Goal: Task Accomplishment & Management: Manage account settings

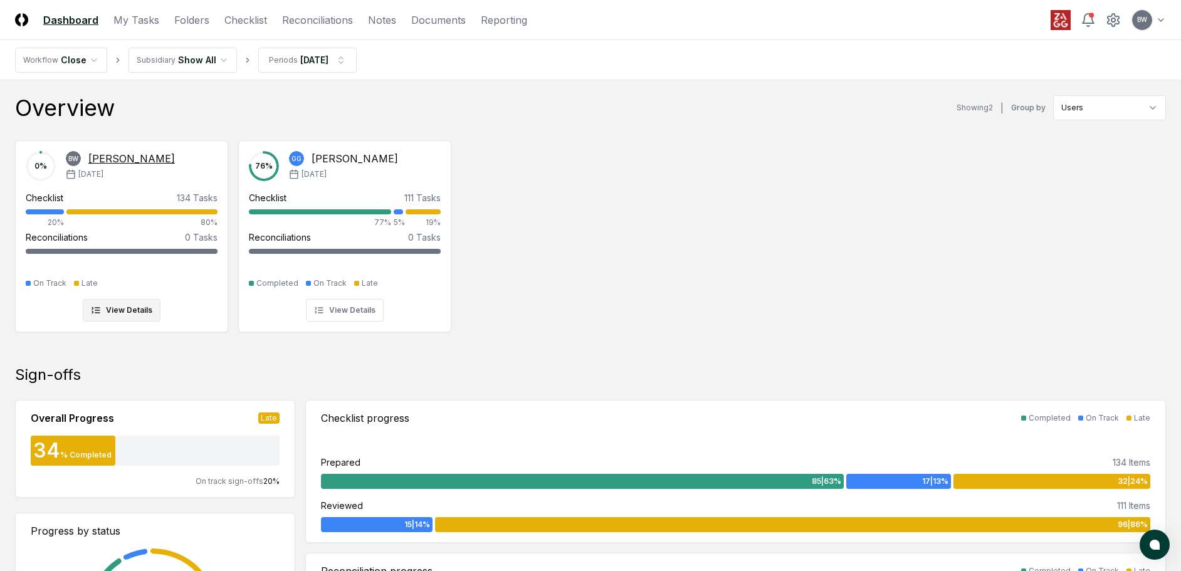
click at [99, 157] on div "[PERSON_NAME]" at bounding box center [131, 158] width 87 height 15
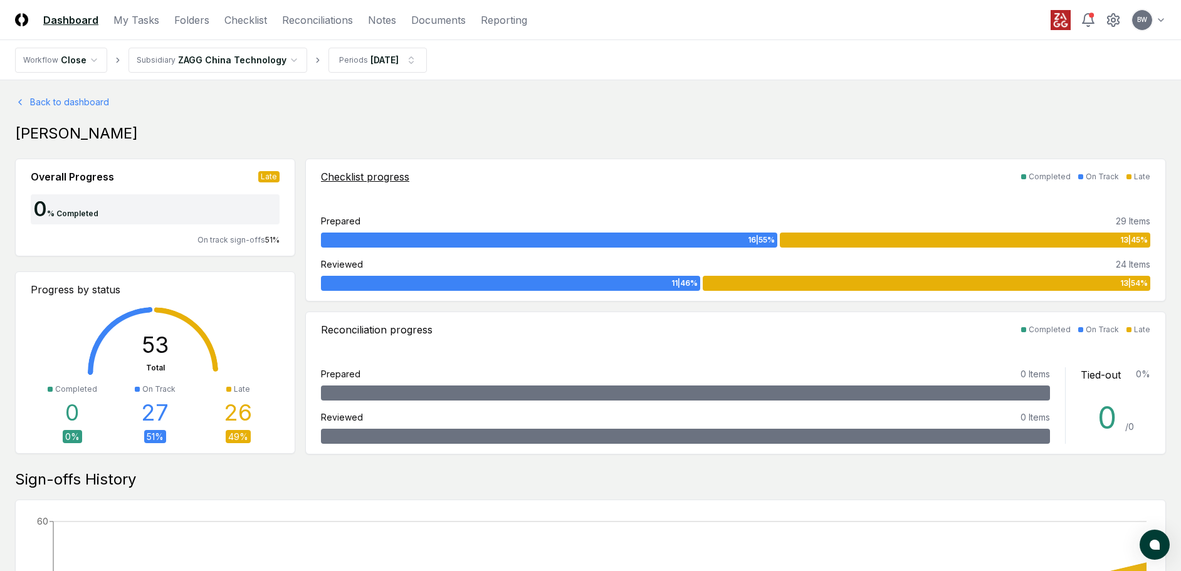
click at [334, 174] on div "Checklist progress" at bounding box center [365, 176] width 88 height 15
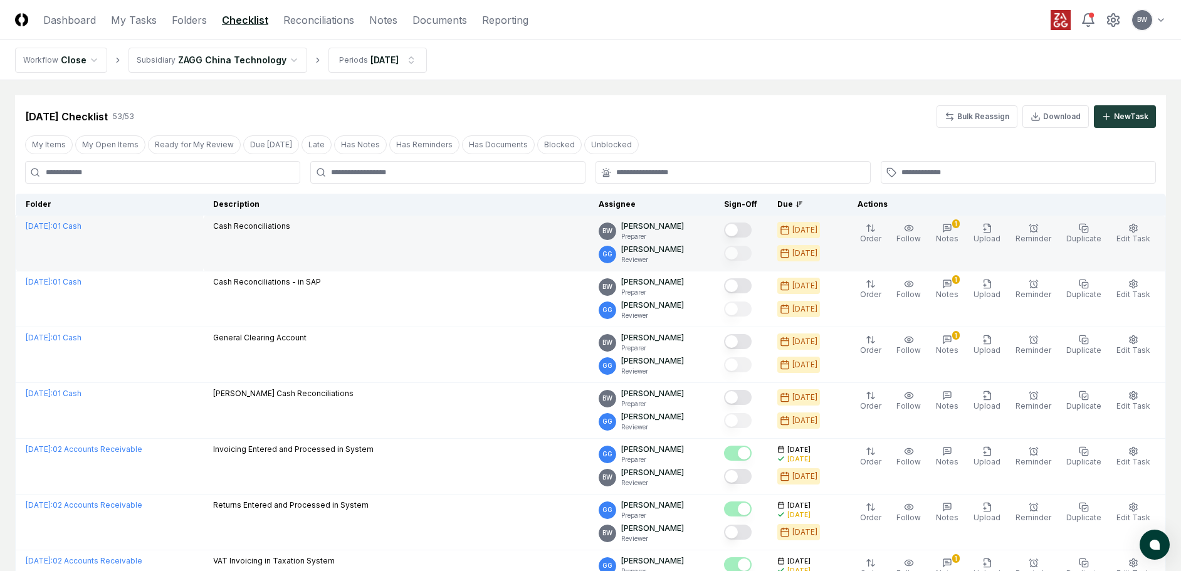
click at [751, 229] on button "Mark complete" at bounding box center [738, 230] width 28 height 15
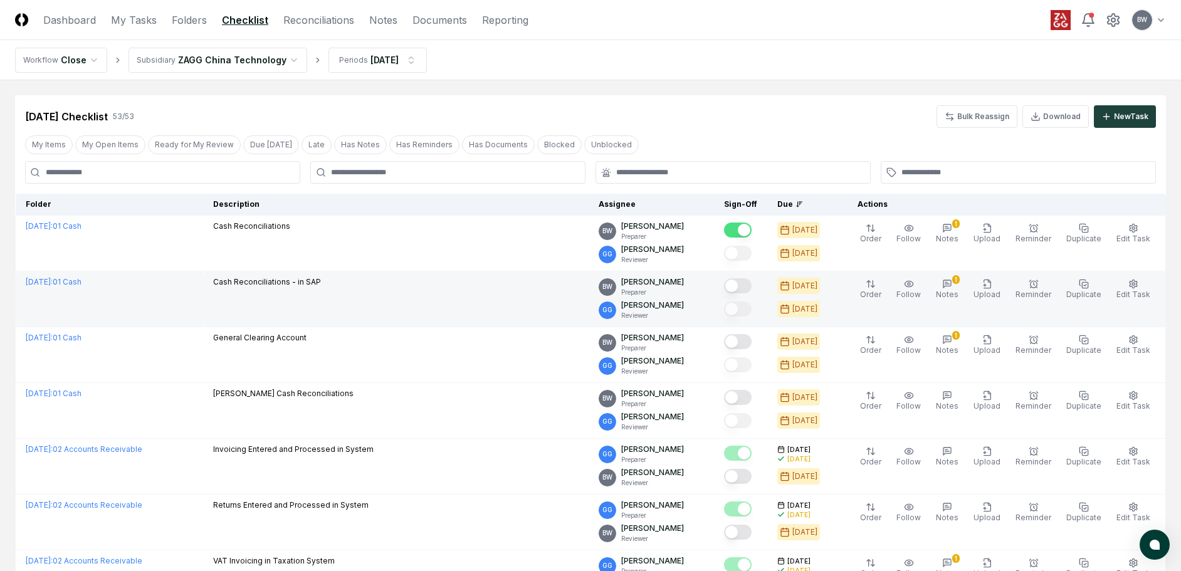
click at [751, 287] on button "Mark complete" at bounding box center [738, 285] width 28 height 15
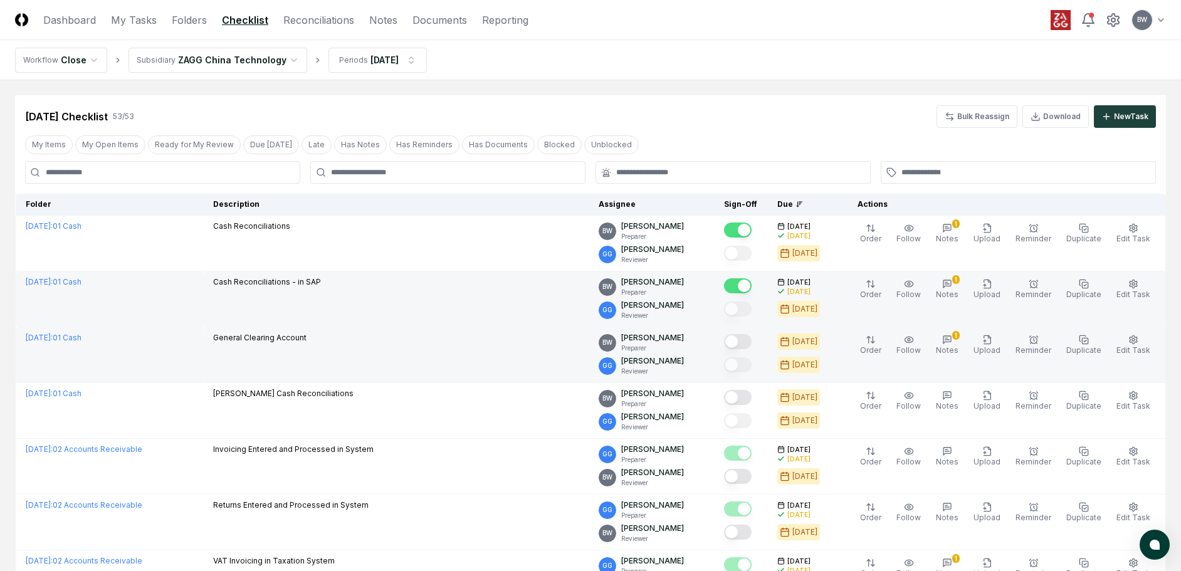
click at [752, 342] on button "Mark complete" at bounding box center [738, 341] width 28 height 15
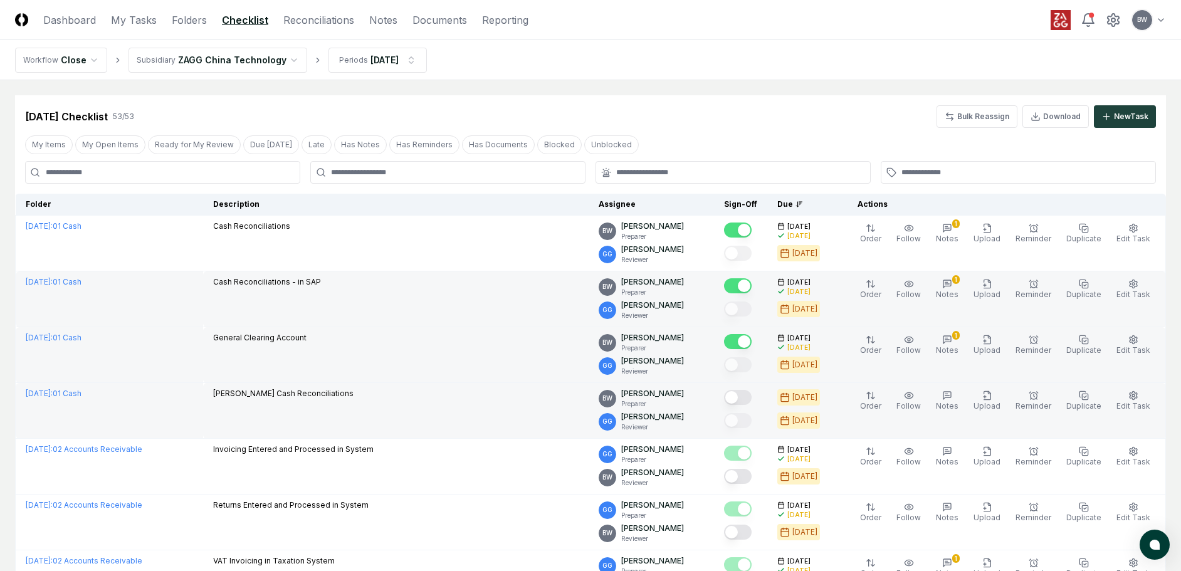
click at [752, 399] on button "Mark complete" at bounding box center [738, 397] width 28 height 15
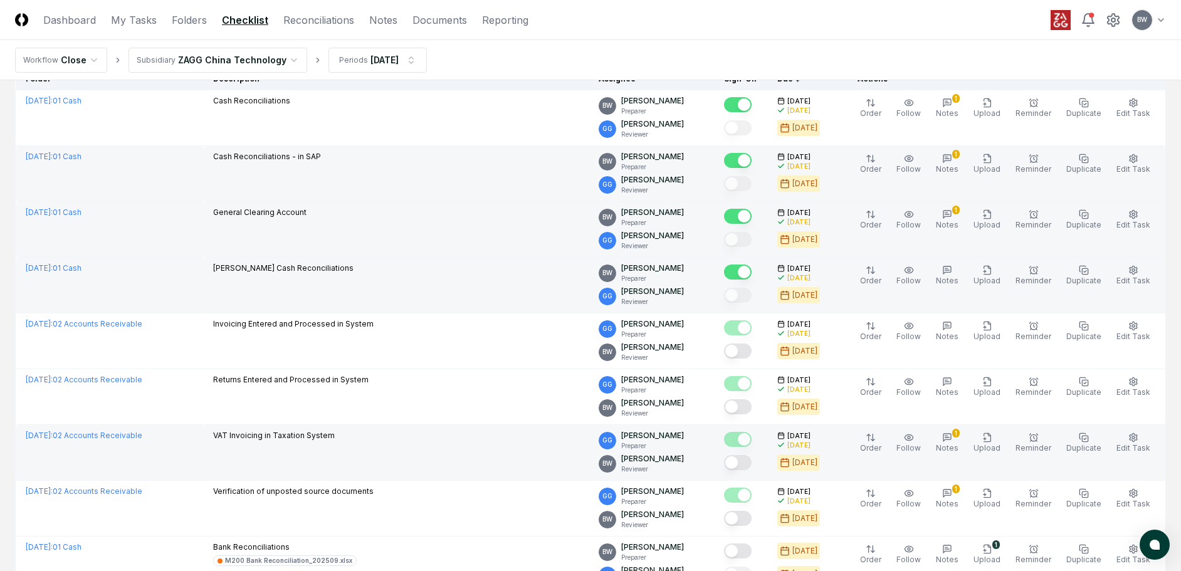
scroll to position [251, 0]
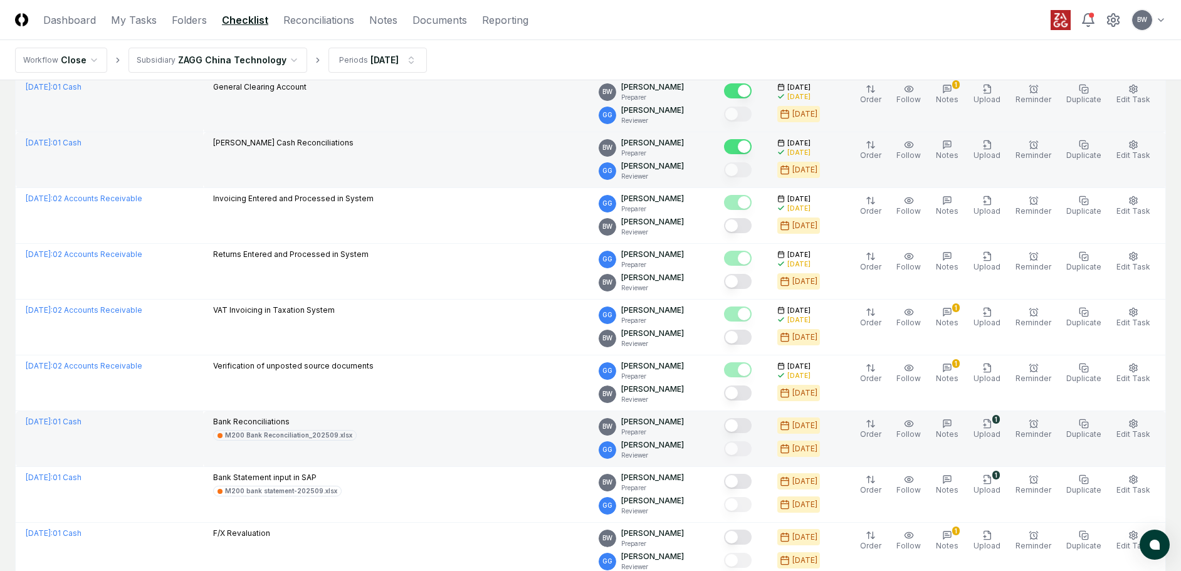
click at [752, 424] on button "Mark complete" at bounding box center [738, 425] width 28 height 15
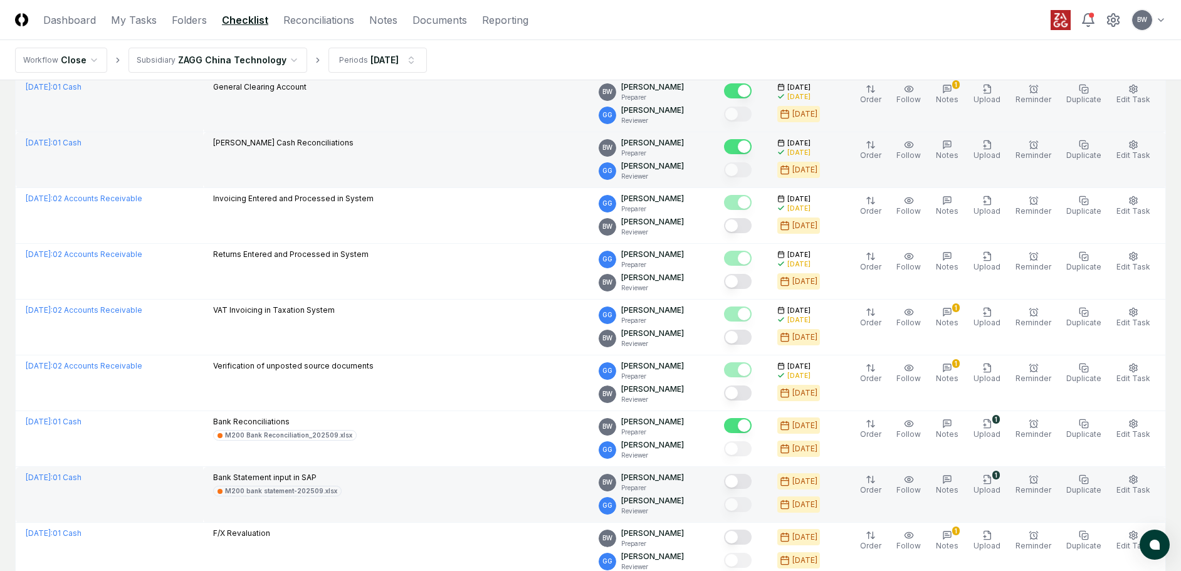
click at [752, 485] on button "Mark complete" at bounding box center [738, 481] width 28 height 15
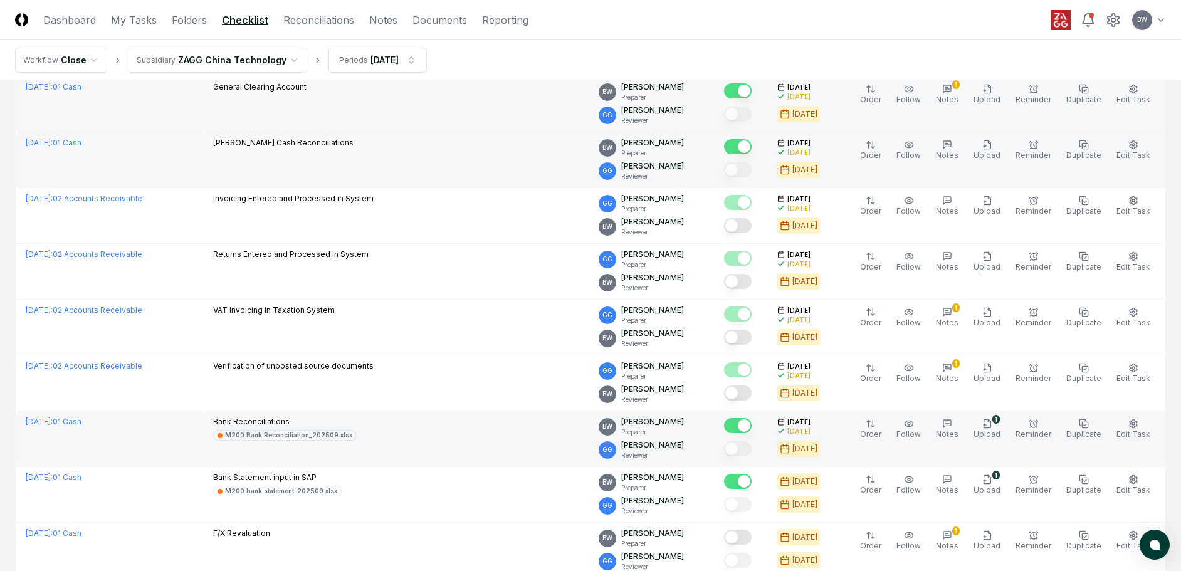
scroll to position [314, 0]
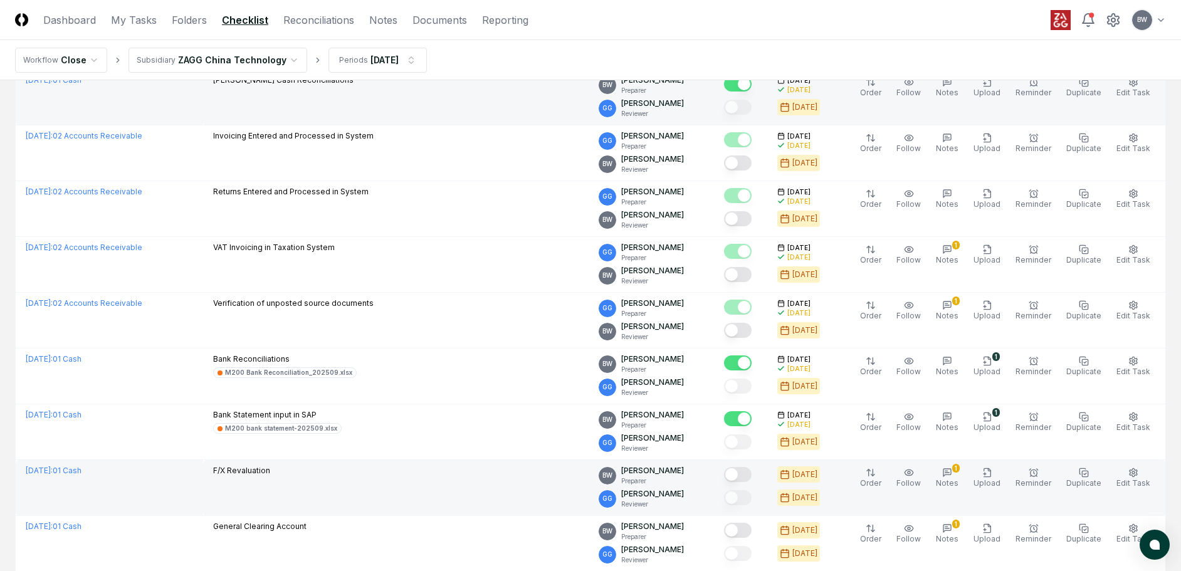
click at [752, 473] on button "Mark complete" at bounding box center [738, 474] width 28 height 15
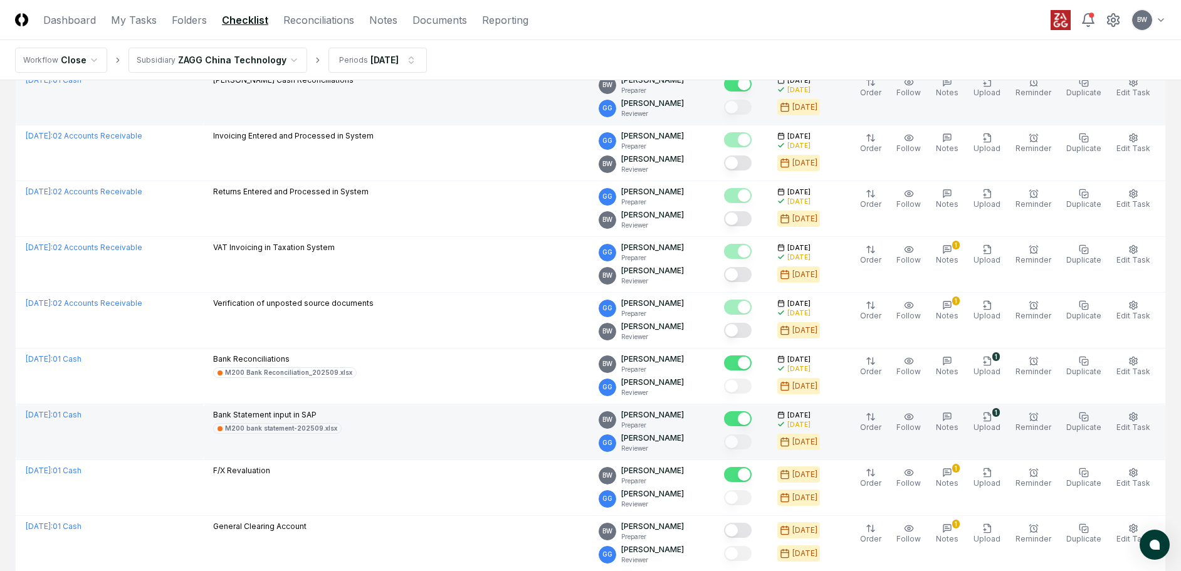
scroll to position [439, 0]
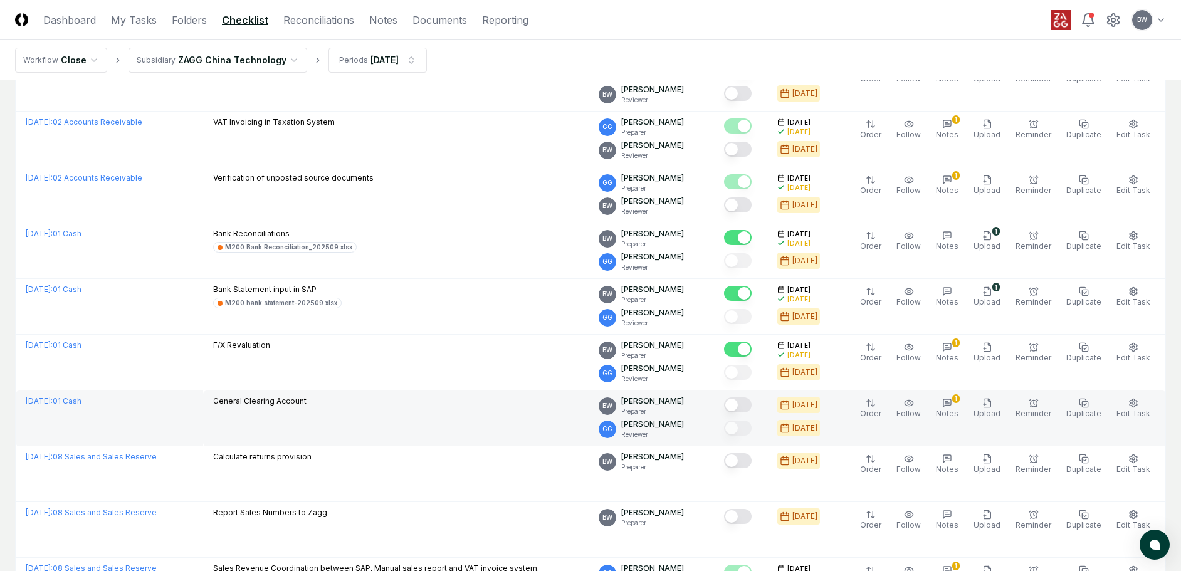
click at [751, 407] on button "Mark complete" at bounding box center [738, 405] width 28 height 15
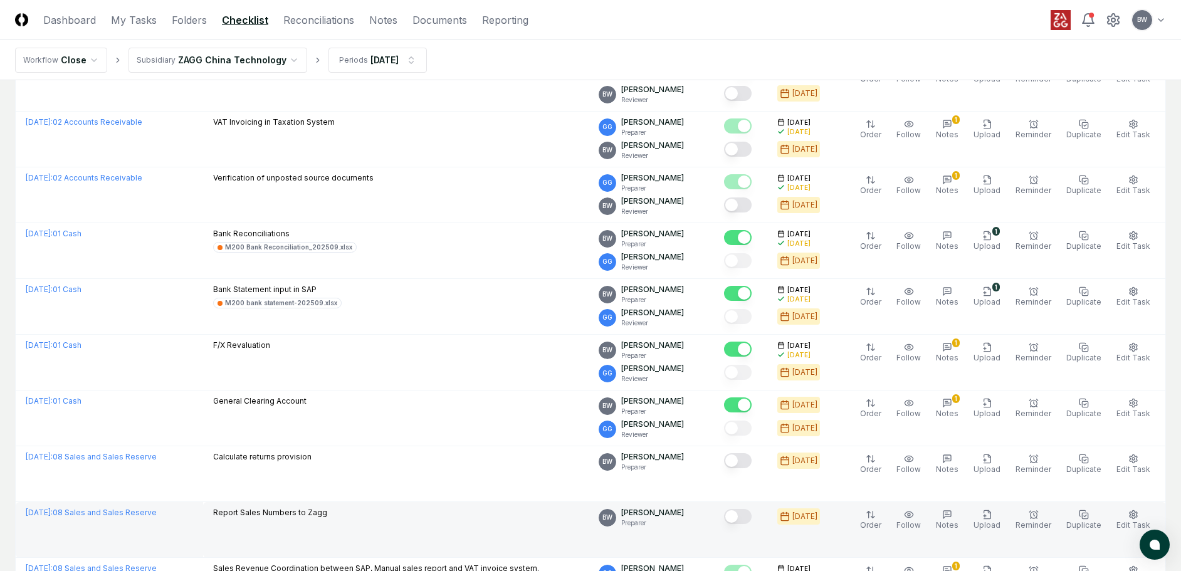
scroll to position [564, 0]
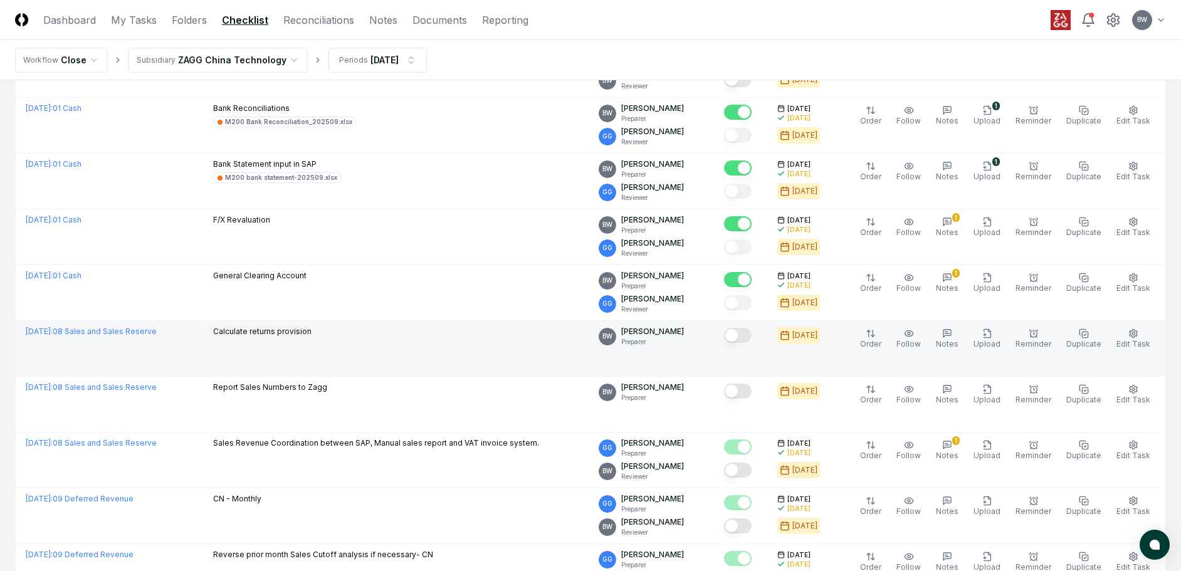
click at [752, 336] on button "Mark complete" at bounding box center [738, 335] width 28 height 15
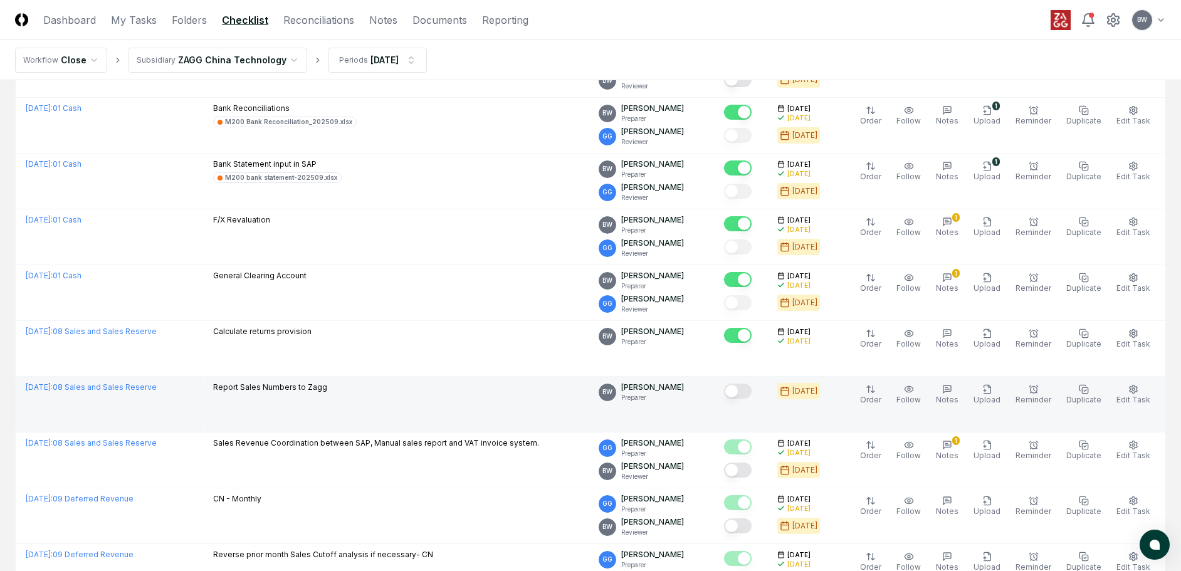
click at [750, 391] on button "Mark complete" at bounding box center [738, 391] width 28 height 15
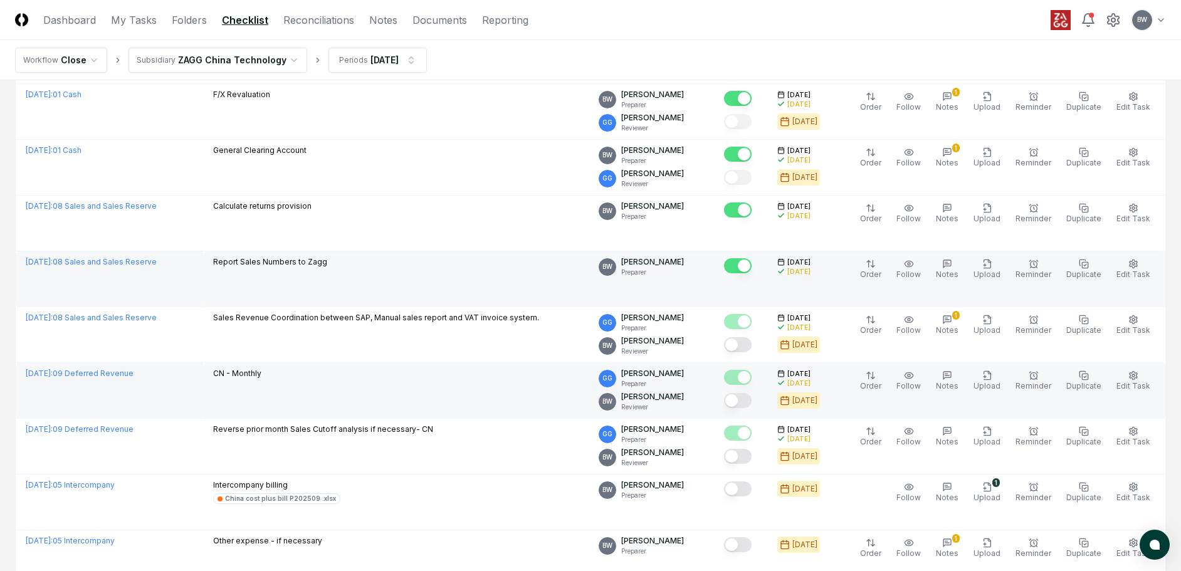
scroll to position [753, 0]
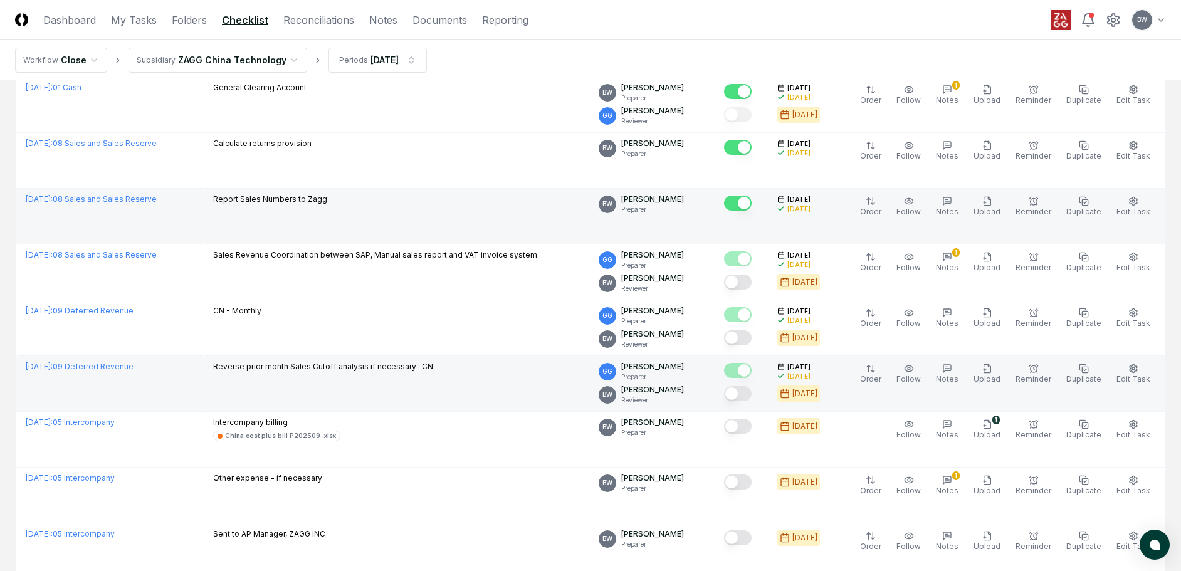
click at [752, 396] on button "Mark complete" at bounding box center [738, 393] width 28 height 15
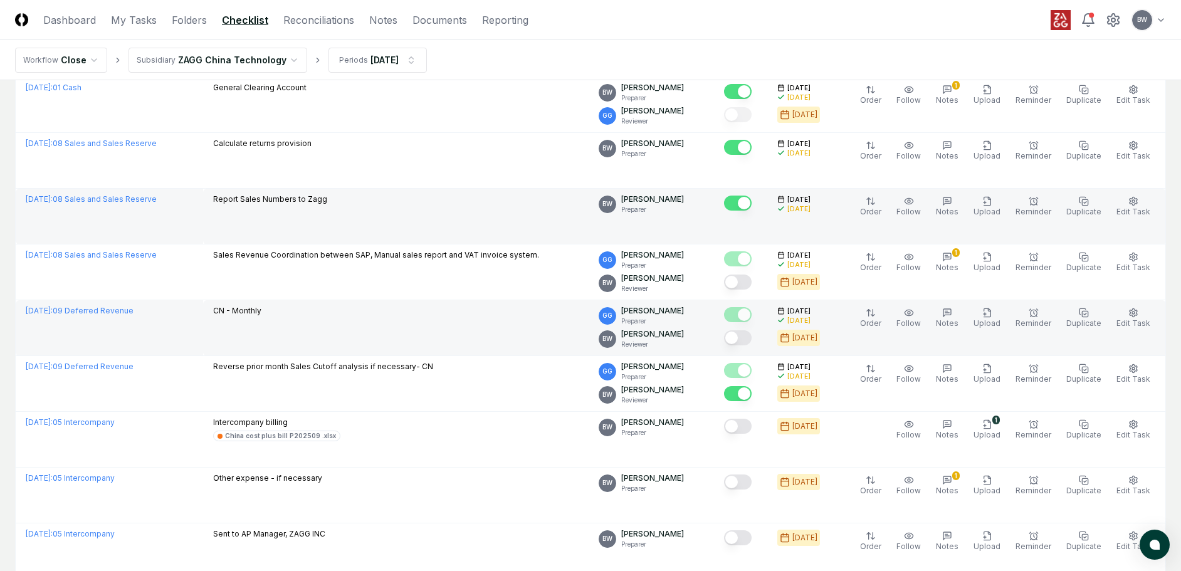
click at [751, 349] on td at bounding box center [740, 328] width 53 height 56
click at [752, 339] on button "Mark complete" at bounding box center [738, 337] width 28 height 15
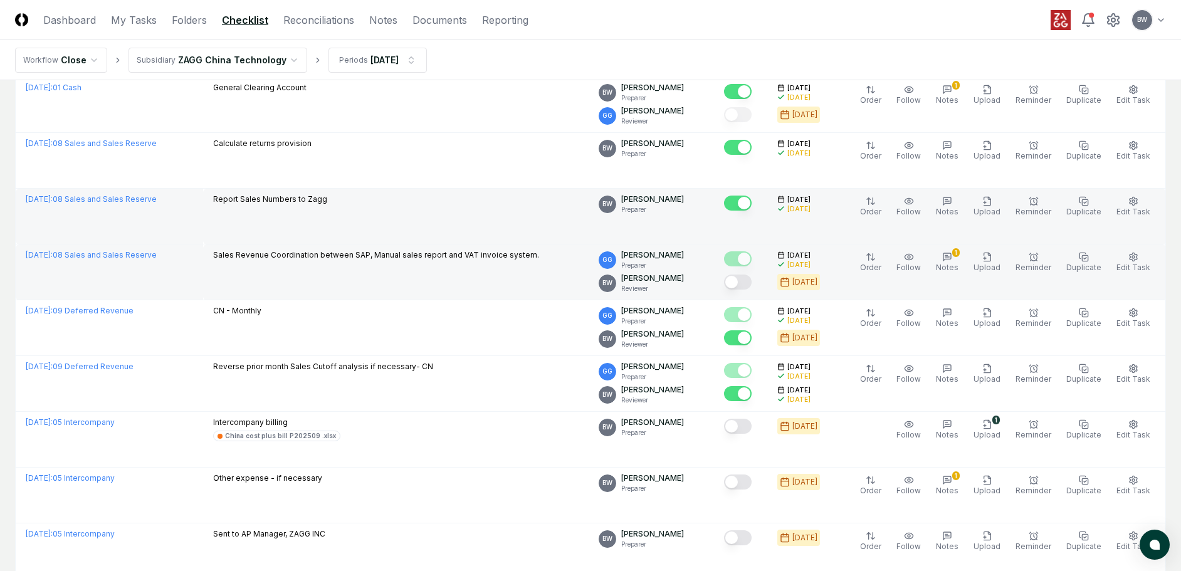
click at [751, 283] on button "Mark complete" at bounding box center [738, 282] width 28 height 15
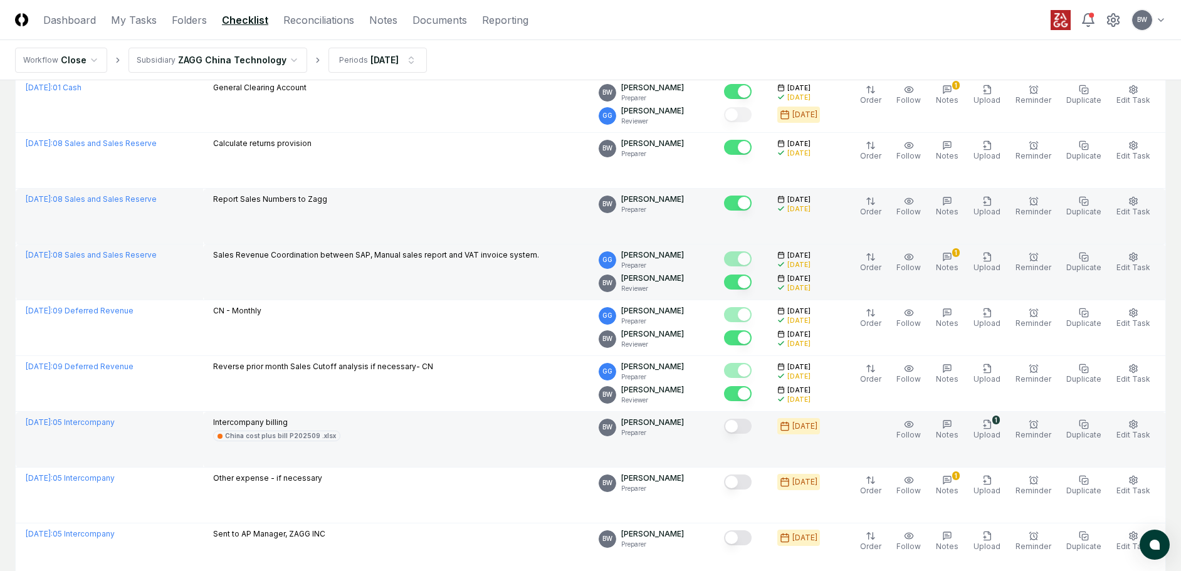
click at [752, 427] on button "Mark complete" at bounding box center [738, 426] width 28 height 15
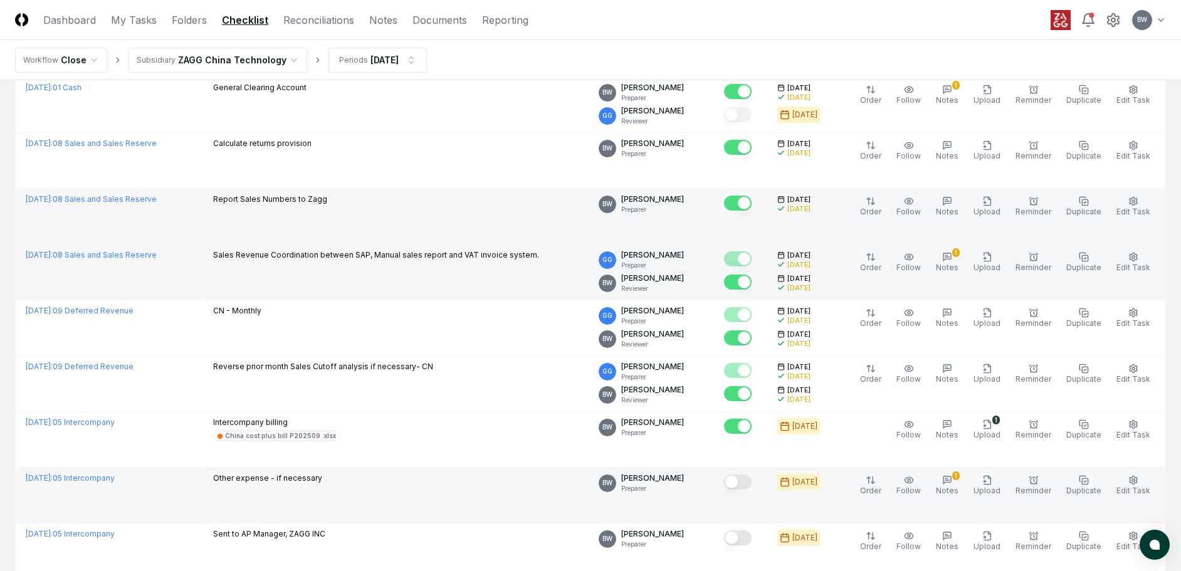
click at [752, 482] on button "Mark complete" at bounding box center [738, 482] width 28 height 15
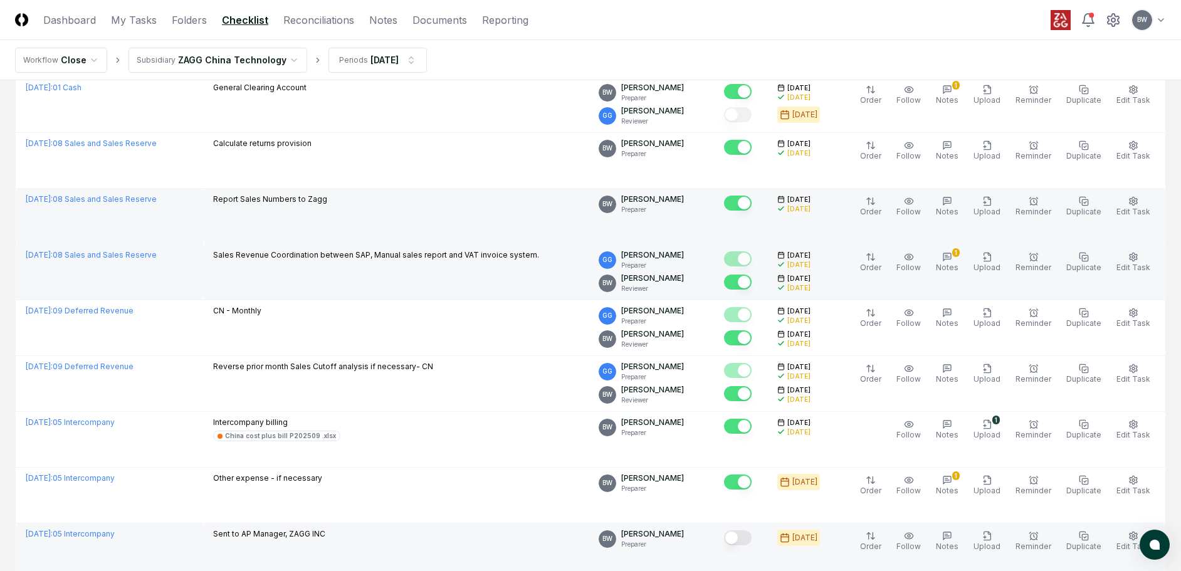
click at [752, 542] on button "Mark complete" at bounding box center [738, 538] width 28 height 15
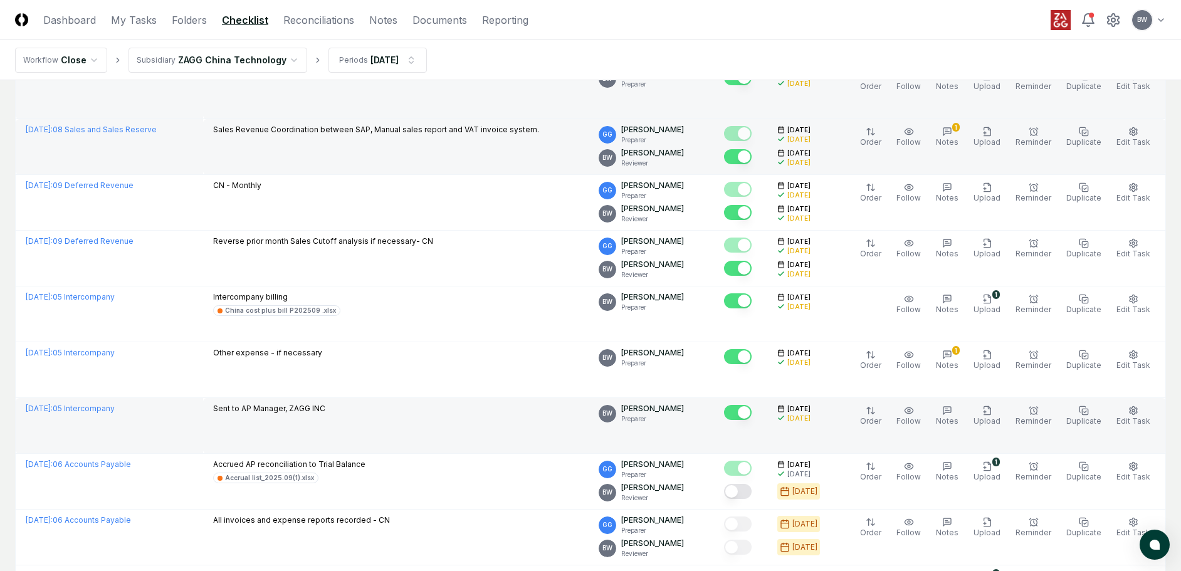
scroll to position [1066, 0]
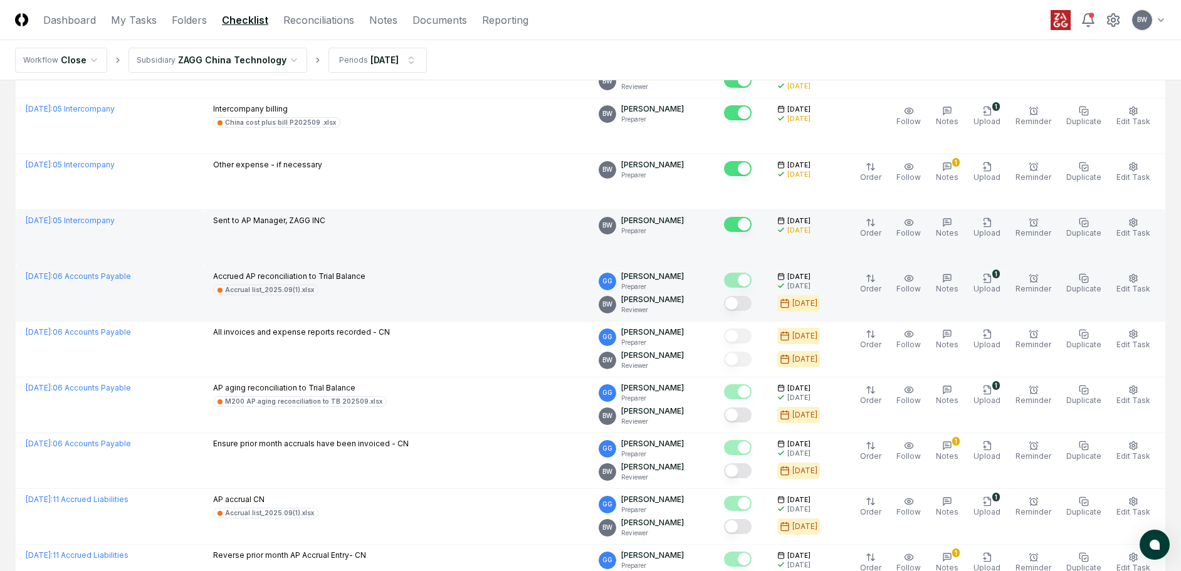
click at [752, 304] on button "Mark complete" at bounding box center [738, 303] width 28 height 15
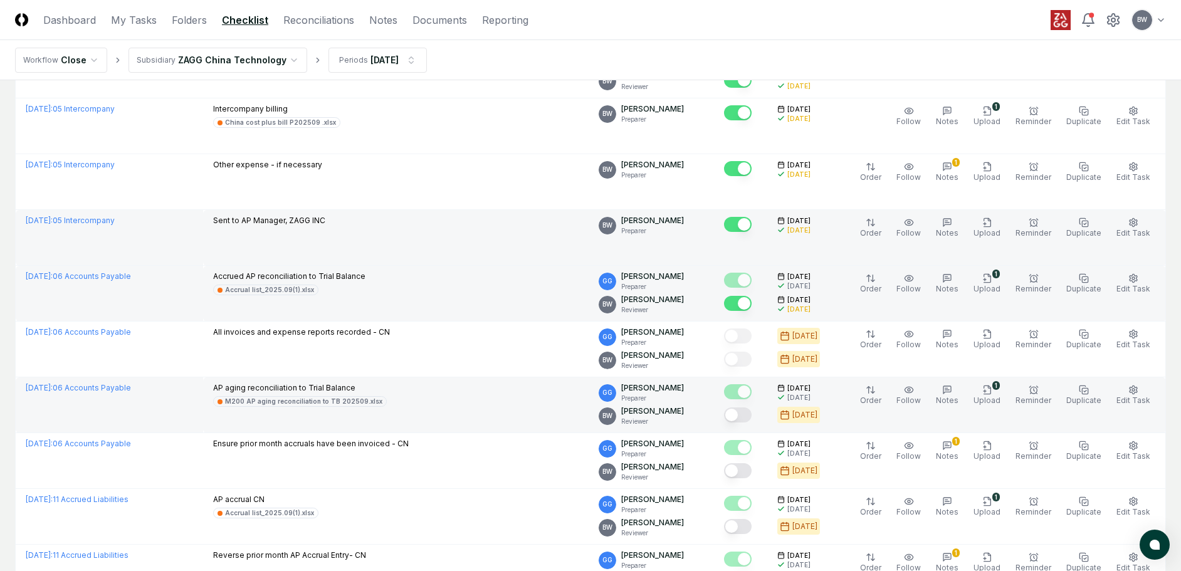
click at [751, 412] on button "Mark complete" at bounding box center [738, 415] width 28 height 15
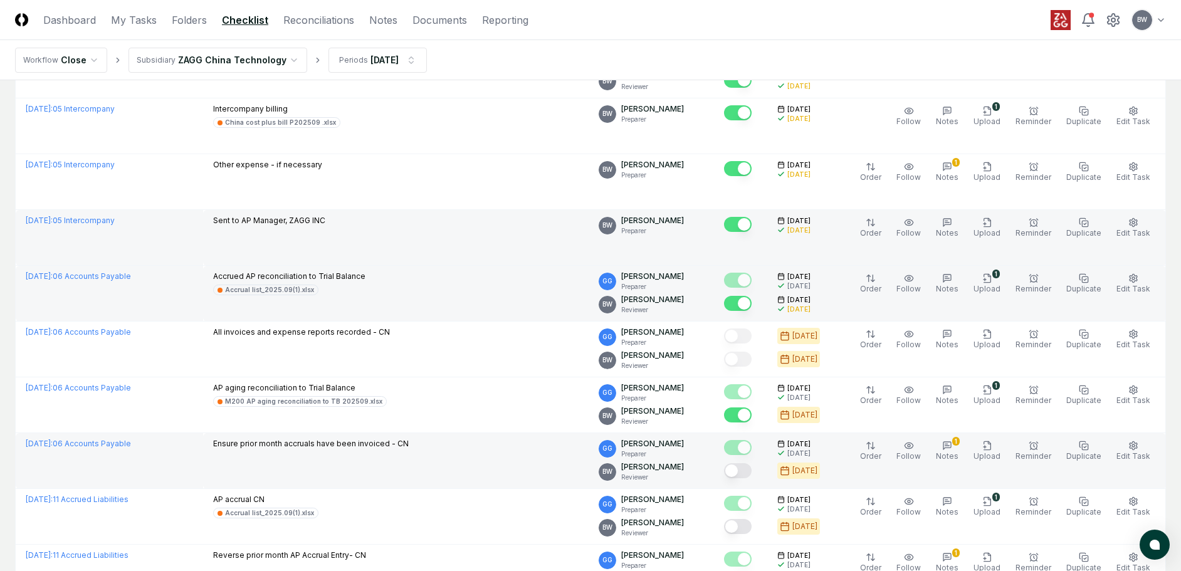
click at [752, 470] on button "Mark complete" at bounding box center [738, 470] width 28 height 15
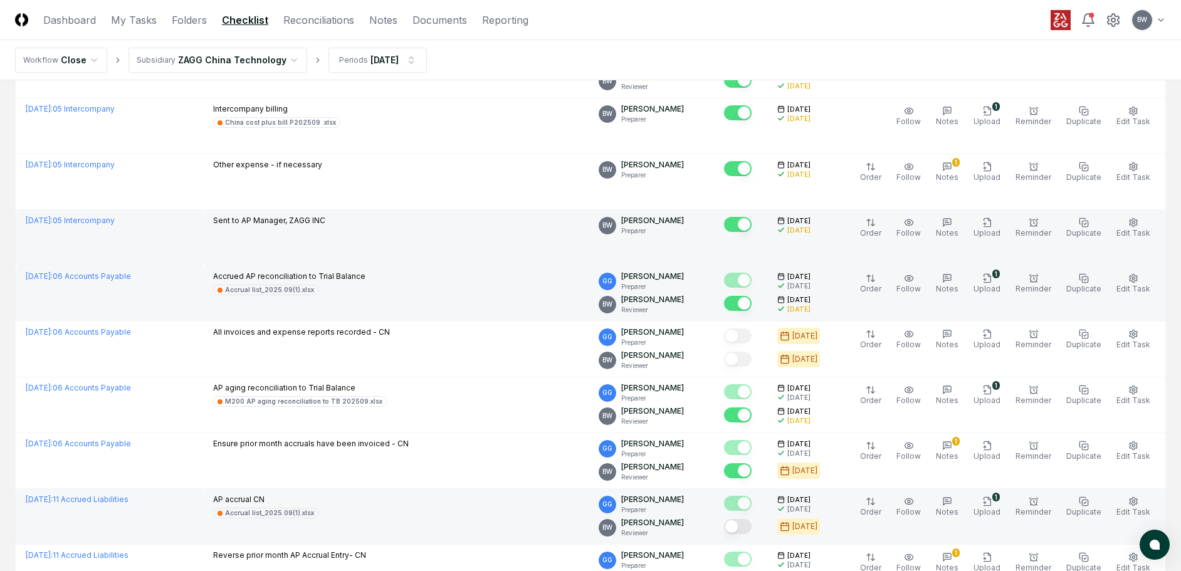
click at [752, 529] on button "Mark complete" at bounding box center [738, 526] width 28 height 15
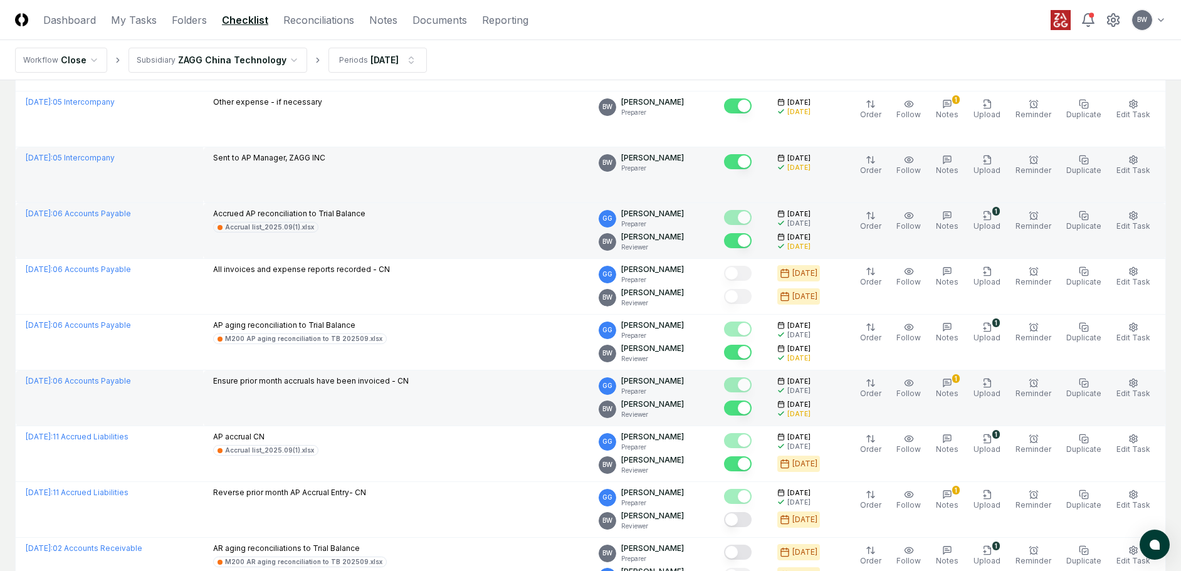
scroll to position [1254, 0]
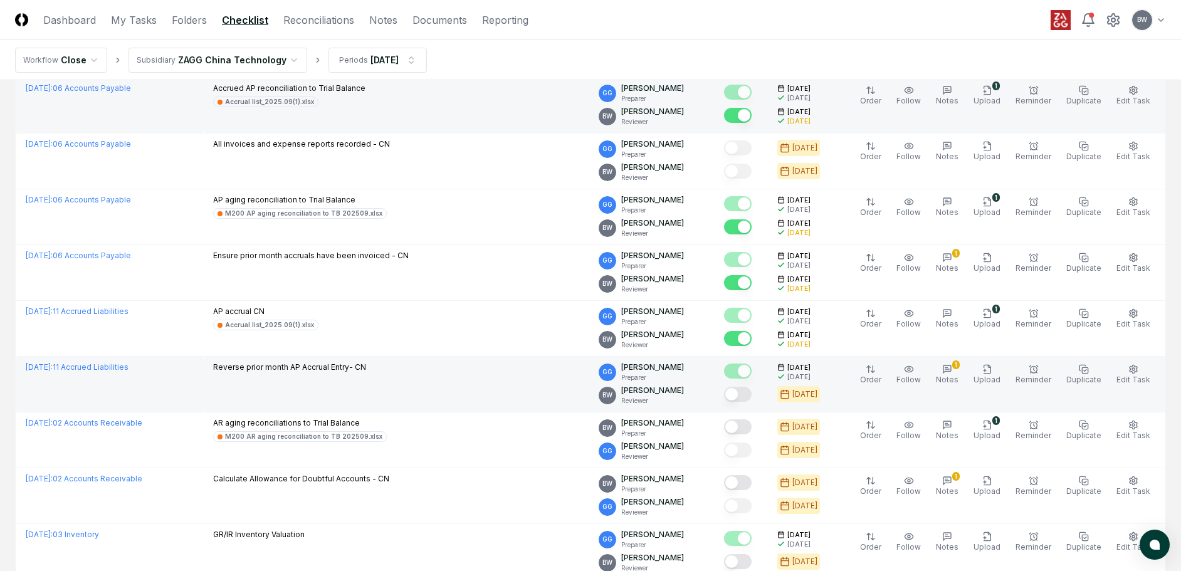
click at [752, 399] on button "Mark complete" at bounding box center [738, 394] width 28 height 15
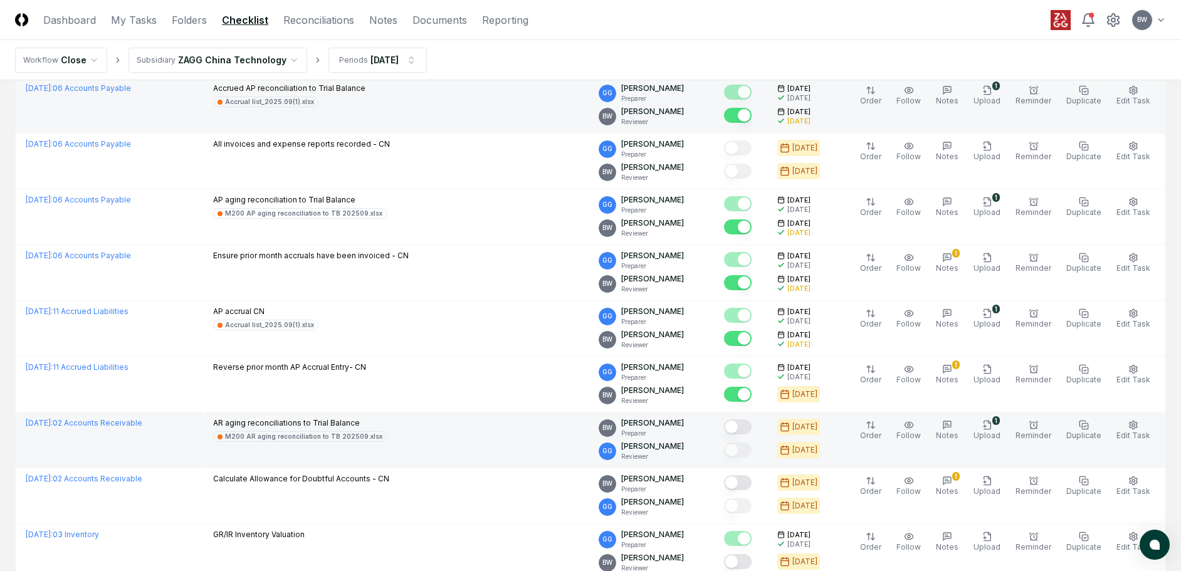
click at [752, 425] on button "Mark complete" at bounding box center [738, 427] width 28 height 15
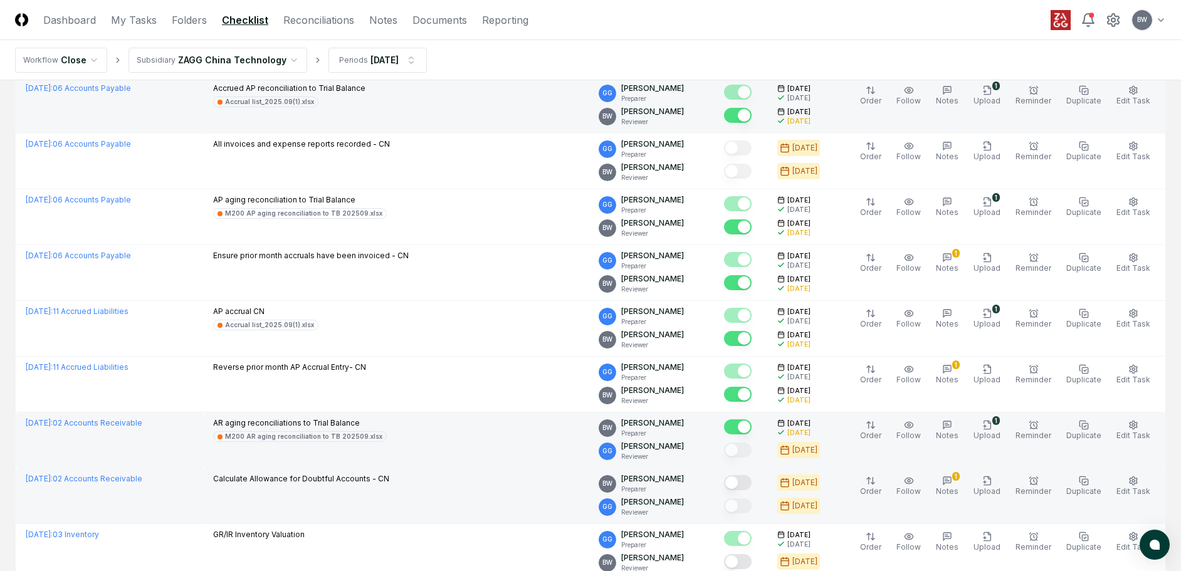
click at [752, 480] on button "Mark complete" at bounding box center [738, 482] width 28 height 15
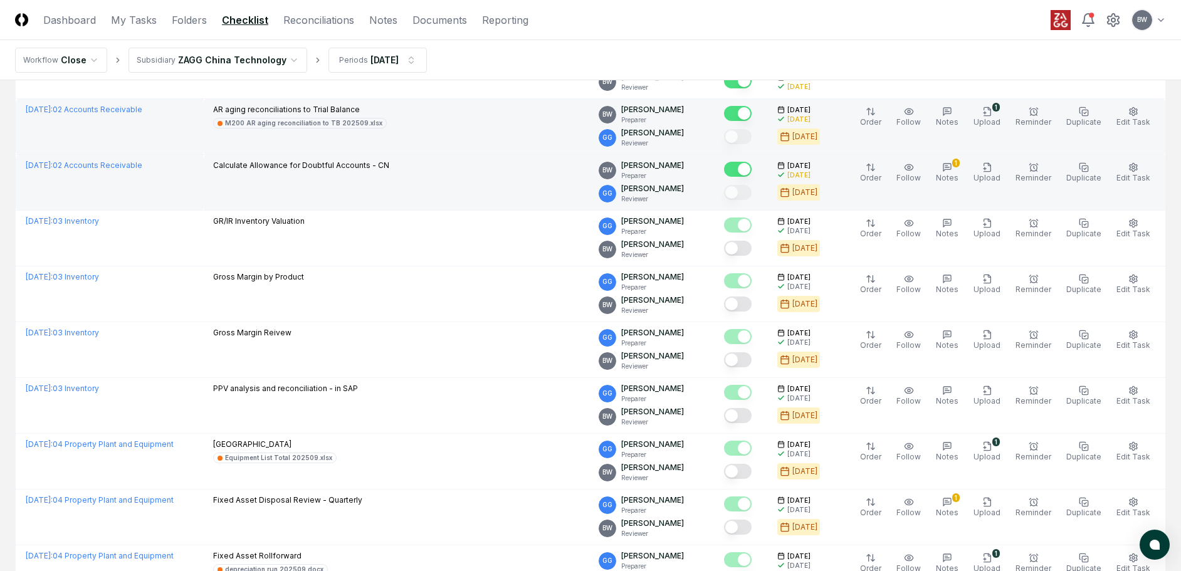
scroll to position [1505, 0]
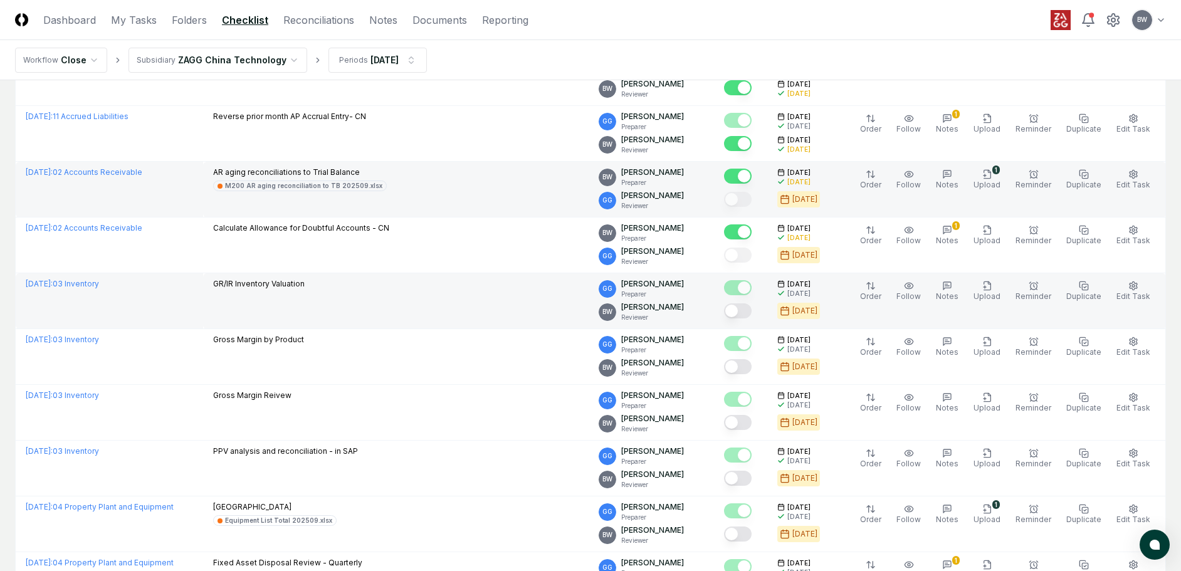
click at [752, 314] on button "Mark complete" at bounding box center [738, 311] width 28 height 15
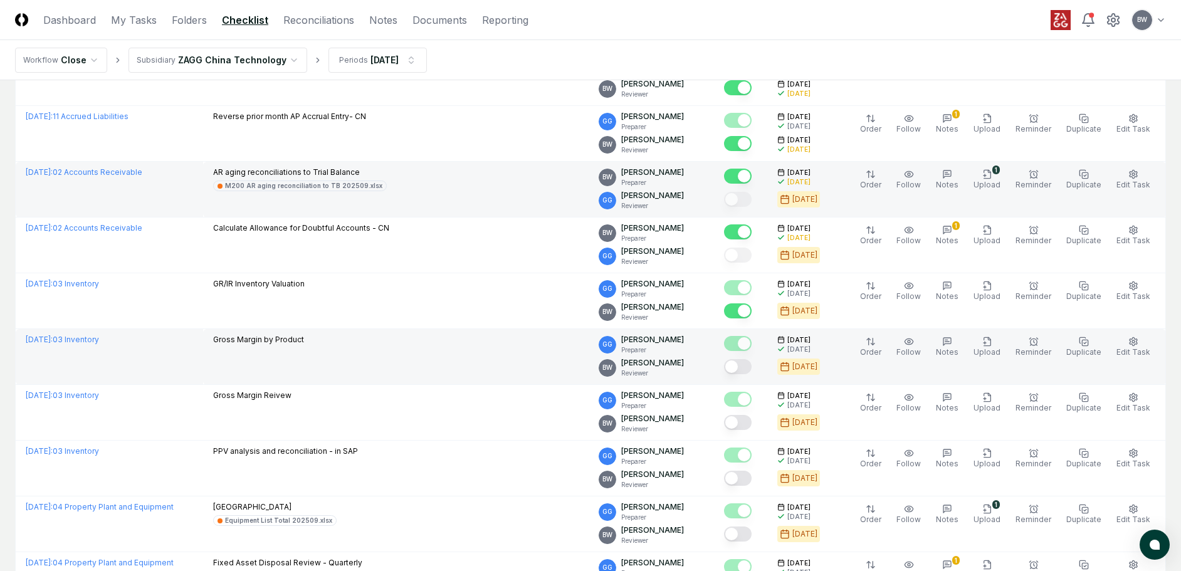
click at [752, 375] on div at bounding box center [738, 367] width 28 height 17
click at [752, 367] on button "Mark complete" at bounding box center [738, 366] width 28 height 15
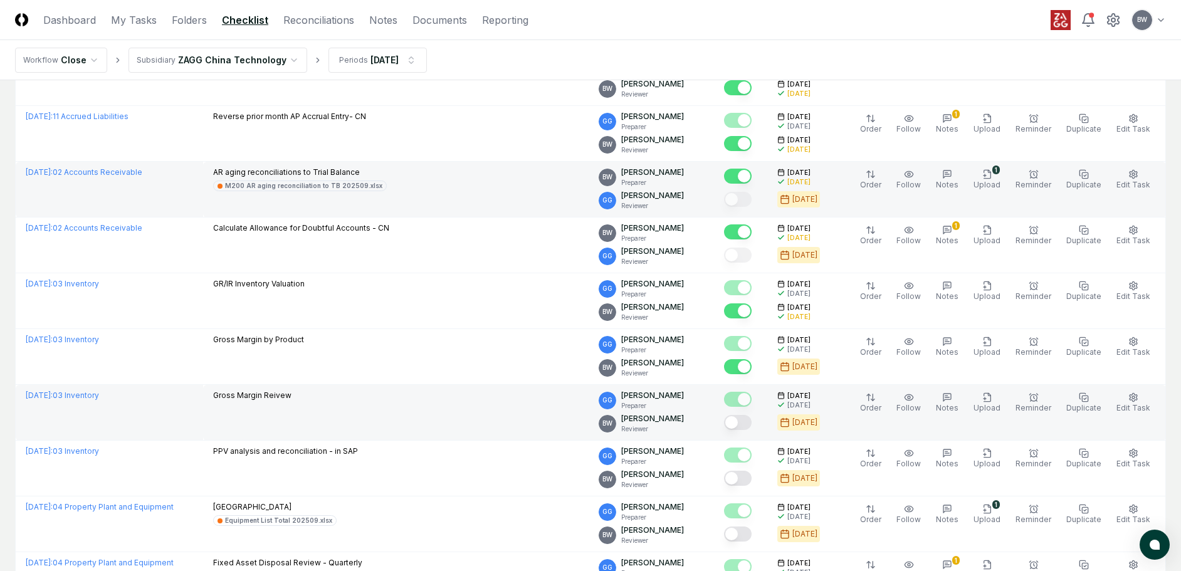
click at [752, 423] on button "Mark complete" at bounding box center [738, 422] width 28 height 15
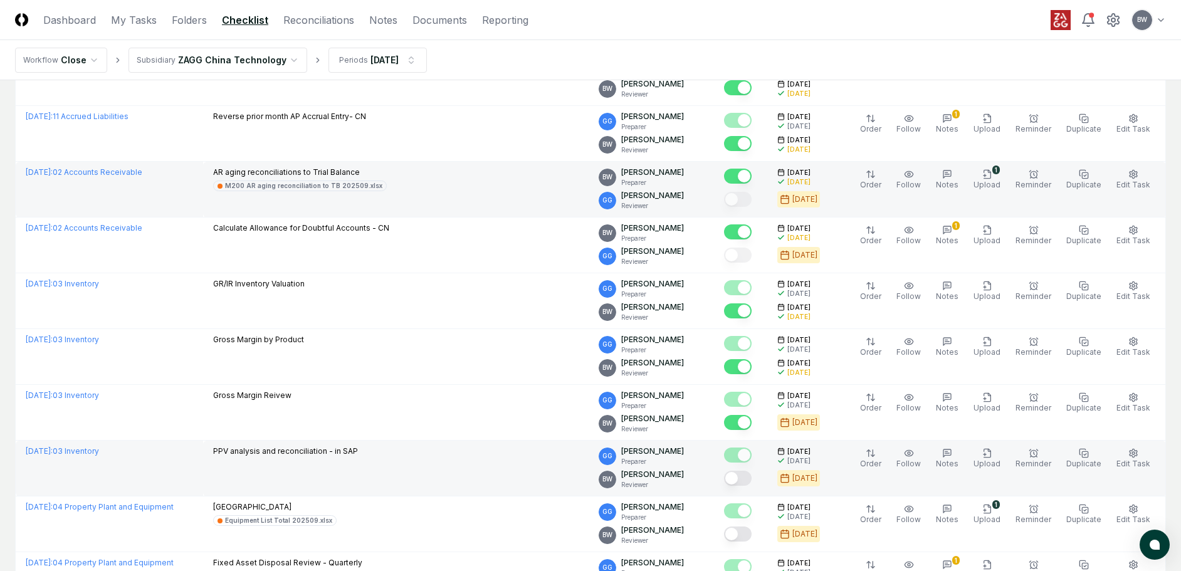
click at [752, 480] on button "Mark complete" at bounding box center [738, 478] width 28 height 15
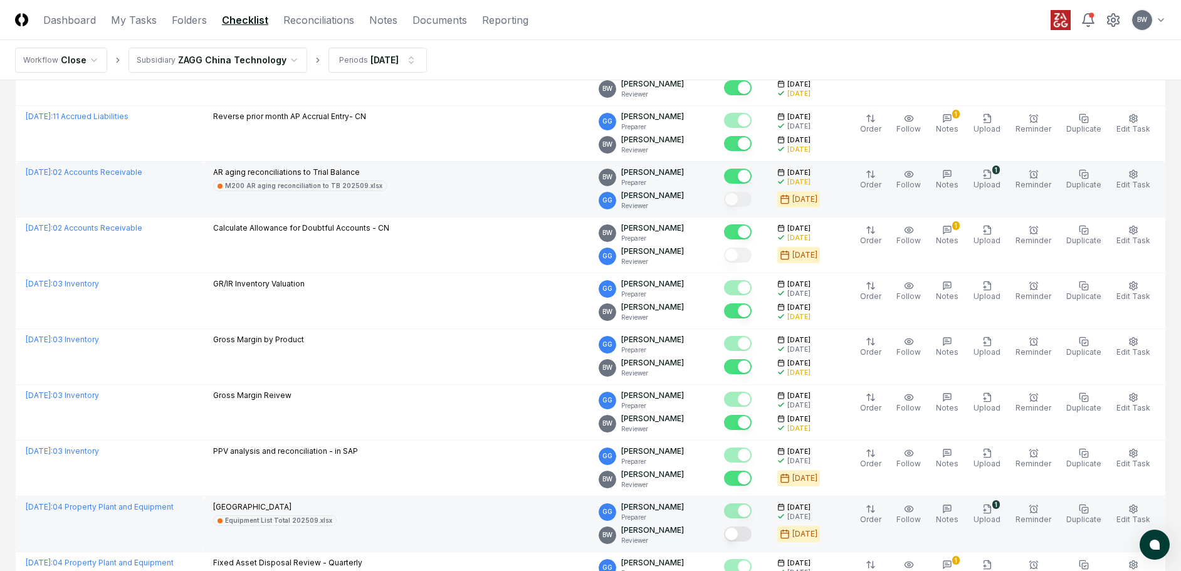
click at [752, 535] on button "Mark complete" at bounding box center [738, 534] width 28 height 15
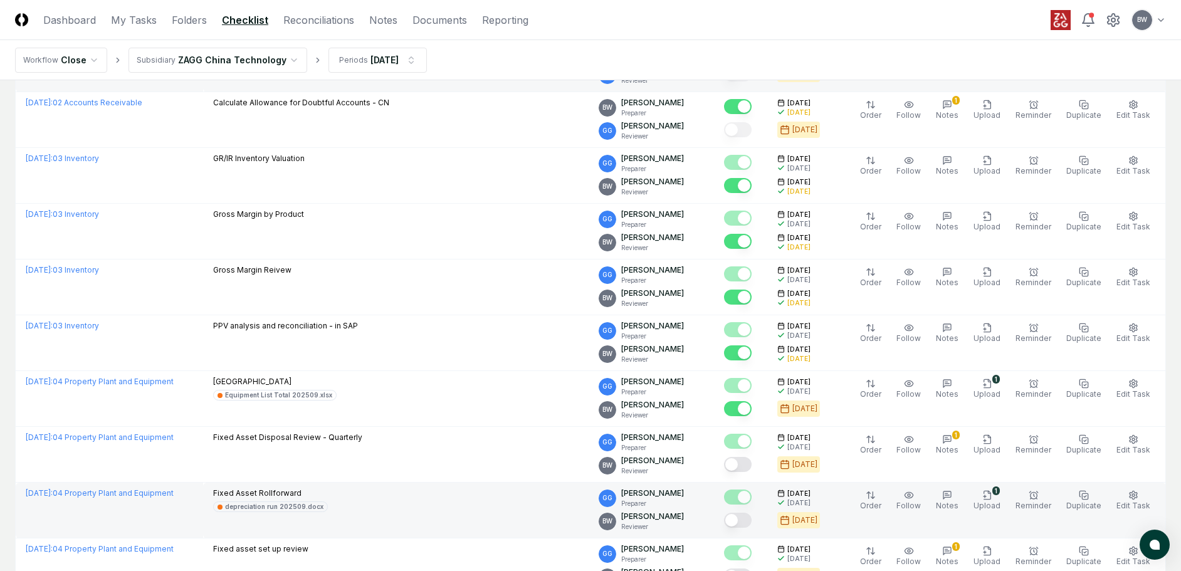
scroll to position [1693, 0]
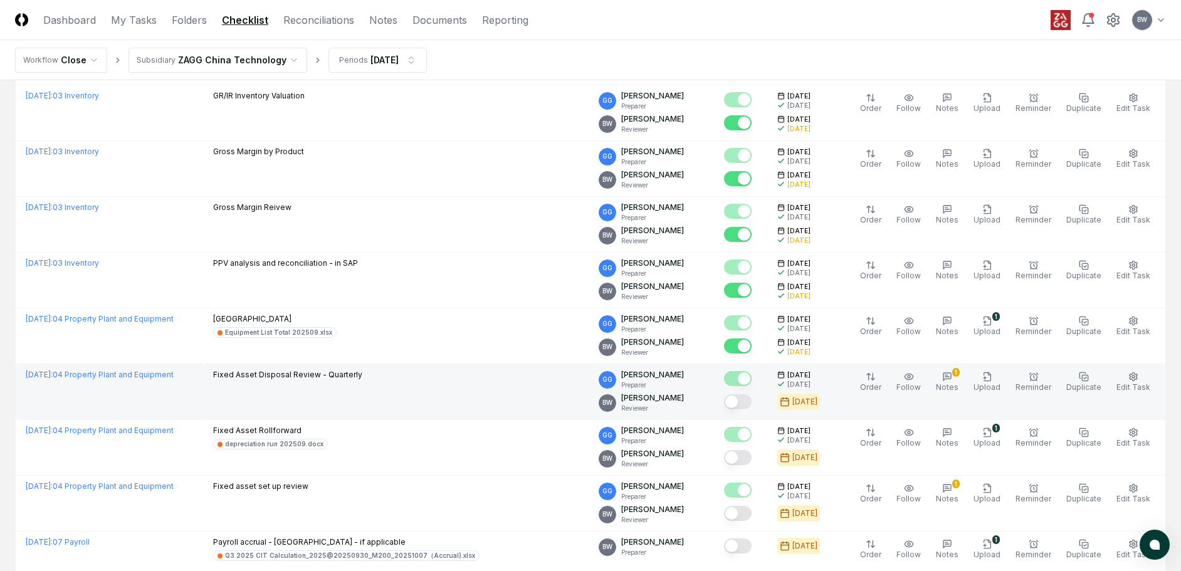
click at [752, 403] on button "Mark complete" at bounding box center [738, 401] width 28 height 15
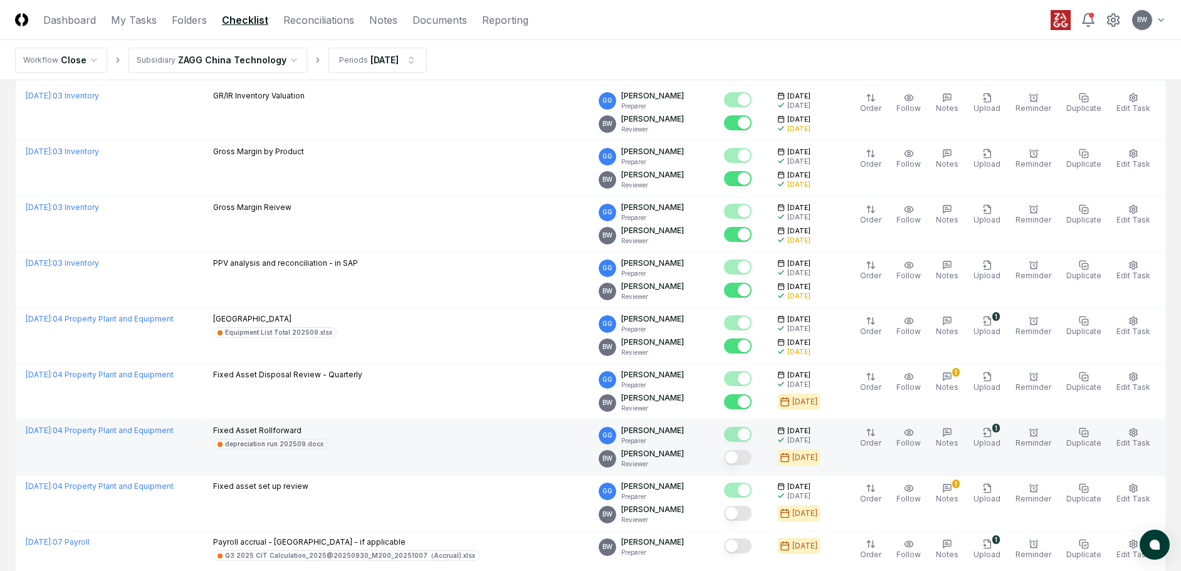
click at [752, 456] on button "Mark complete" at bounding box center [738, 457] width 28 height 15
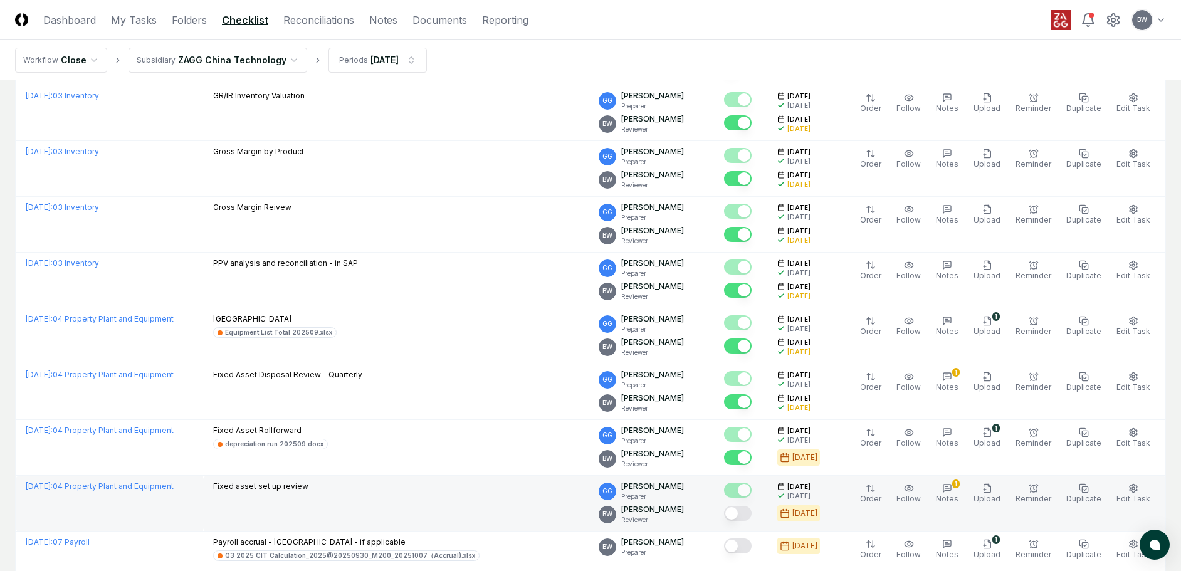
click at [752, 516] on button "Mark complete" at bounding box center [738, 513] width 28 height 15
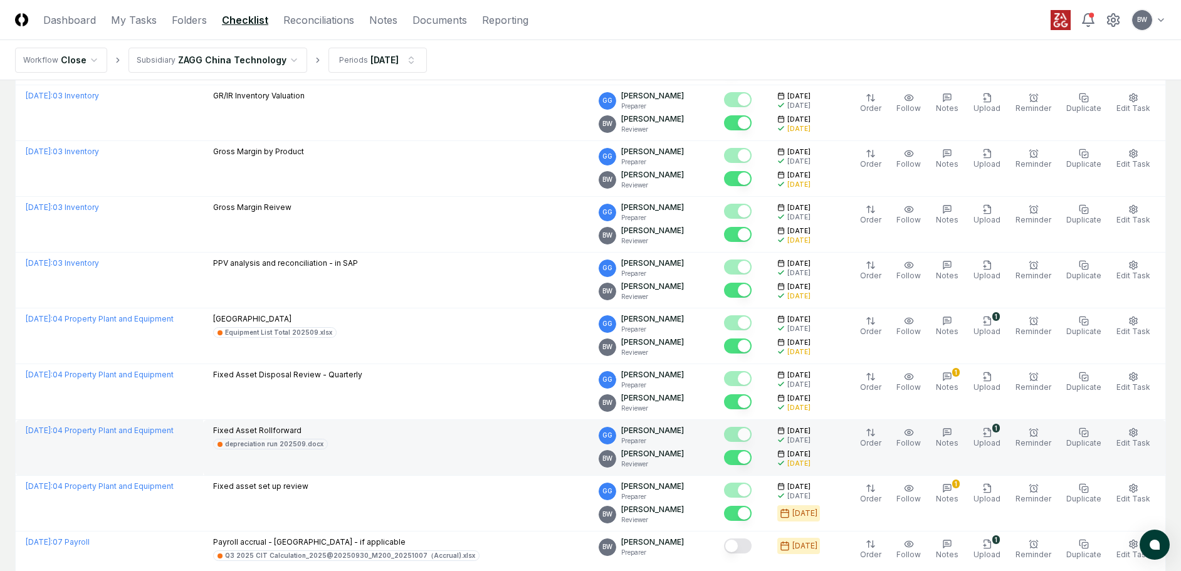
scroll to position [1819, 0]
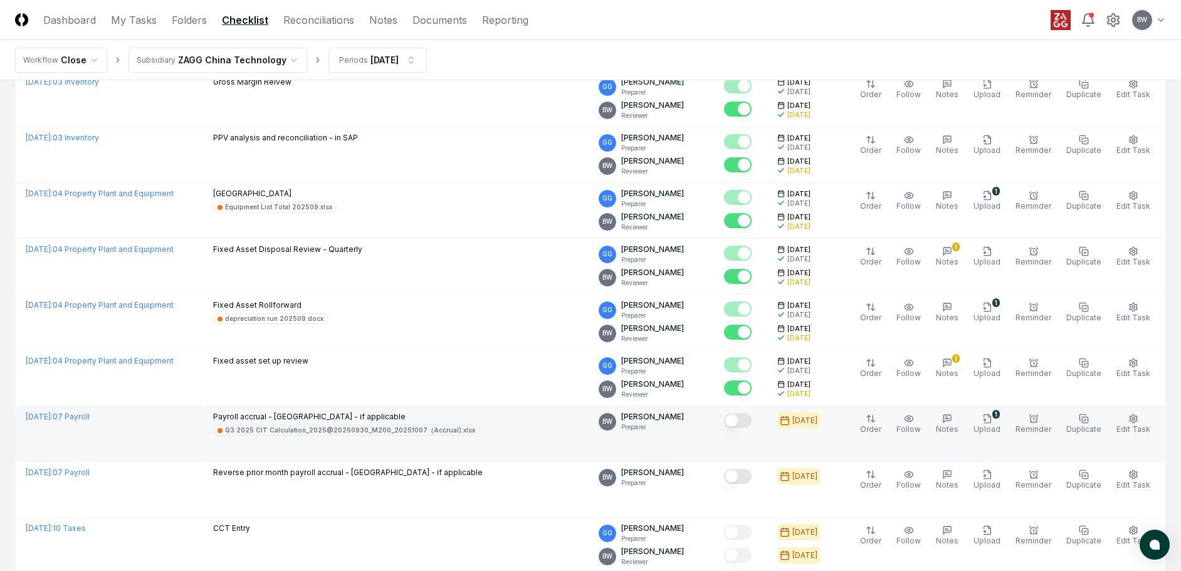
click at [752, 421] on button "Mark complete" at bounding box center [738, 420] width 28 height 15
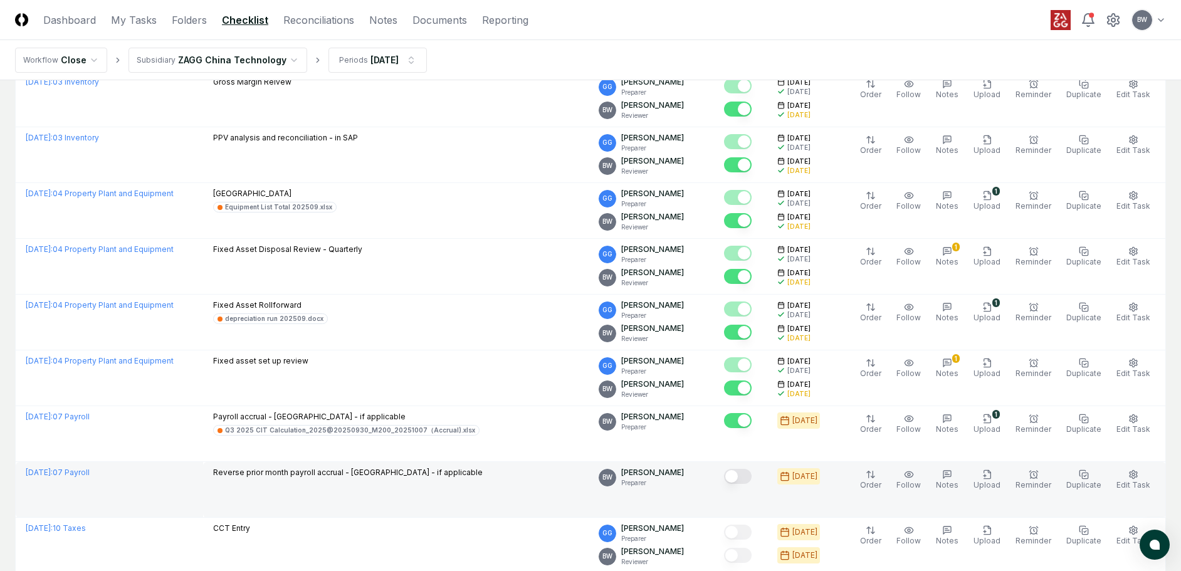
click at [746, 475] on button "Mark complete" at bounding box center [738, 476] width 28 height 15
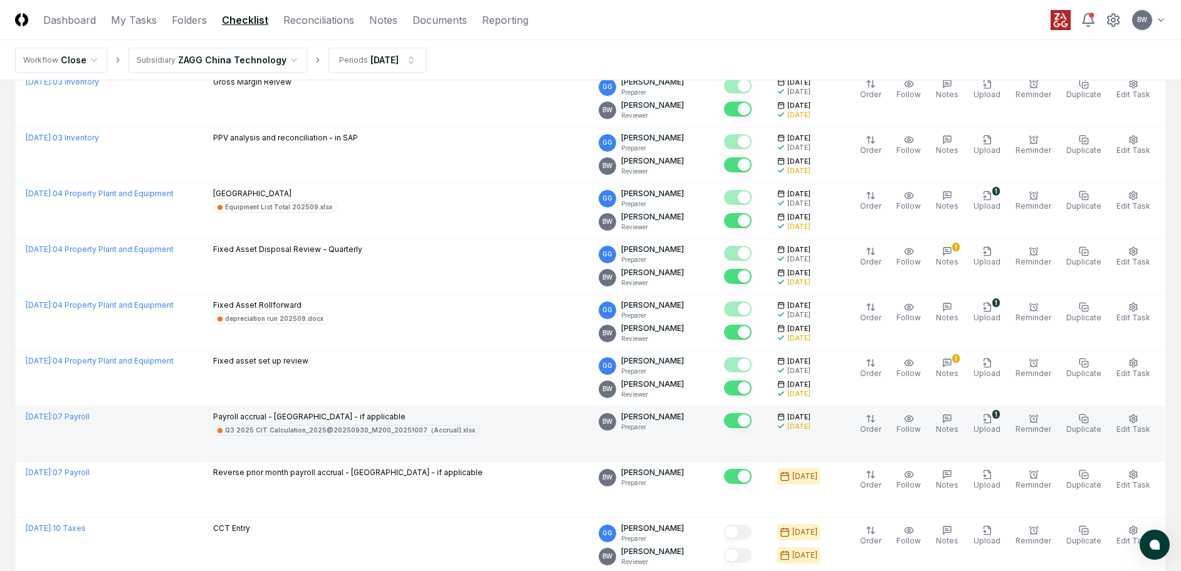
scroll to position [1944, 0]
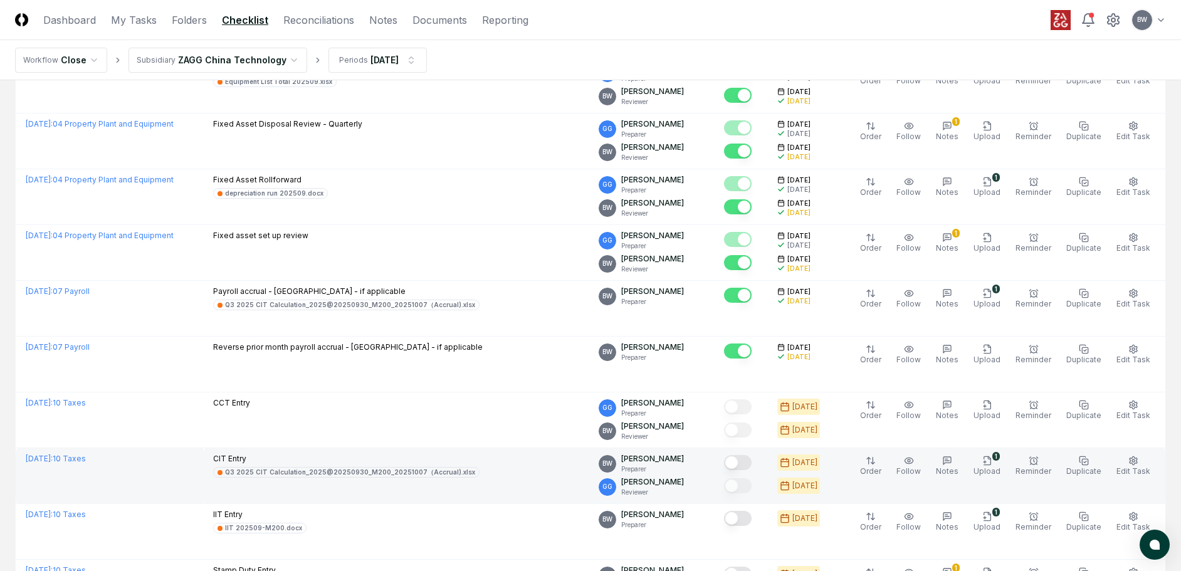
click at [752, 467] on button "Mark complete" at bounding box center [738, 462] width 28 height 15
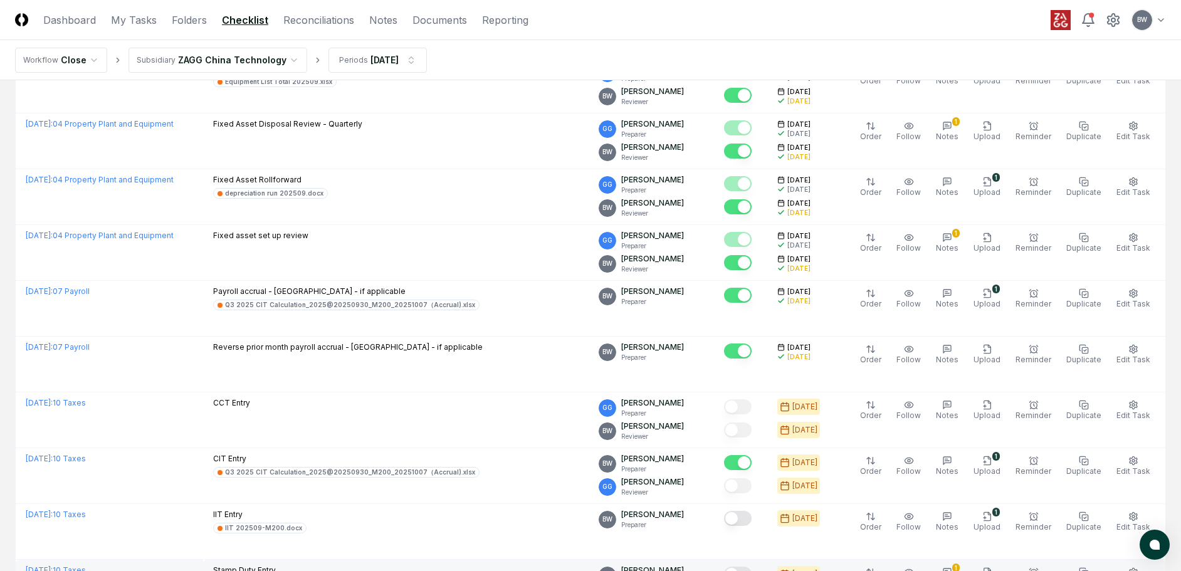
scroll to position [2069, 0]
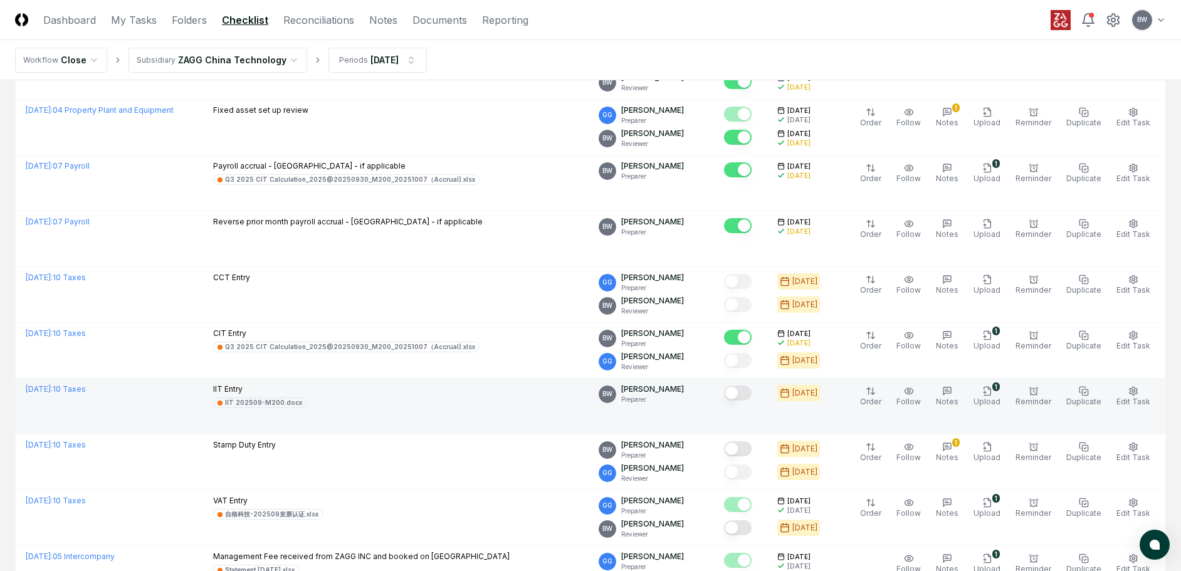
click at [752, 393] on button "Mark complete" at bounding box center [738, 393] width 28 height 15
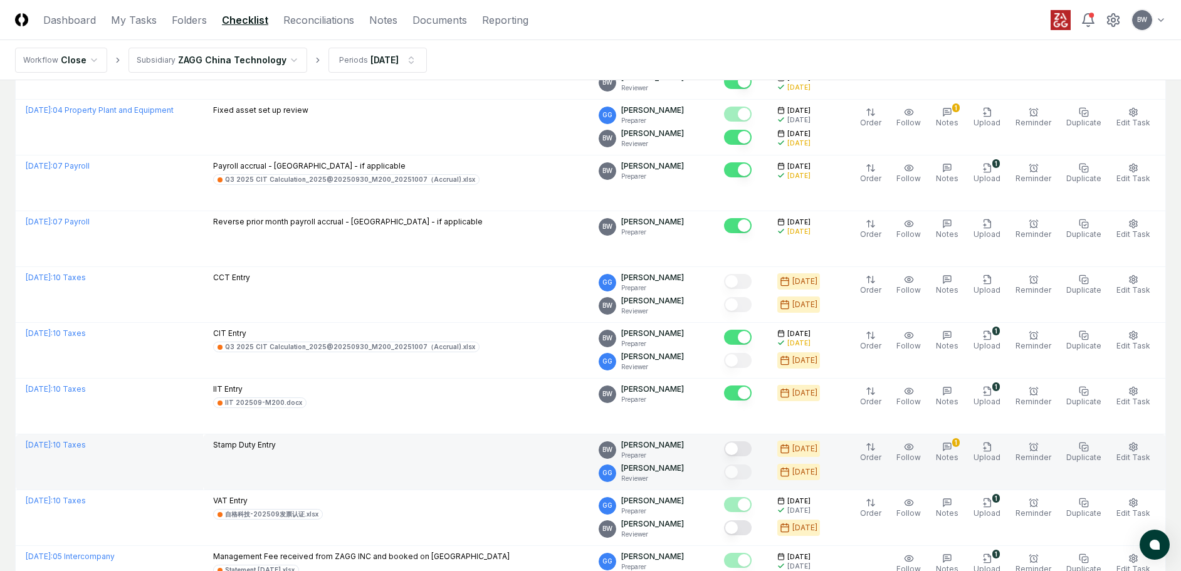
click at [752, 451] on button "Mark complete" at bounding box center [738, 448] width 28 height 15
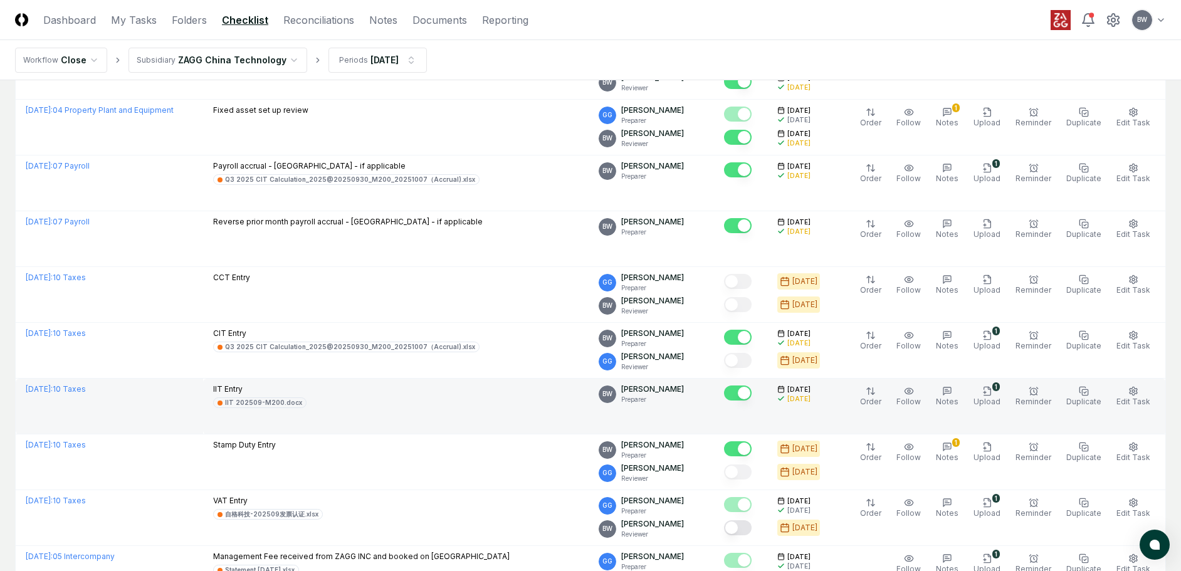
scroll to position [2195, 0]
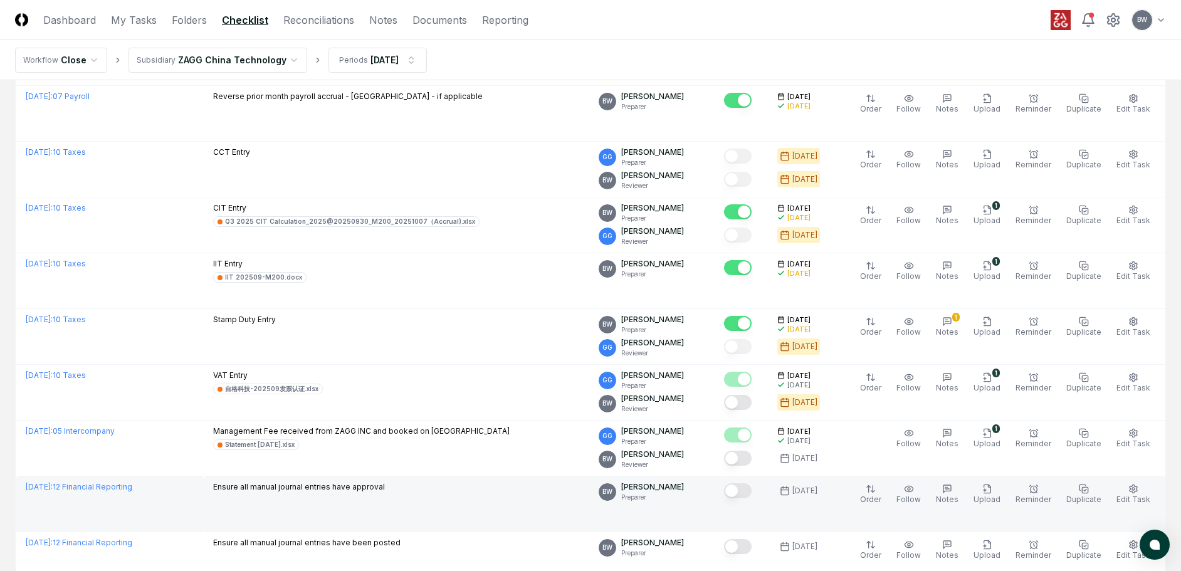
click at [752, 490] on button "Mark complete" at bounding box center [738, 490] width 28 height 15
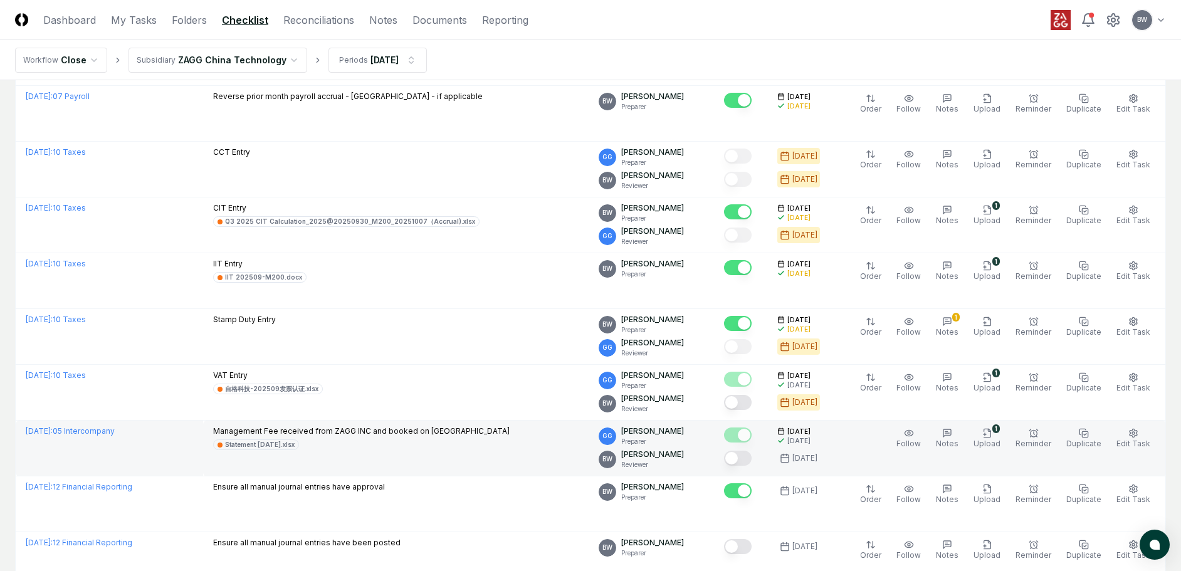
scroll to position [2258, 0]
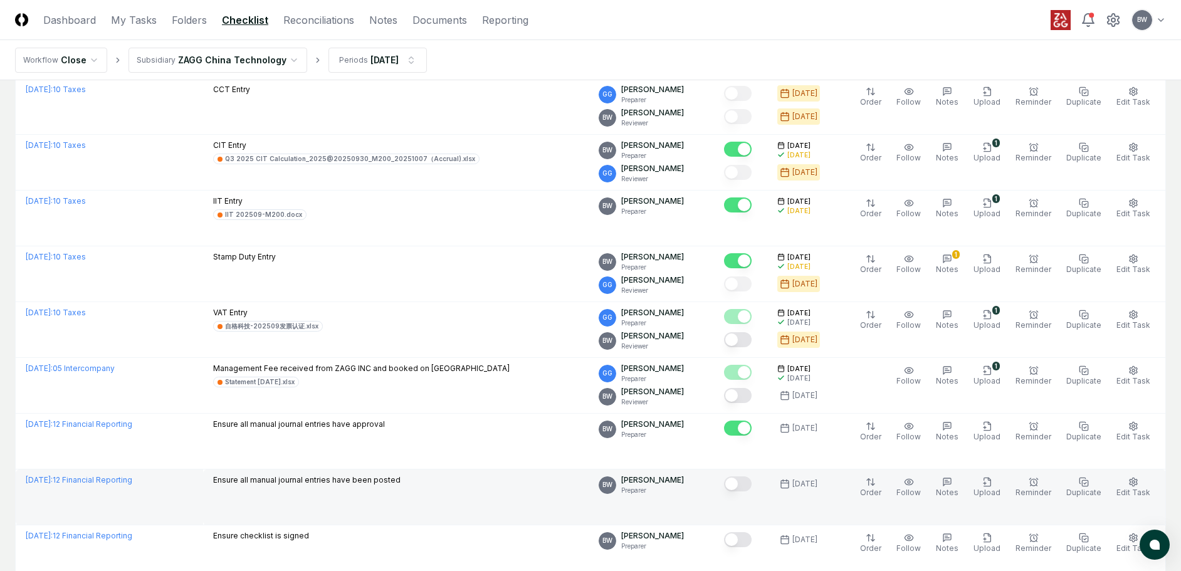
click at [748, 478] on button "Mark complete" at bounding box center [738, 484] width 28 height 15
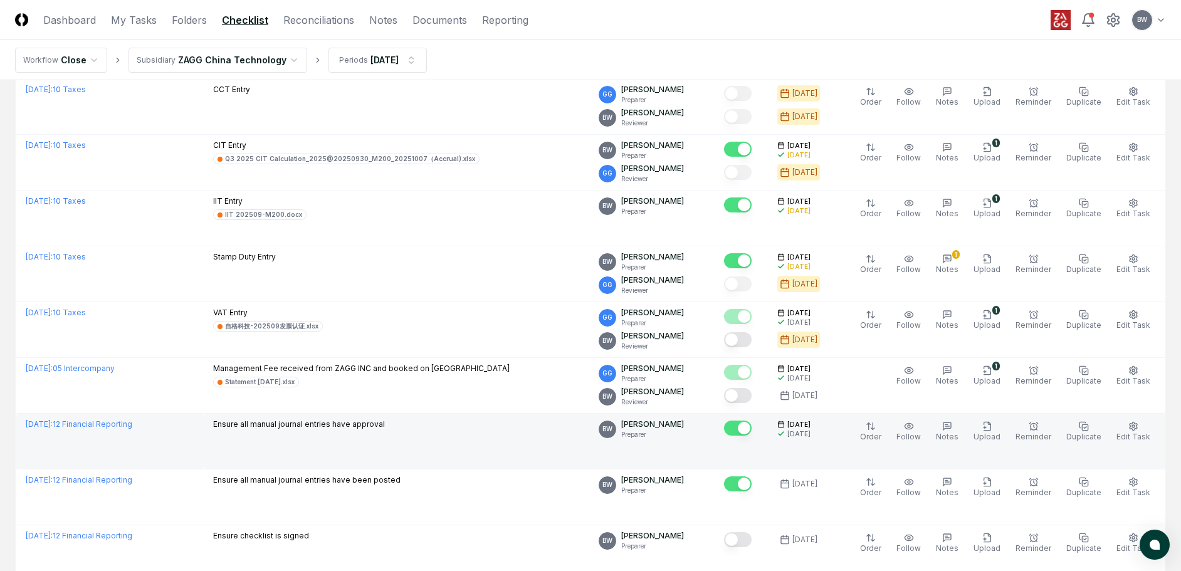
scroll to position [2320, 0]
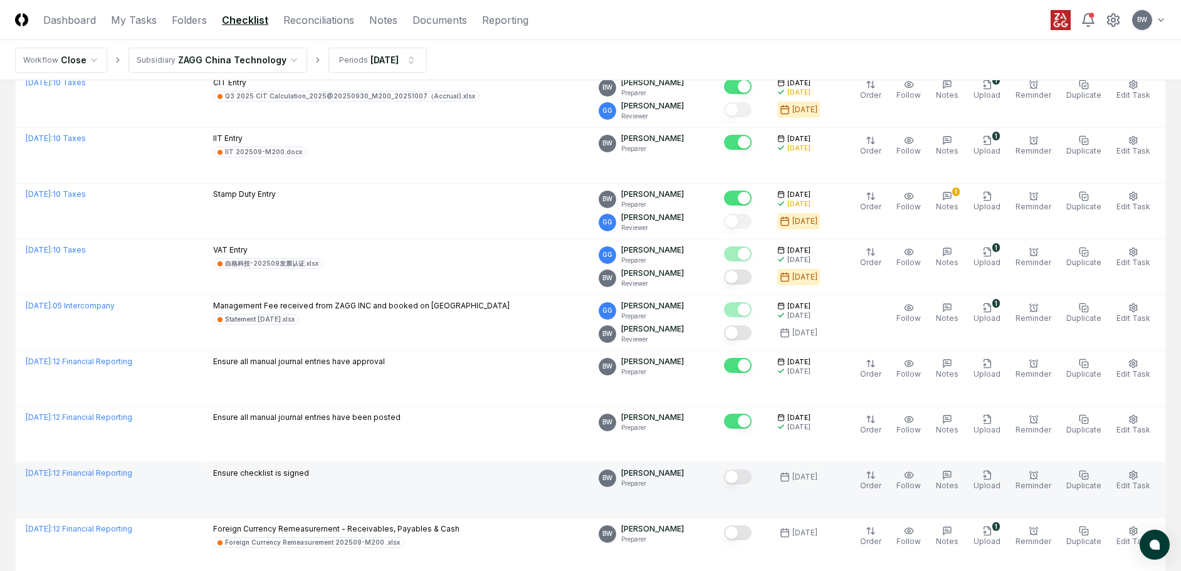
click at [752, 475] on button "Mark complete" at bounding box center [738, 477] width 28 height 15
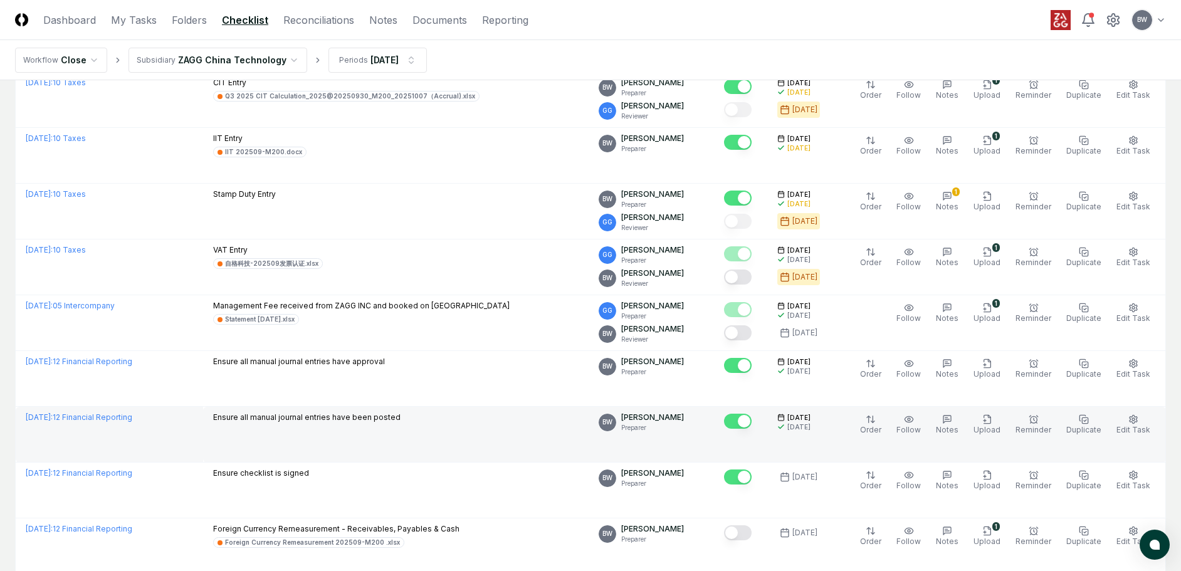
scroll to position [2446, 0]
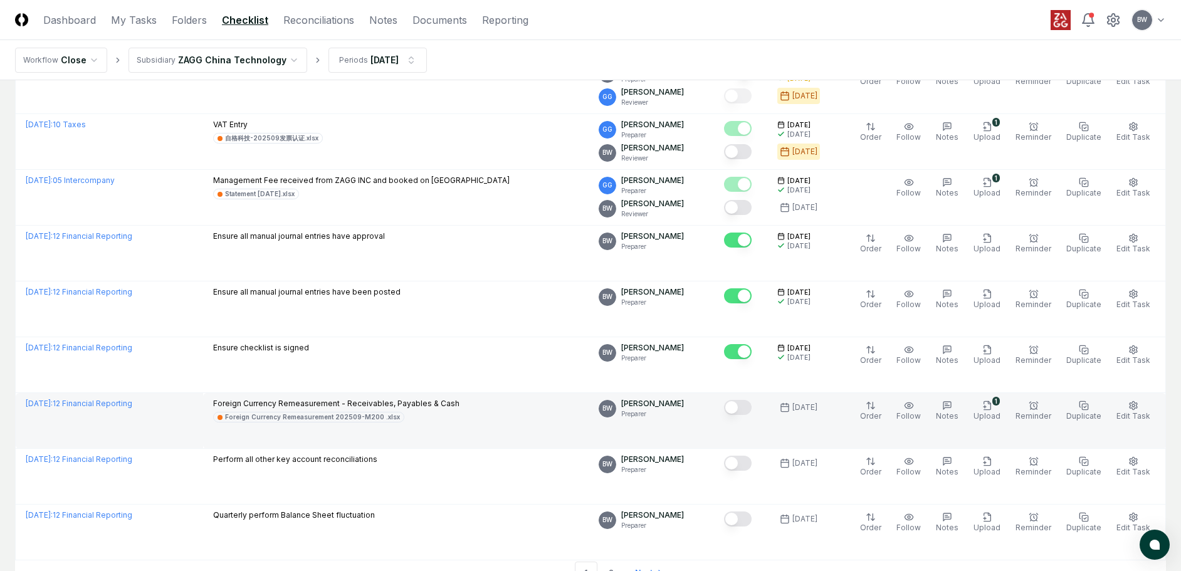
click at [752, 409] on button "Mark complete" at bounding box center [738, 407] width 28 height 15
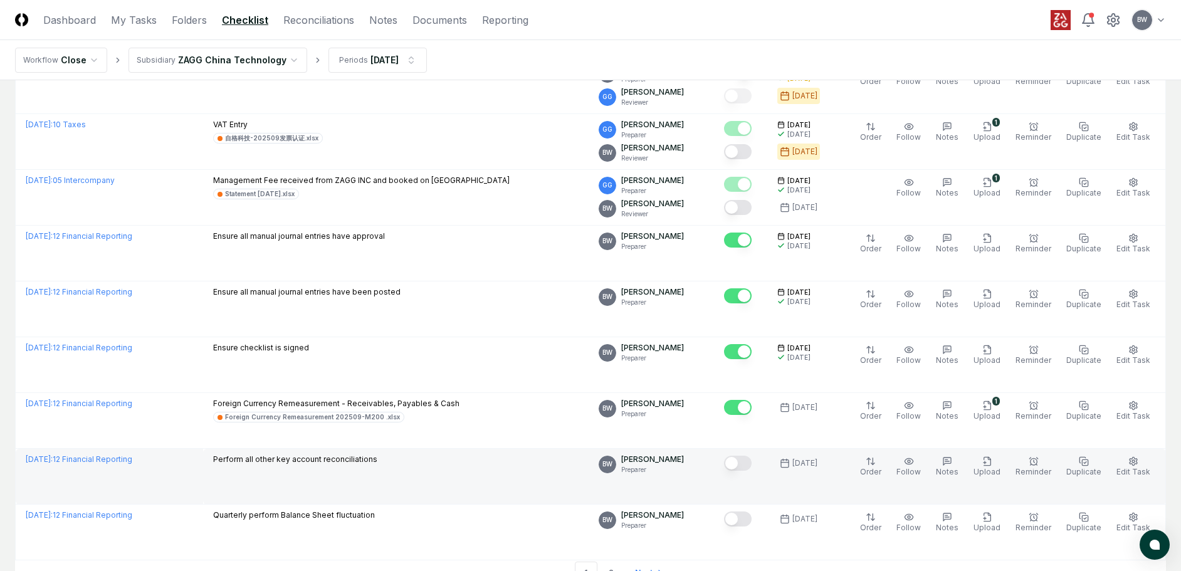
click at [750, 457] on button "Mark complete" at bounding box center [738, 463] width 28 height 15
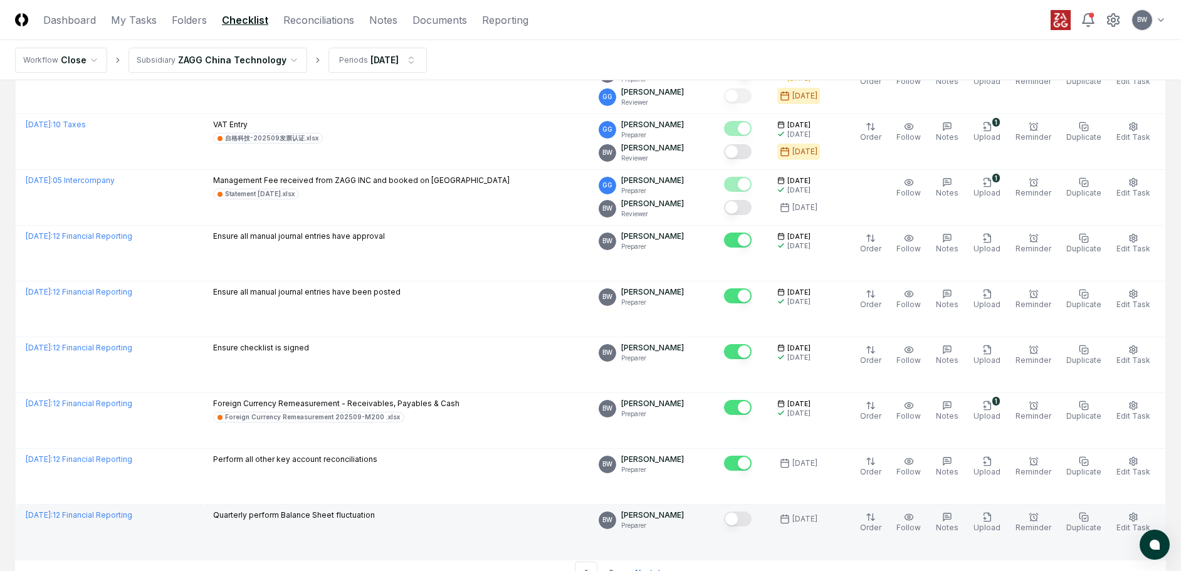
click at [752, 519] on button "Mark complete" at bounding box center [738, 519] width 28 height 15
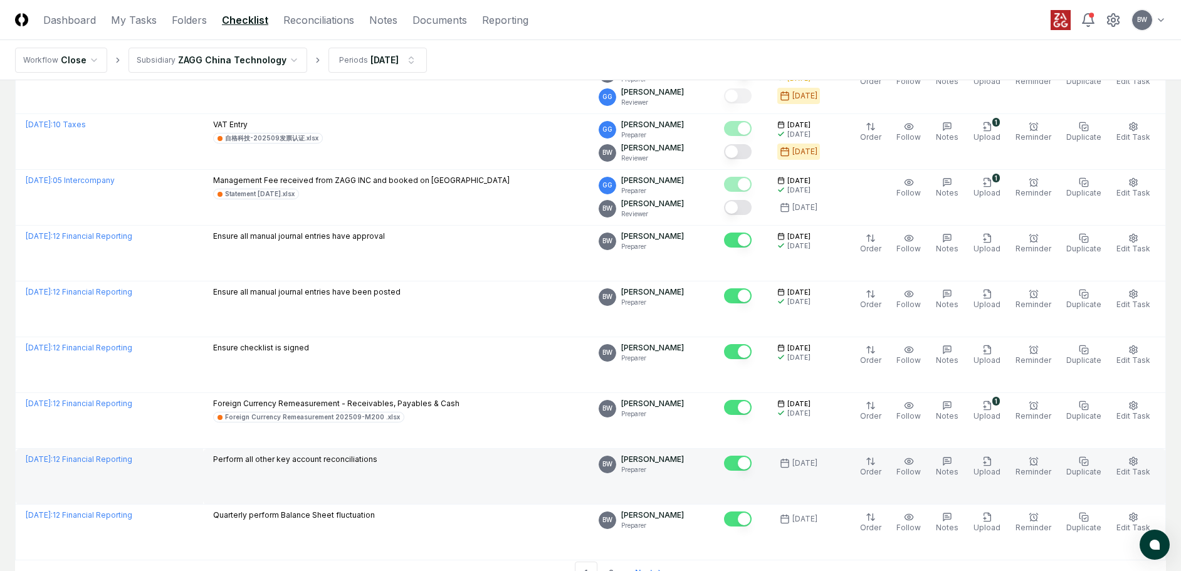
scroll to position [2550, 0]
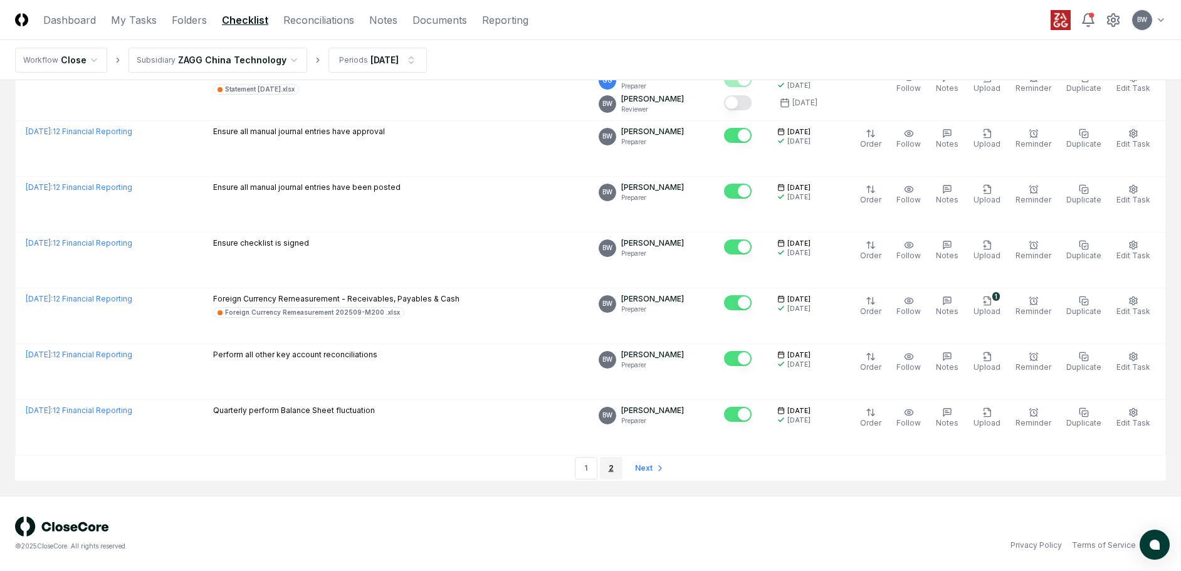
click at [615, 465] on link "2" at bounding box center [611, 468] width 23 height 23
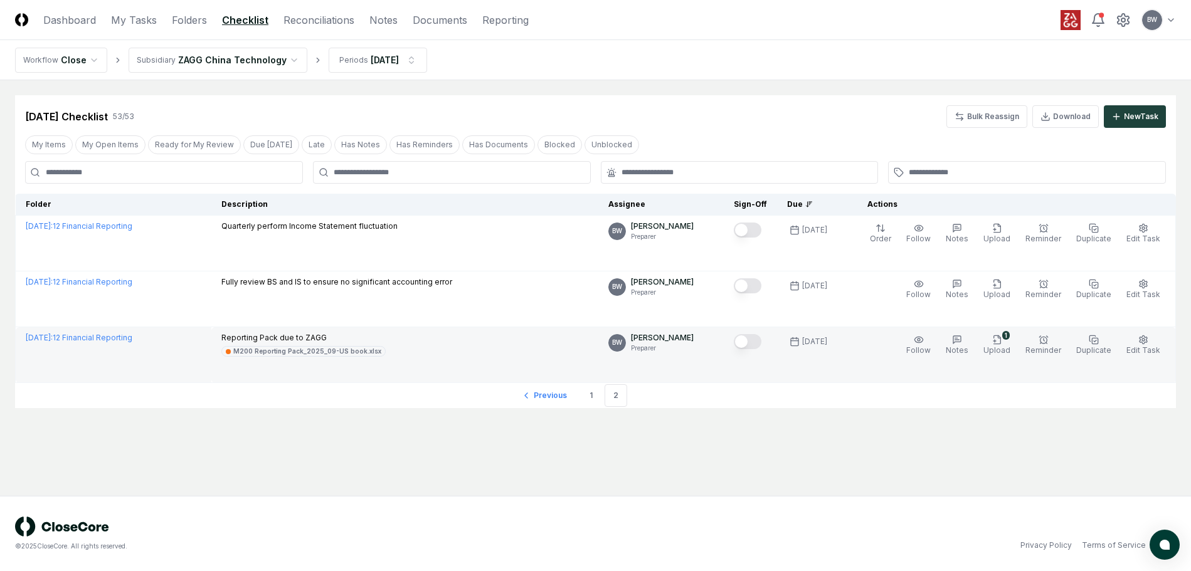
click at [760, 342] on button "Mark complete" at bounding box center [748, 341] width 28 height 15
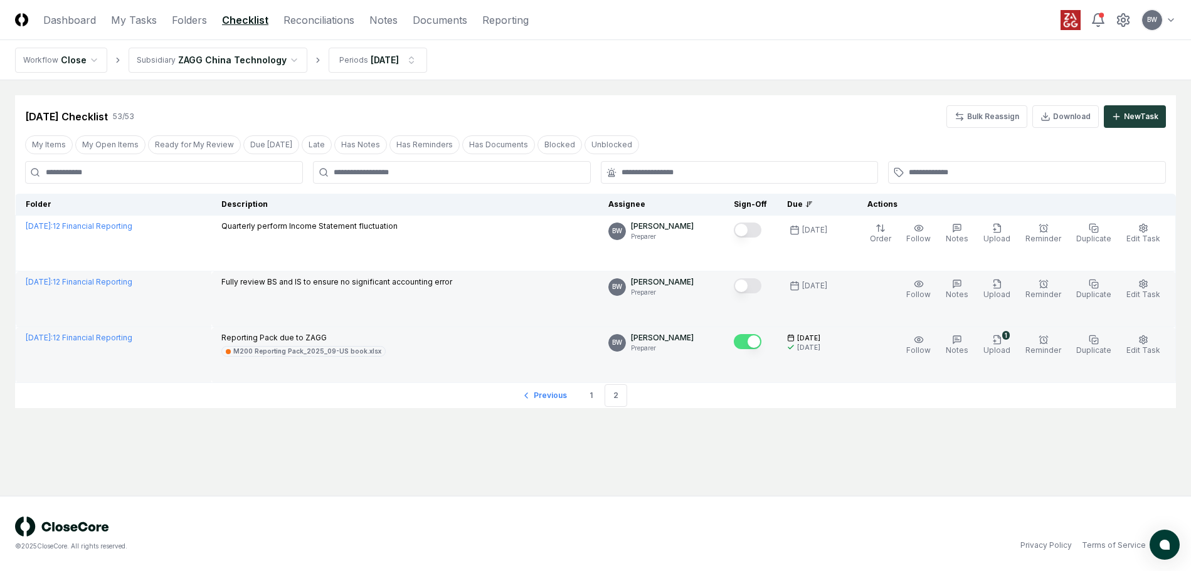
click at [757, 283] on button "Mark complete" at bounding box center [748, 285] width 28 height 15
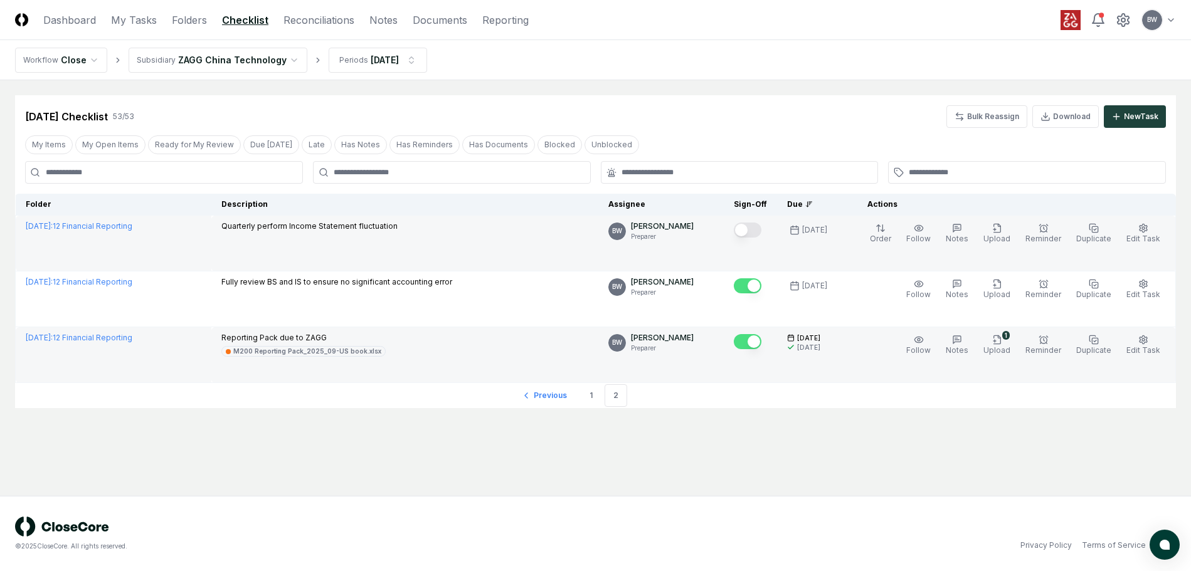
click at [760, 222] on div at bounding box center [750, 231] width 33 height 21
click at [761, 230] on button "Mark complete" at bounding box center [748, 230] width 28 height 15
click at [282, 59] on html "CloseCore Dashboard My Tasks Folders Checklist Reconciliations Notes Documents …" at bounding box center [595, 285] width 1191 height 571
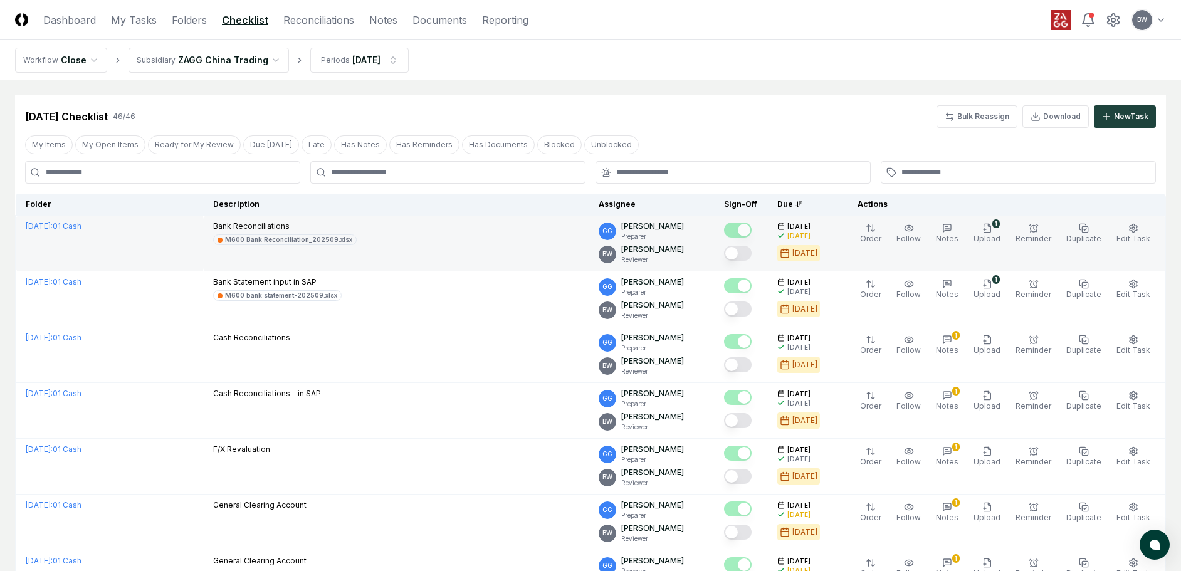
click at [752, 251] on button "Mark complete" at bounding box center [738, 253] width 28 height 15
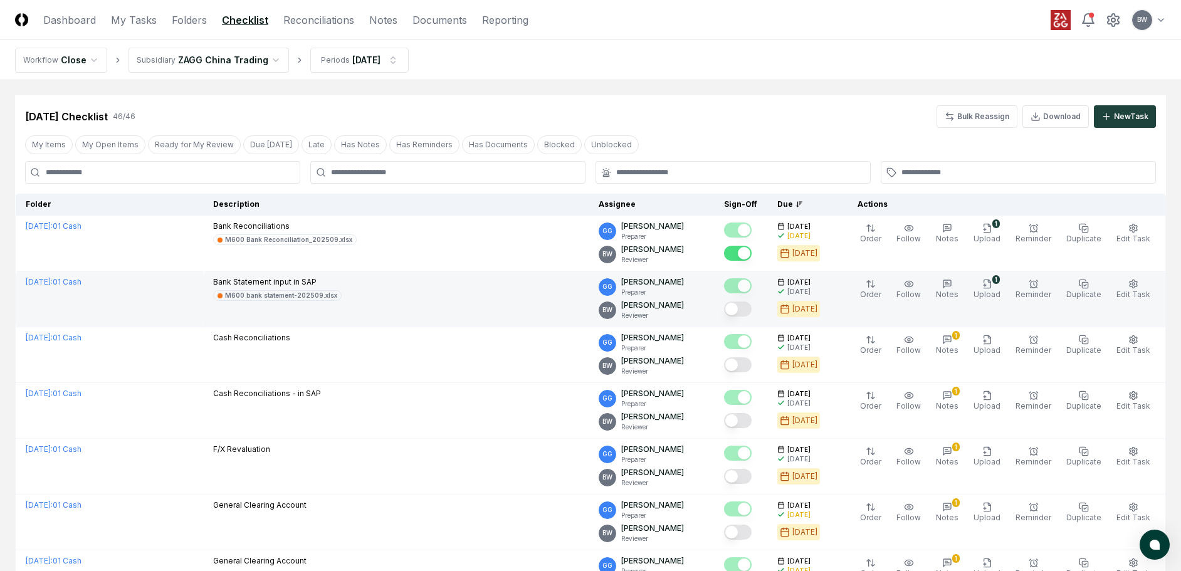
click at [752, 307] on button "Mark complete" at bounding box center [738, 309] width 28 height 15
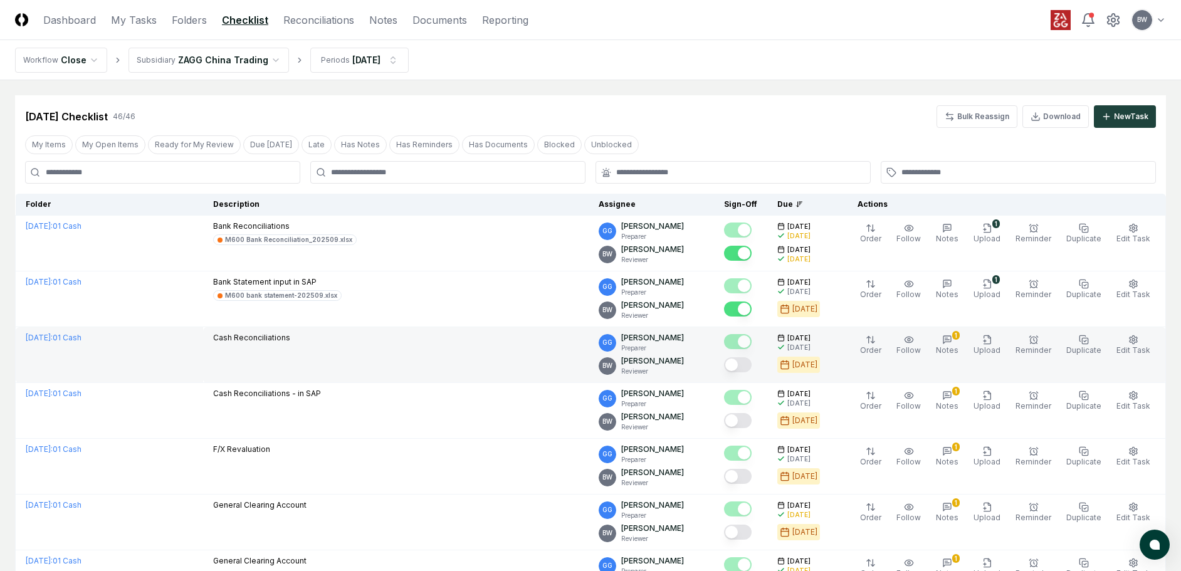
click at [751, 367] on button "Mark complete" at bounding box center [738, 364] width 28 height 15
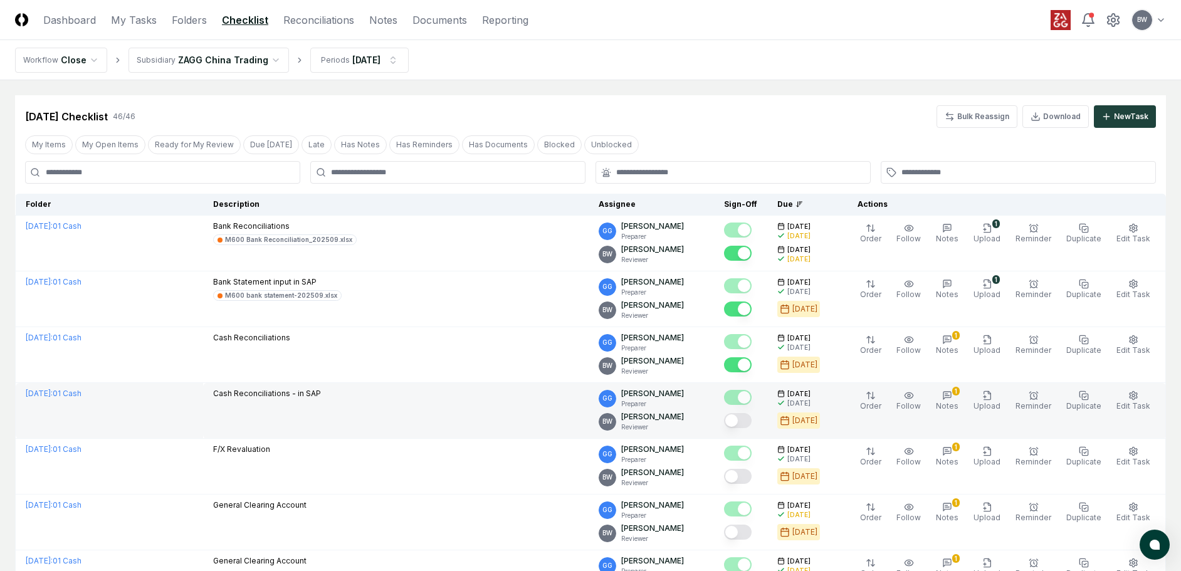
click at [752, 418] on button "Mark complete" at bounding box center [738, 420] width 28 height 15
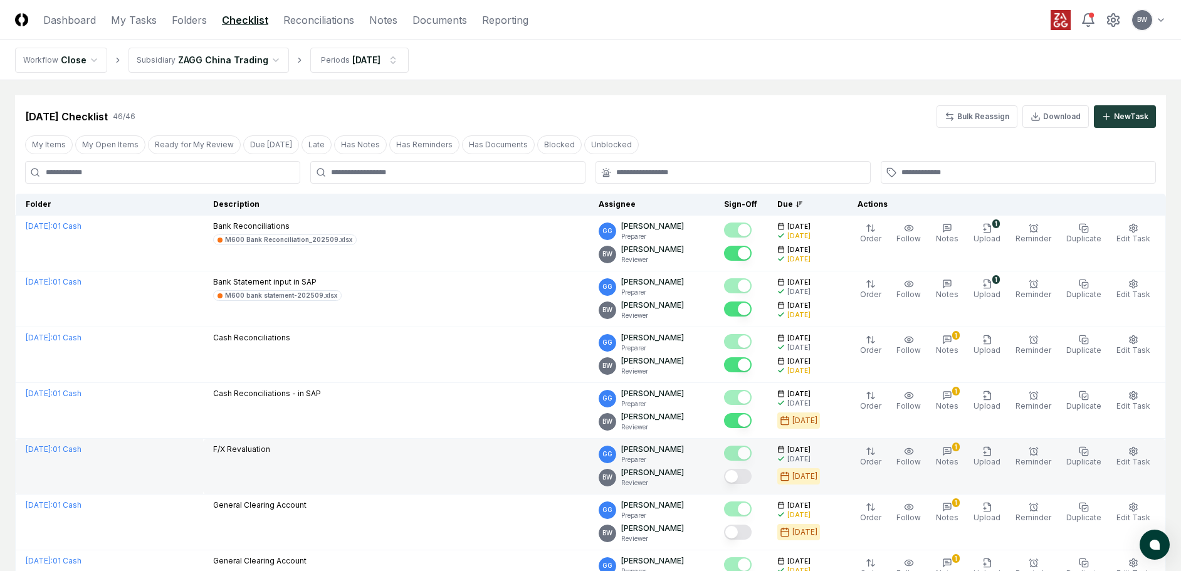
click at [752, 477] on button "Mark complete" at bounding box center [738, 476] width 28 height 15
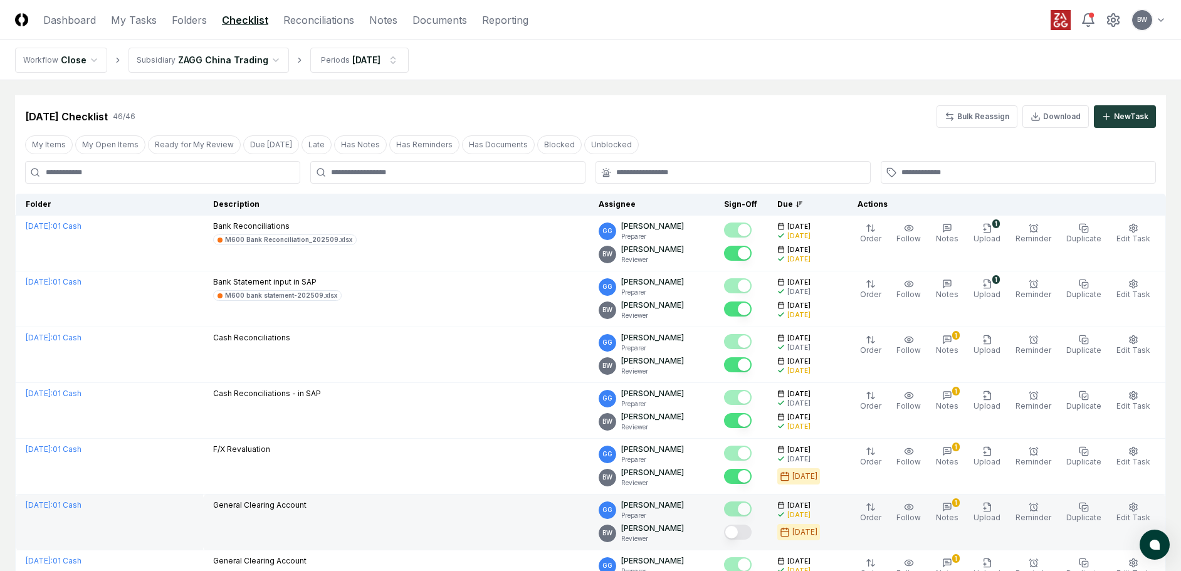
click at [752, 534] on button "Mark complete" at bounding box center [738, 532] width 28 height 15
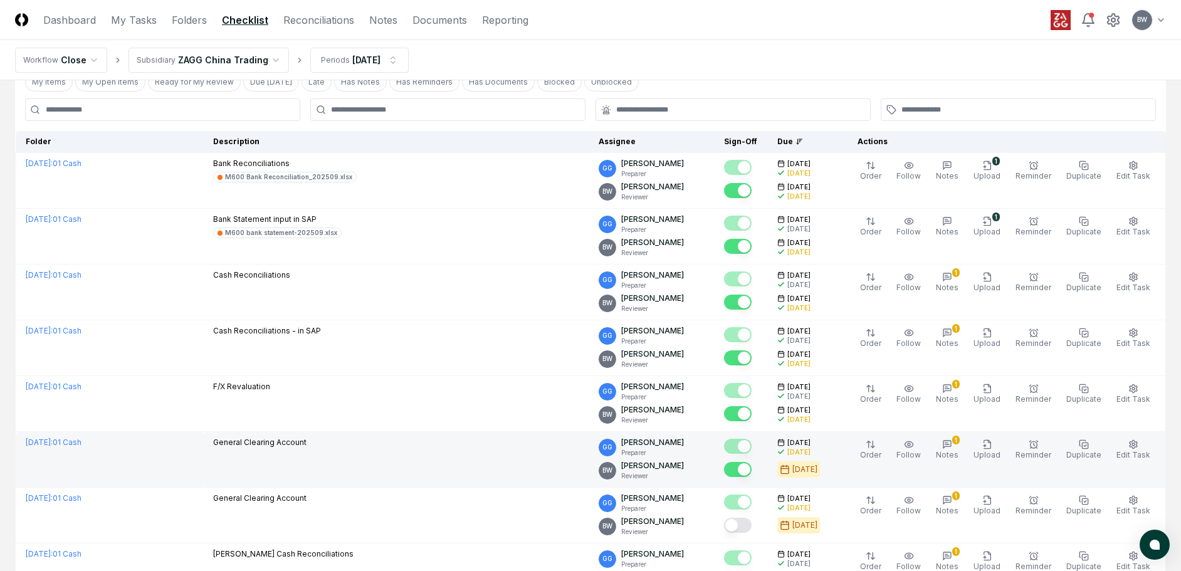
scroll to position [125, 0]
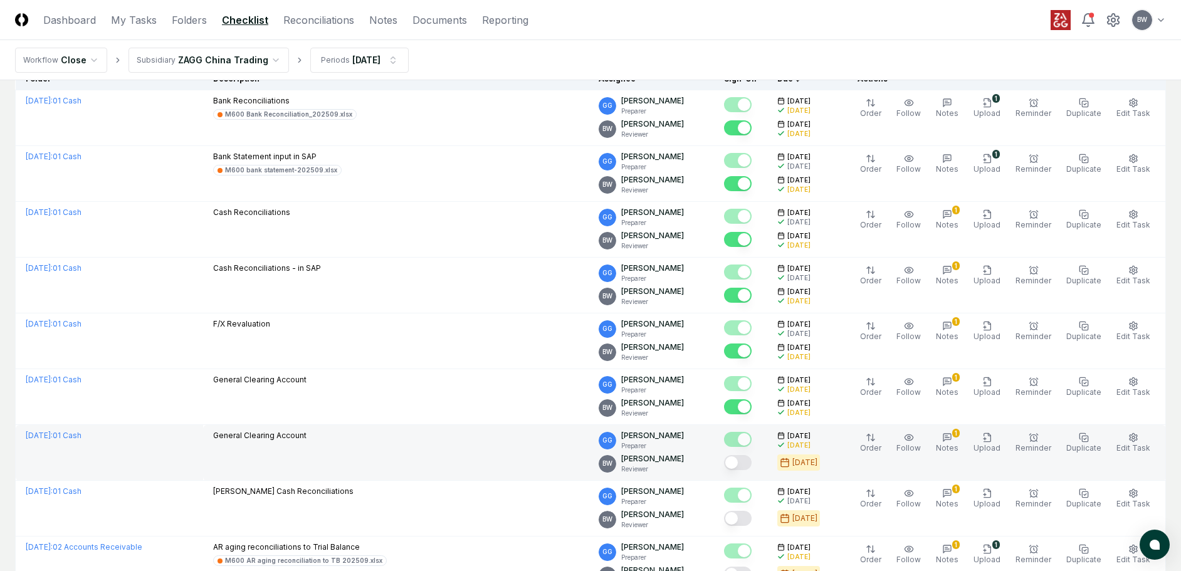
click at [752, 463] on button "Mark complete" at bounding box center [738, 462] width 28 height 15
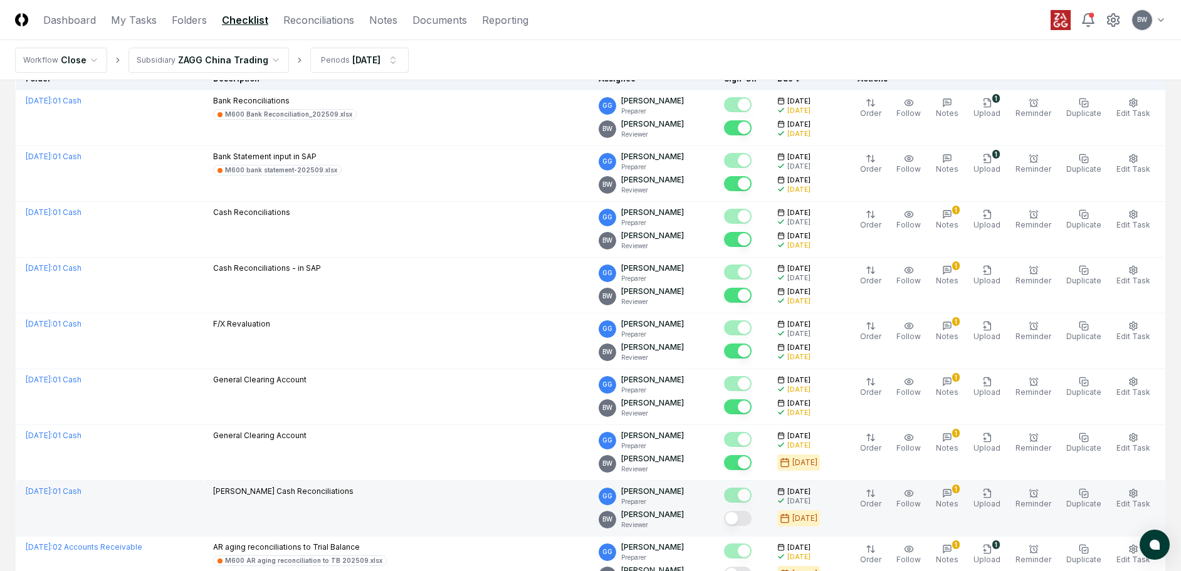
click at [752, 515] on button "Mark complete" at bounding box center [738, 518] width 28 height 15
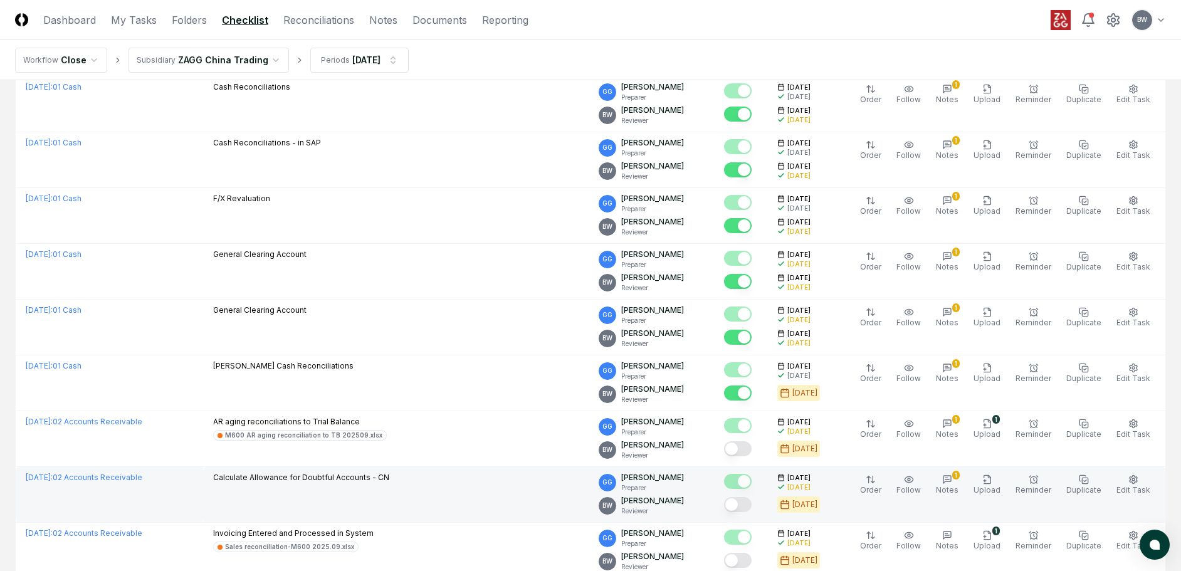
scroll to position [314, 0]
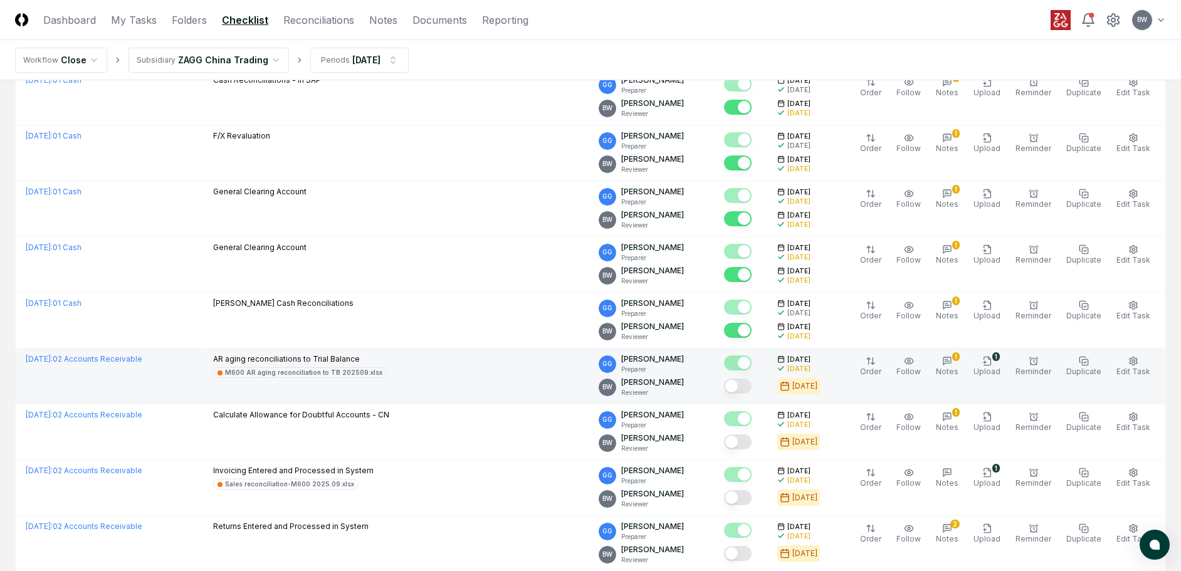
click at [752, 389] on button "Mark complete" at bounding box center [738, 386] width 28 height 15
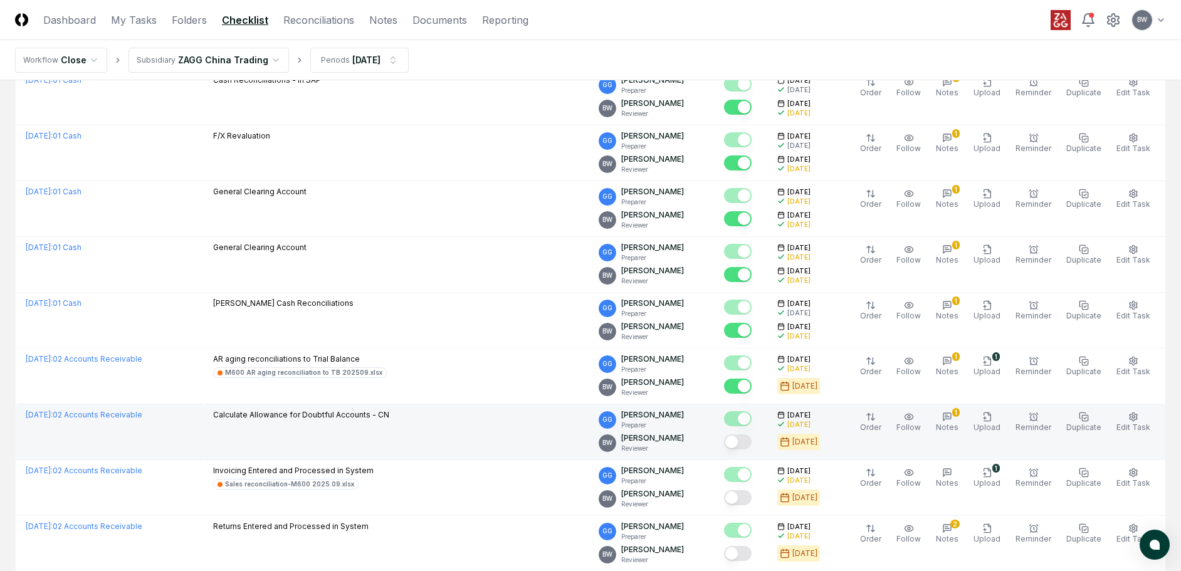
click at [752, 436] on button "Mark complete" at bounding box center [738, 442] width 28 height 15
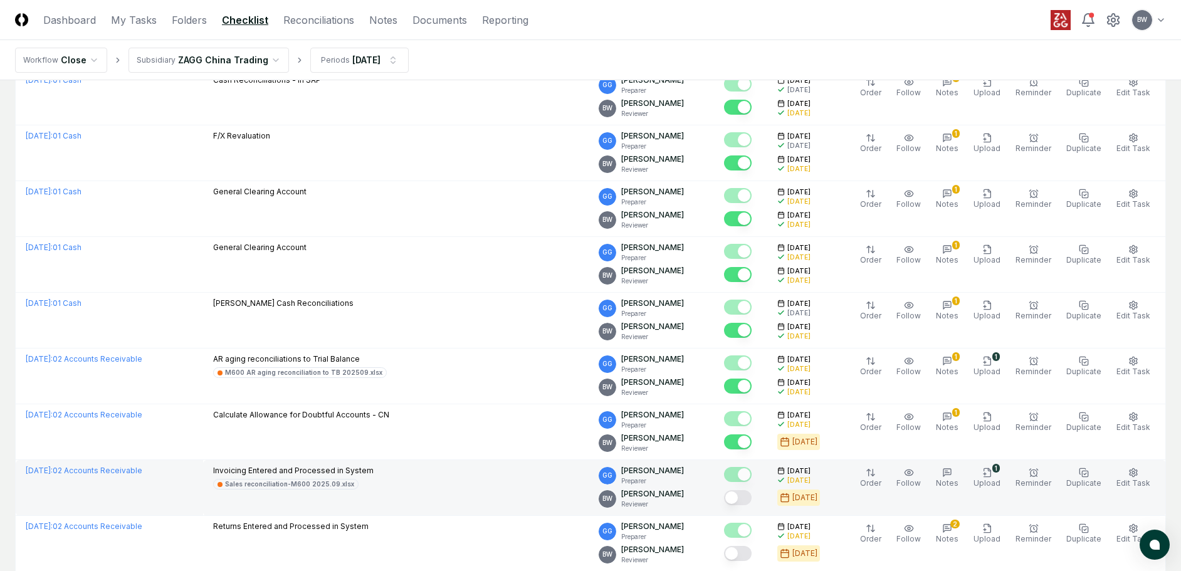
click at [748, 501] on button "Mark complete" at bounding box center [738, 497] width 28 height 15
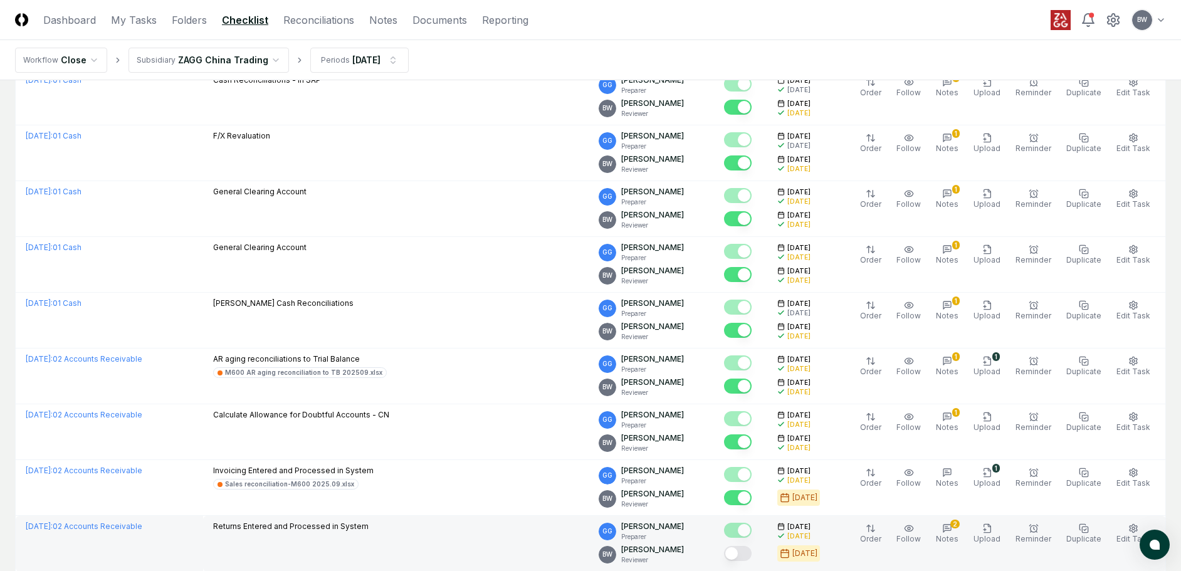
click at [751, 553] on button "Mark complete" at bounding box center [738, 553] width 28 height 15
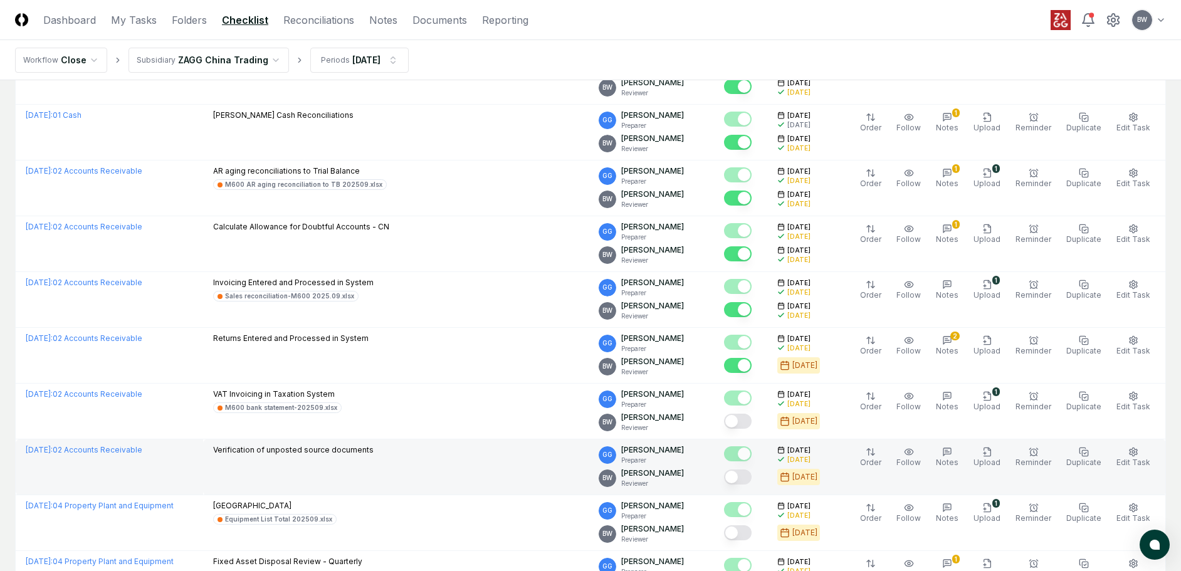
scroll to position [564, 0]
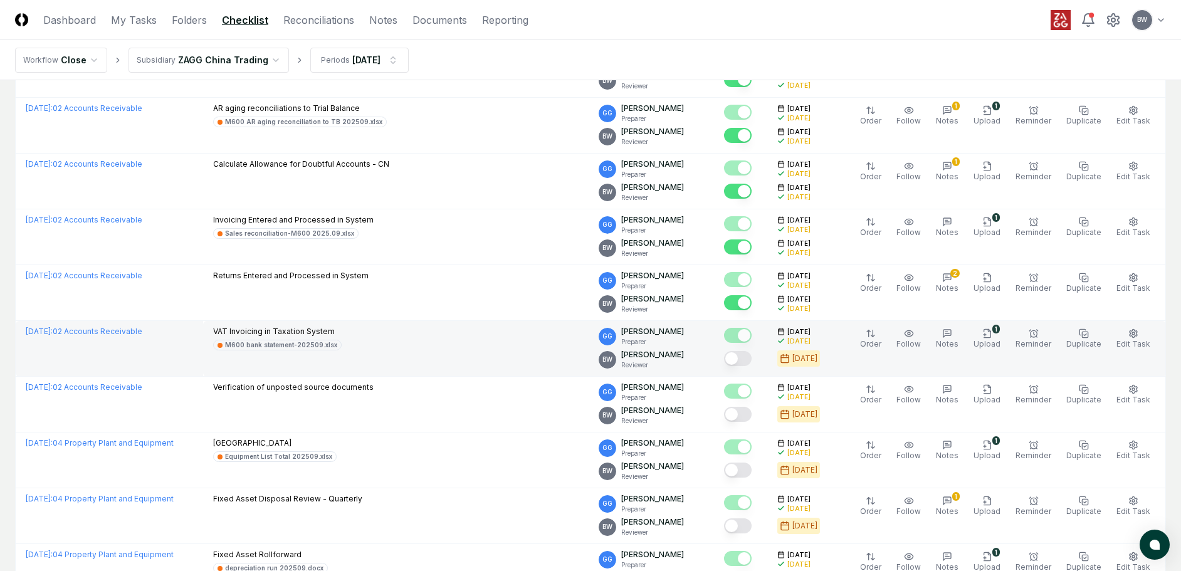
click at [752, 352] on button "Mark complete" at bounding box center [738, 358] width 28 height 15
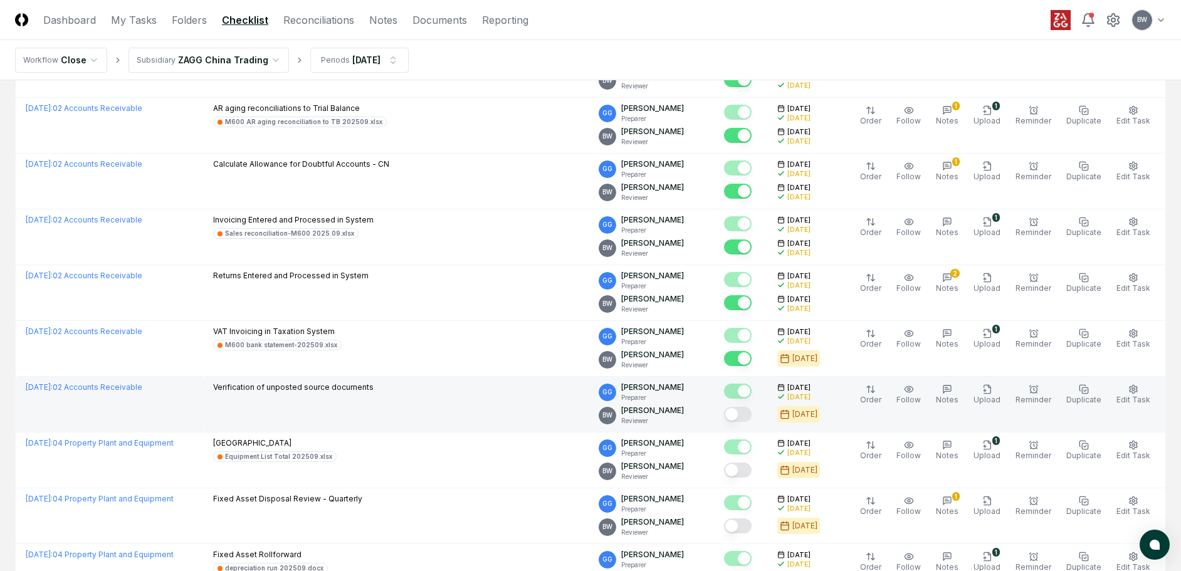
click at [752, 409] on button "Mark complete" at bounding box center [738, 414] width 28 height 15
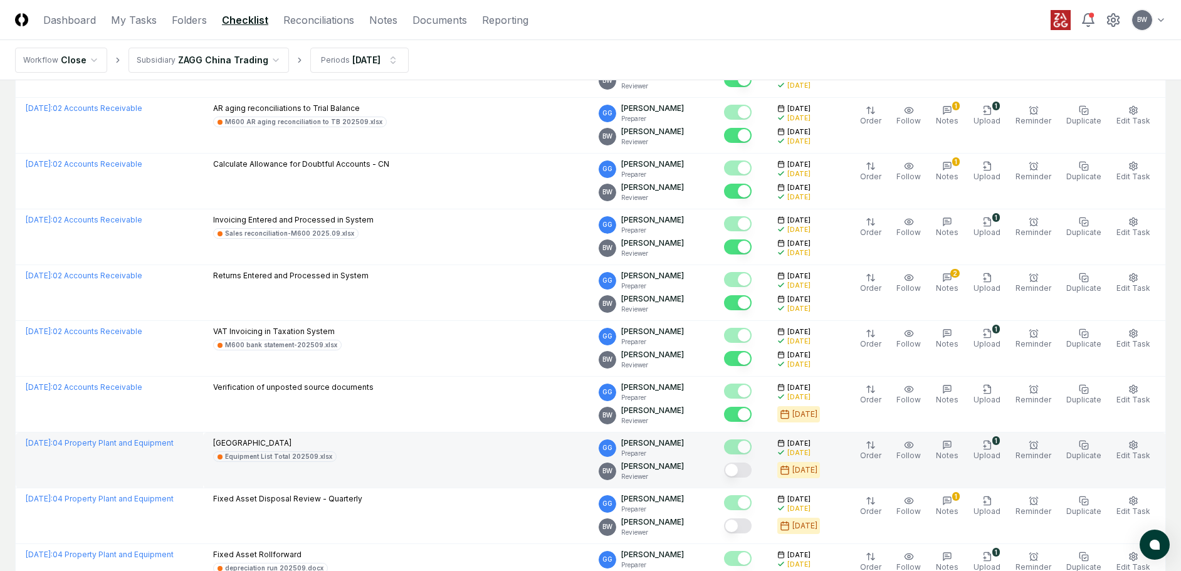
click at [752, 468] on button "Mark complete" at bounding box center [738, 470] width 28 height 15
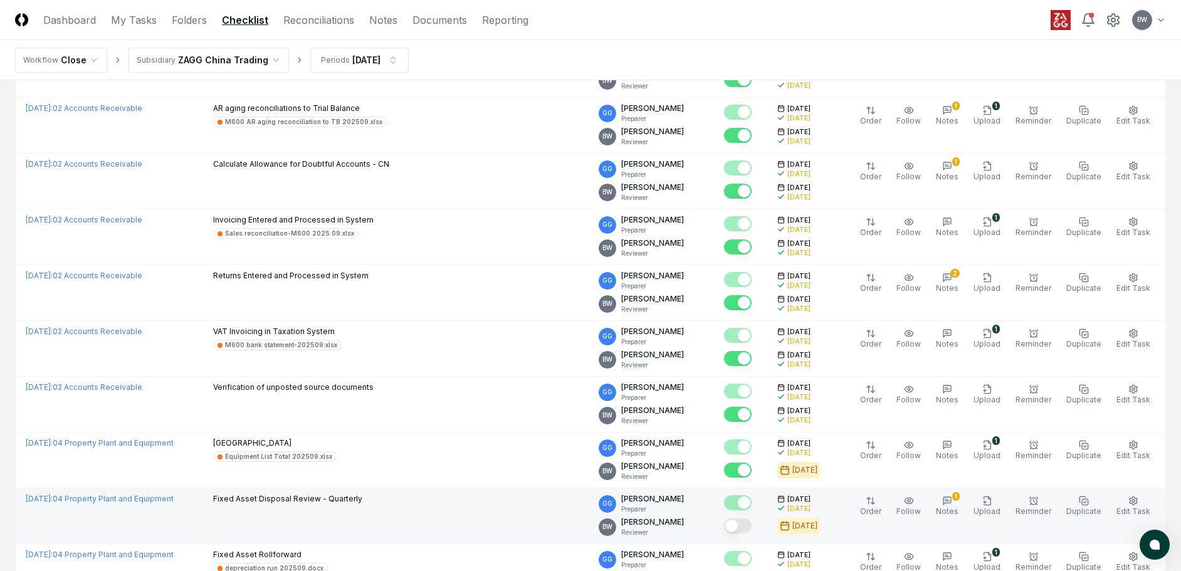
click at [751, 529] on button "Mark complete" at bounding box center [738, 526] width 28 height 15
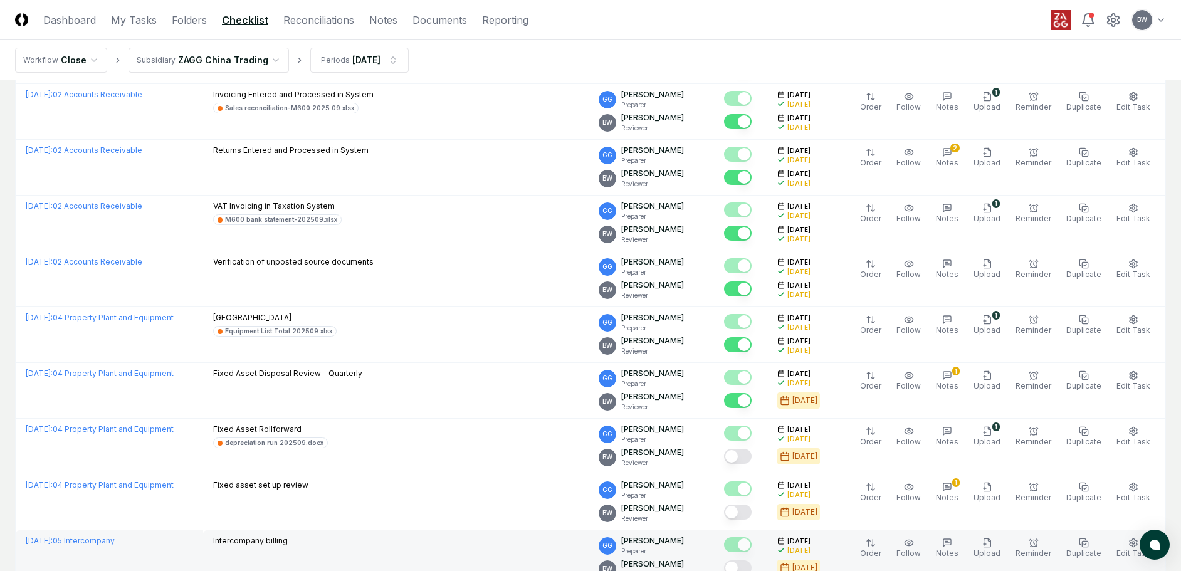
scroll to position [815, 0]
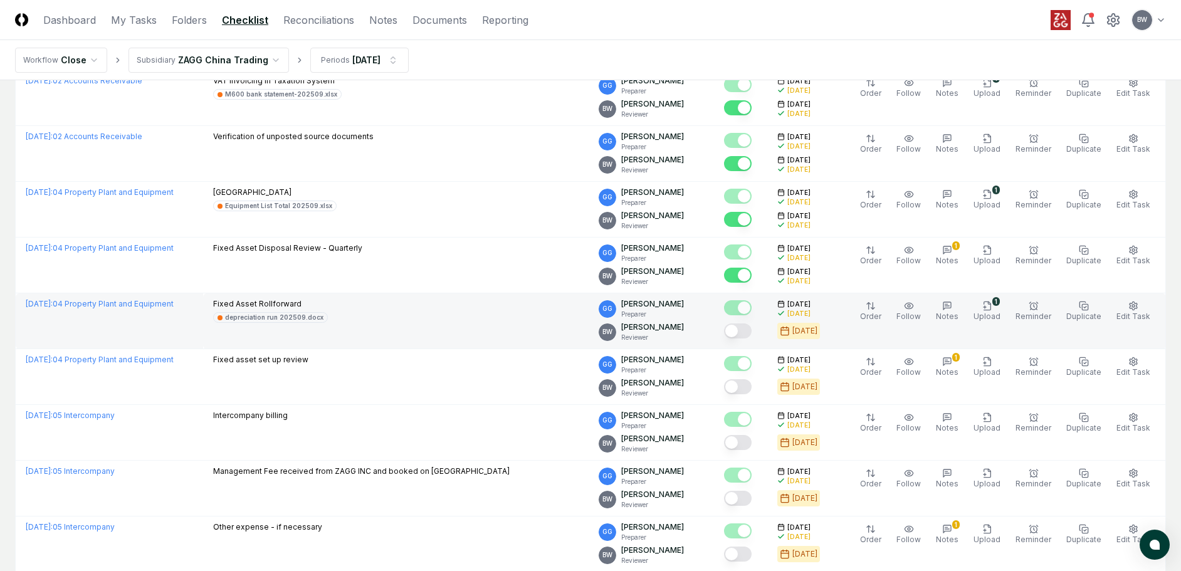
click at [752, 334] on button "Mark complete" at bounding box center [738, 331] width 28 height 15
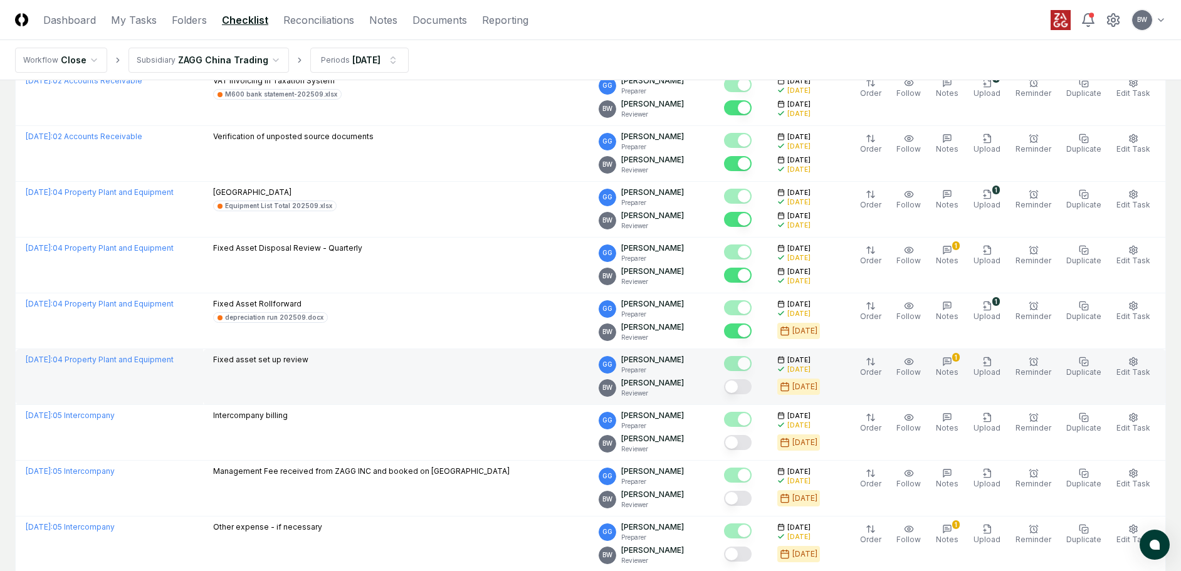
click at [752, 384] on button "Mark complete" at bounding box center [738, 386] width 28 height 15
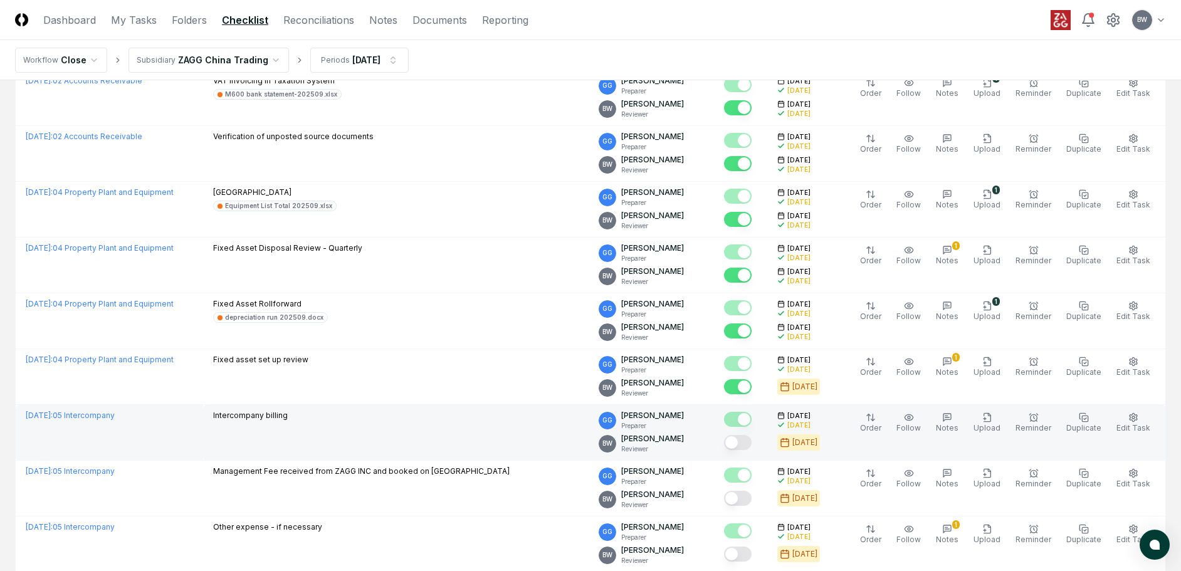
click at [752, 444] on button "Mark complete" at bounding box center [738, 442] width 28 height 15
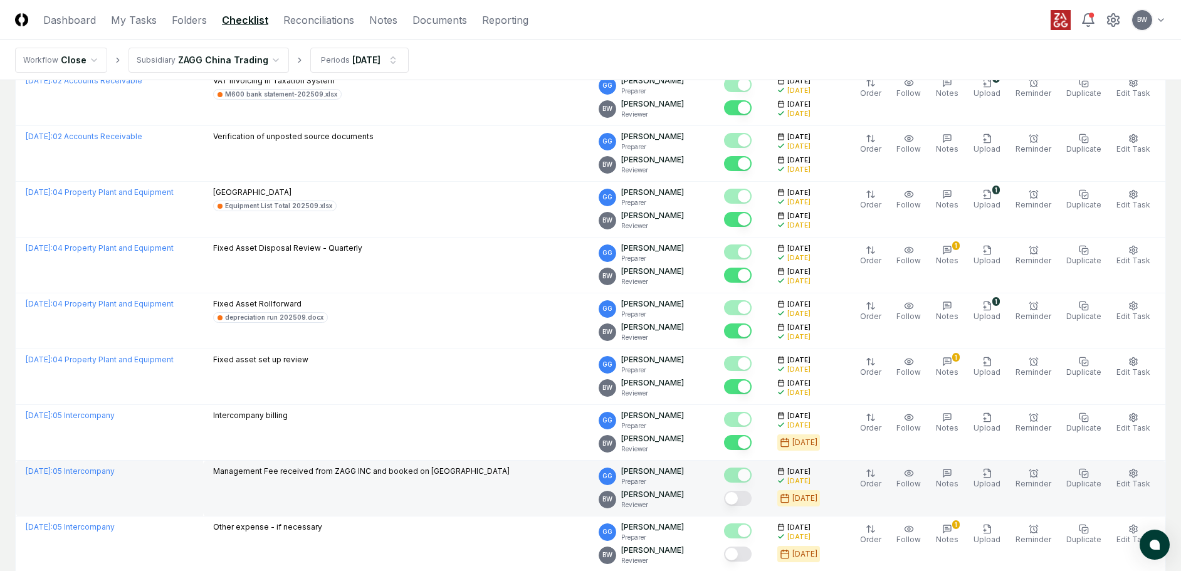
click at [749, 506] on div at bounding box center [738, 499] width 28 height 17
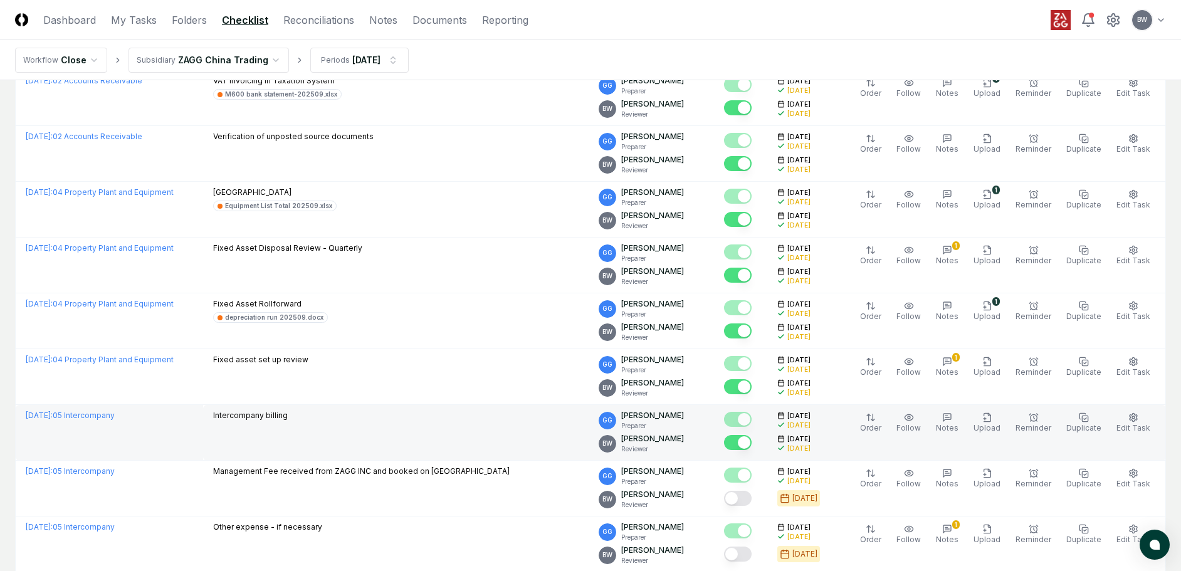
scroll to position [941, 0]
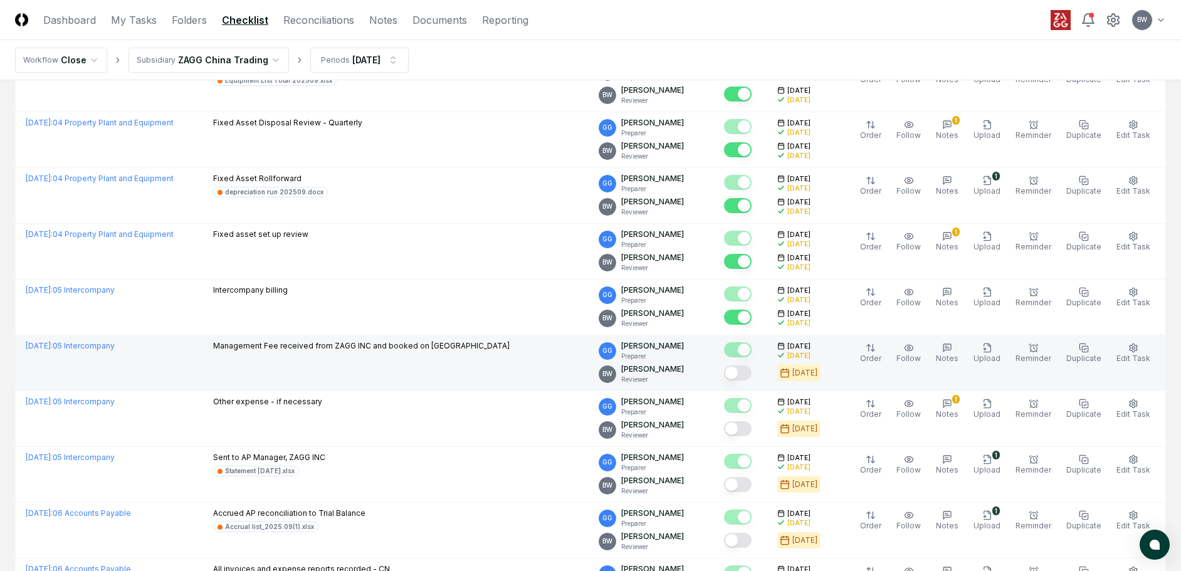
click at [752, 369] on button "Mark complete" at bounding box center [738, 373] width 28 height 15
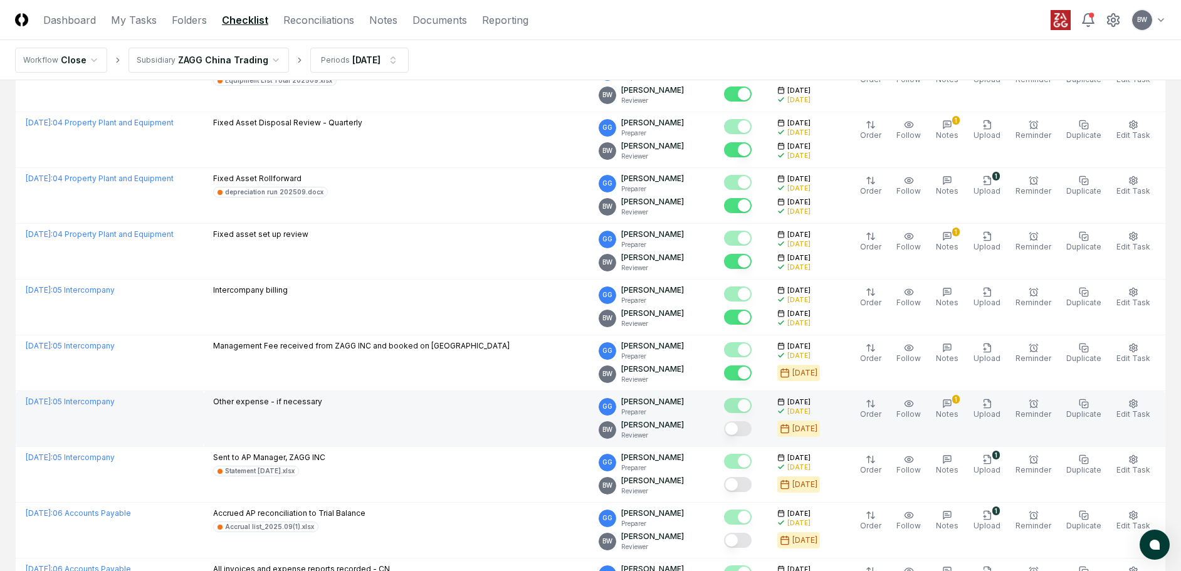
click at [752, 428] on button "Mark complete" at bounding box center [738, 428] width 28 height 15
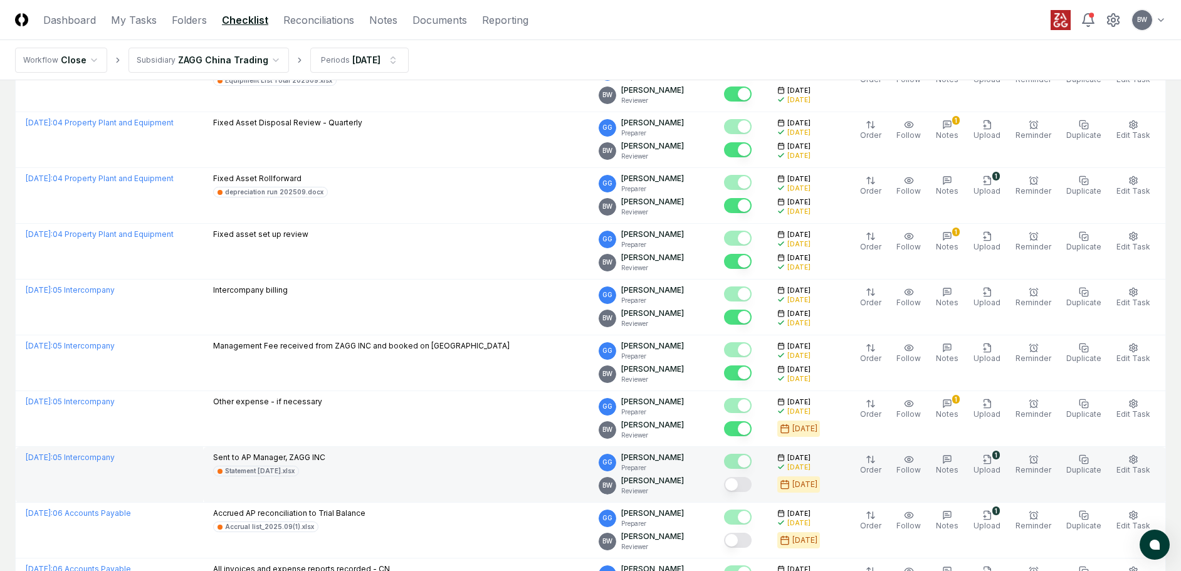
click at [752, 485] on button "Mark complete" at bounding box center [738, 484] width 28 height 15
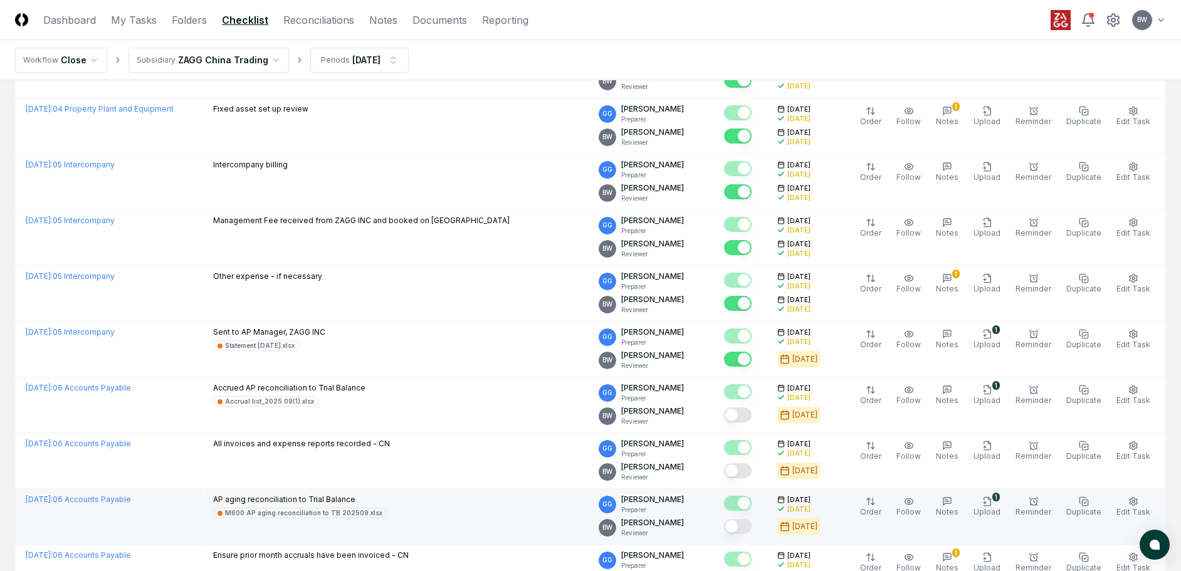
scroll to position [1129, 0]
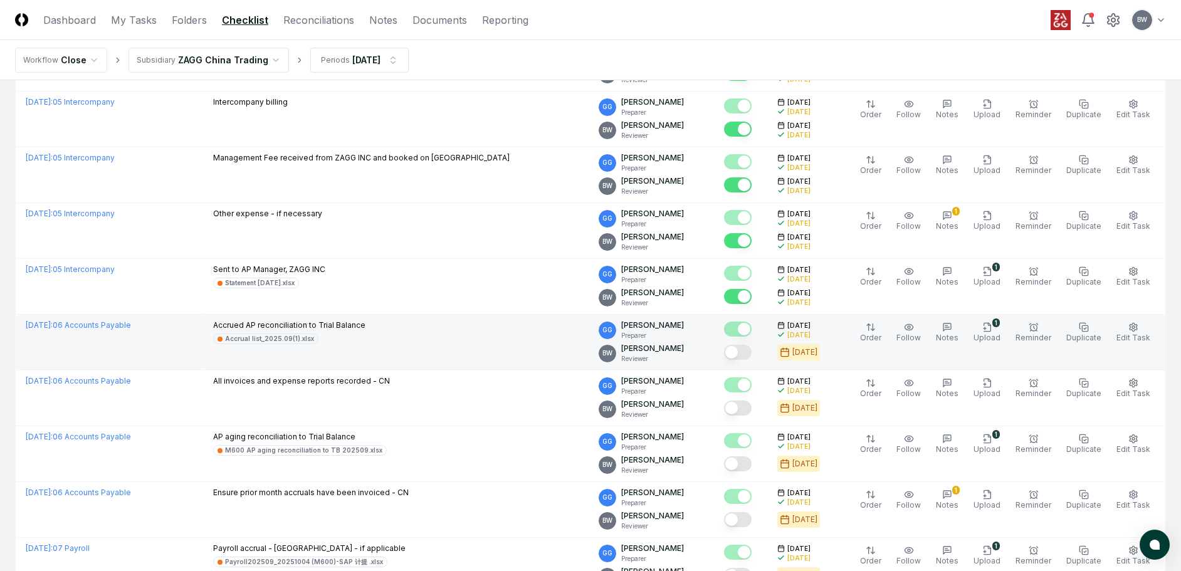
click at [752, 351] on button "Mark complete" at bounding box center [738, 352] width 28 height 15
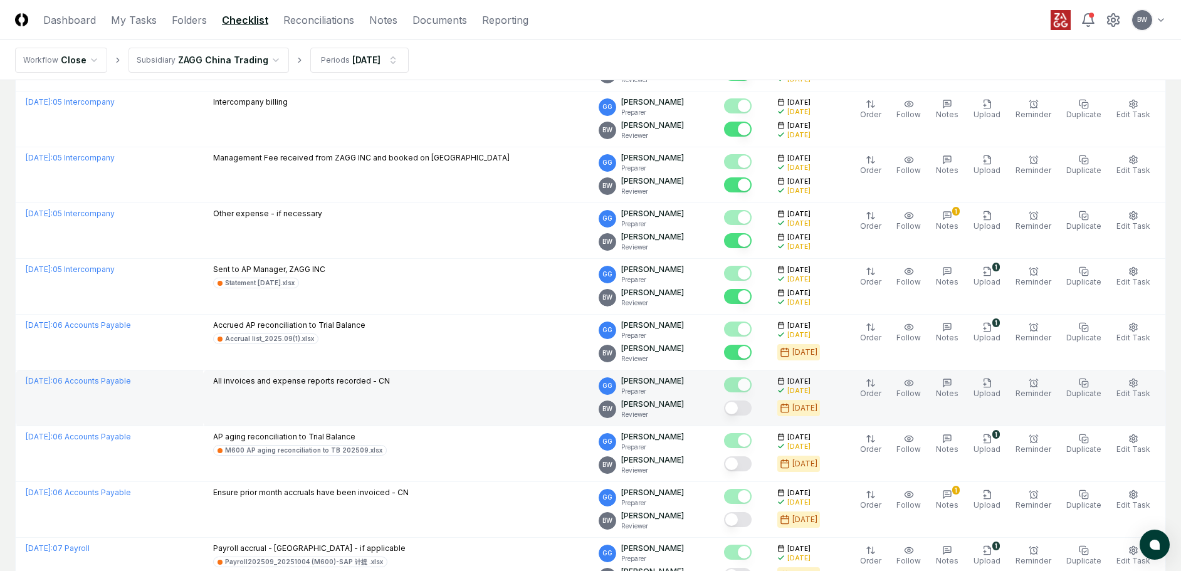
click at [751, 408] on button "Mark complete" at bounding box center [738, 408] width 28 height 15
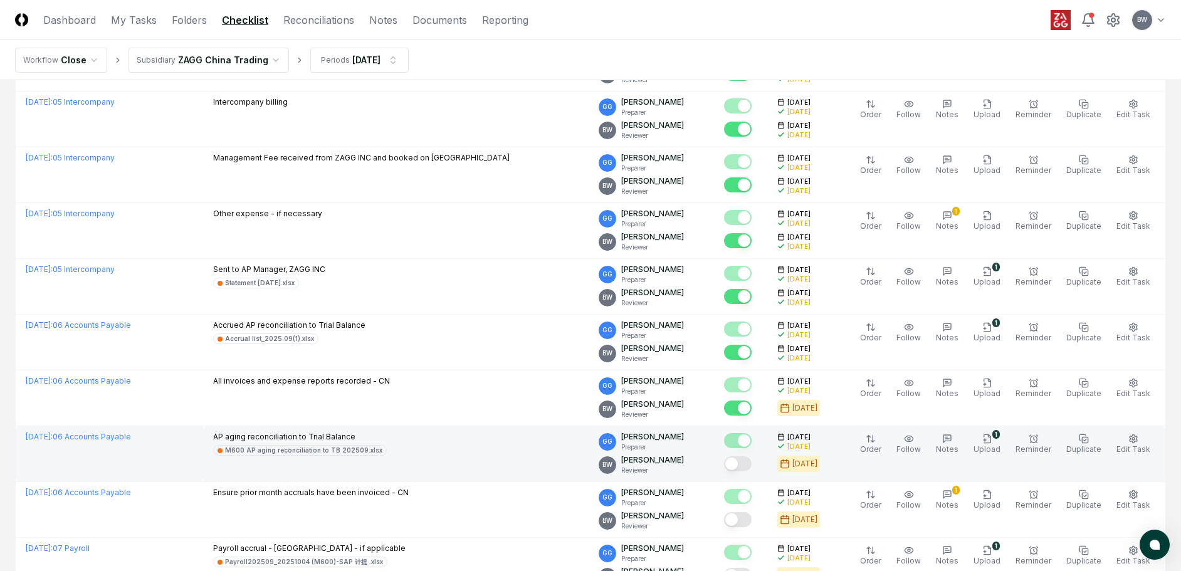
click at [752, 460] on button "Mark complete" at bounding box center [738, 464] width 28 height 15
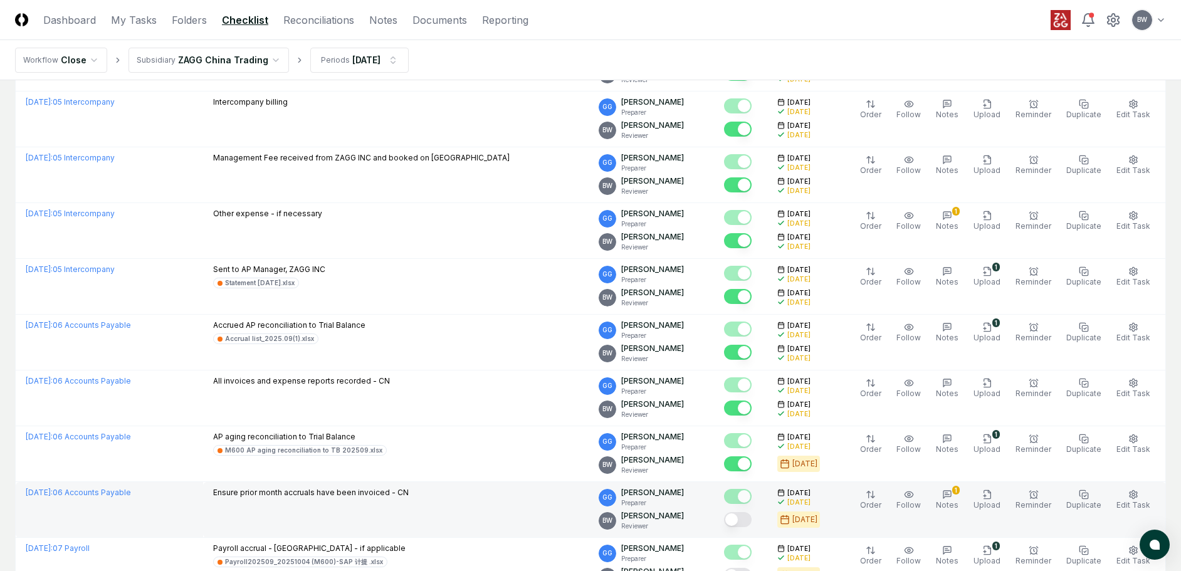
click at [752, 522] on button "Mark complete" at bounding box center [738, 519] width 28 height 15
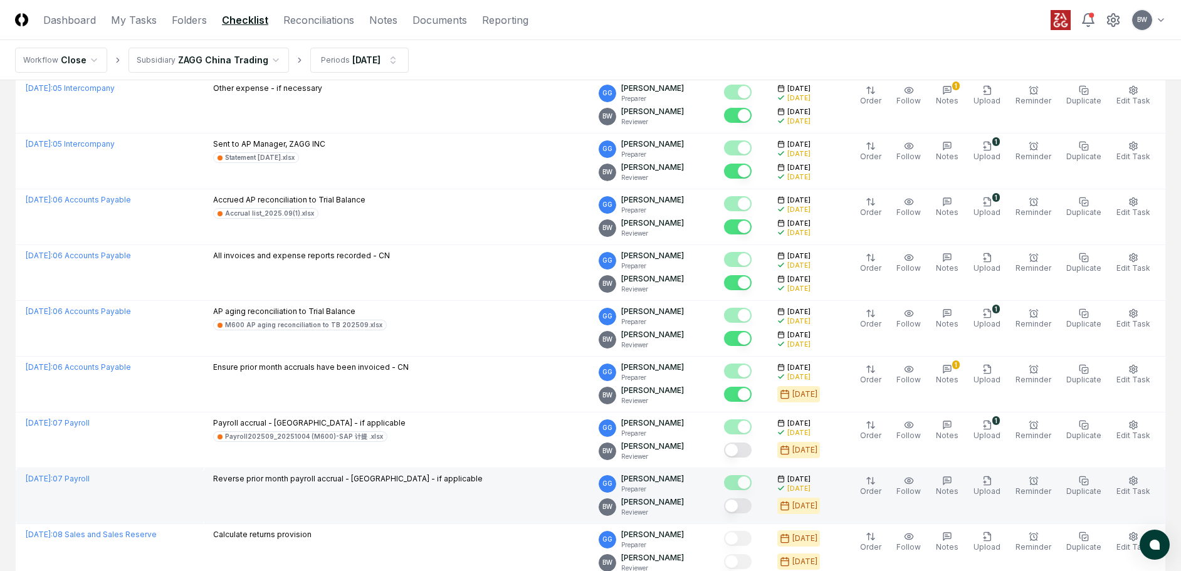
scroll to position [1317, 0]
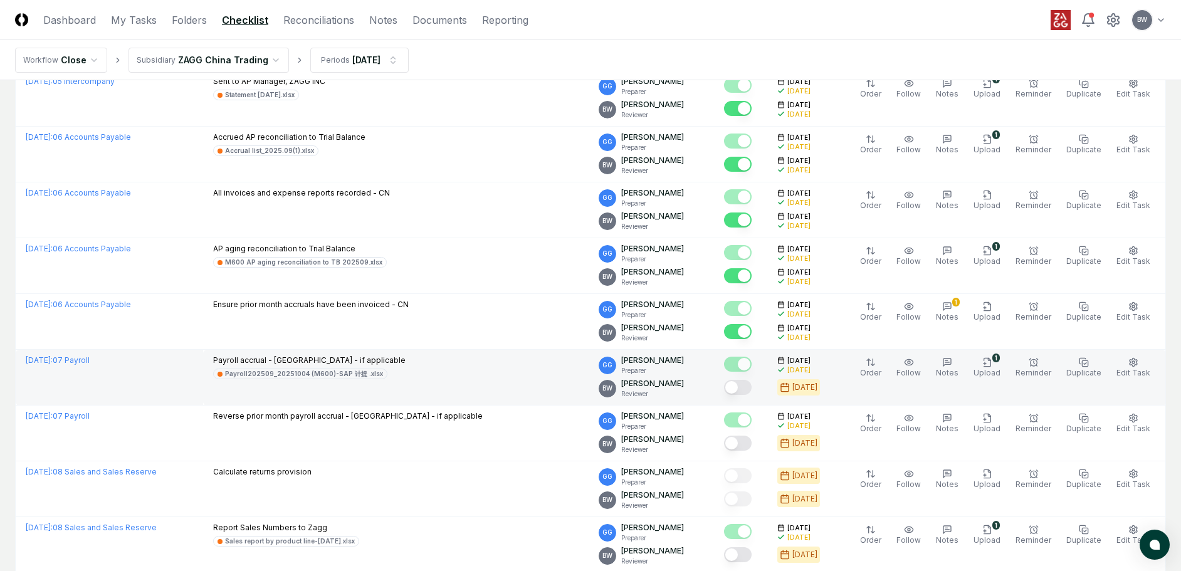
click at [751, 388] on button "Mark complete" at bounding box center [738, 387] width 28 height 15
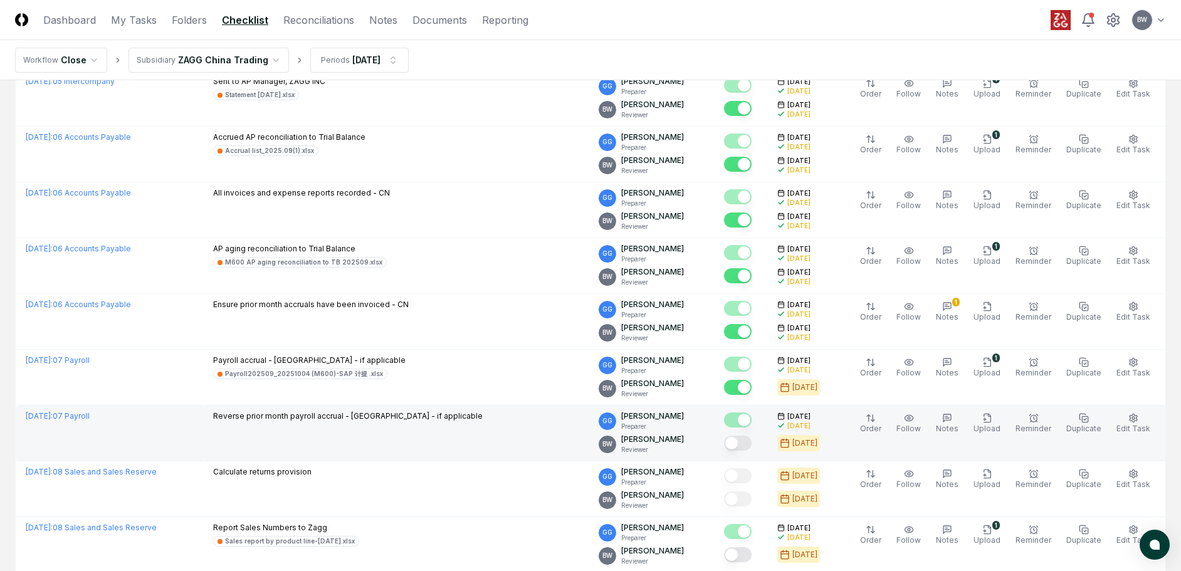
click at [752, 441] on button "Mark complete" at bounding box center [738, 443] width 28 height 15
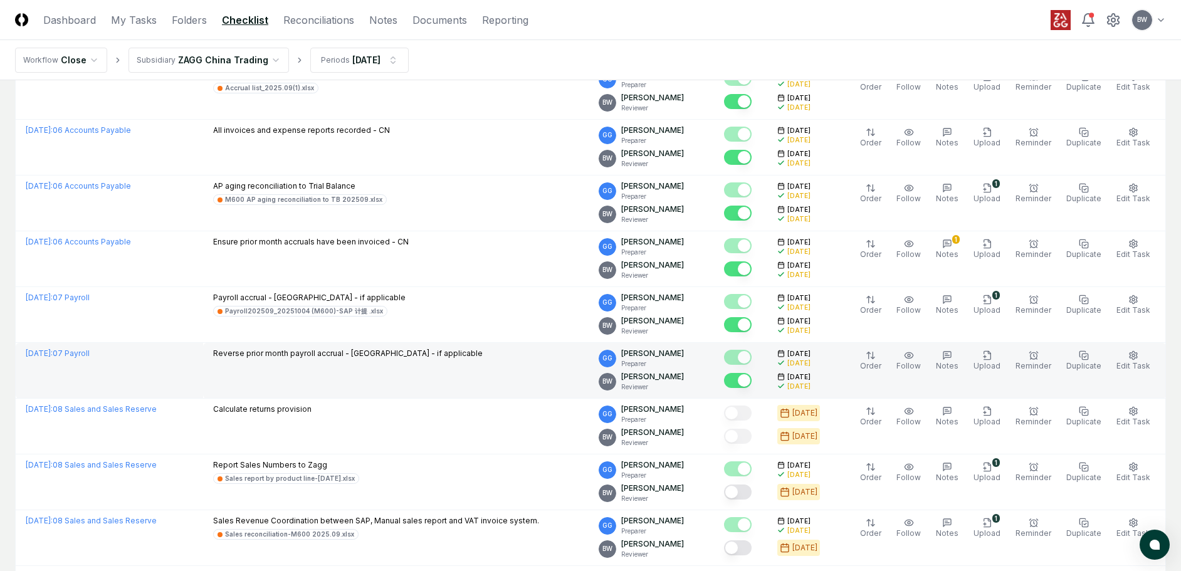
scroll to position [1505, 0]
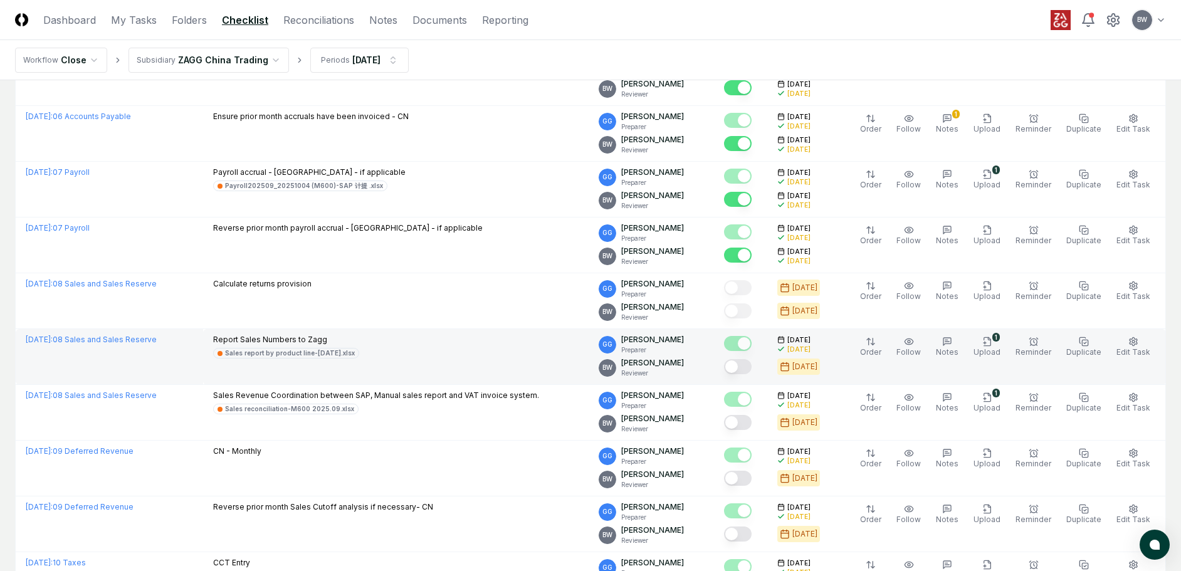
click at [752, 369] on button "Mark complete" at bounding box center [738, 366] width 28 height 15
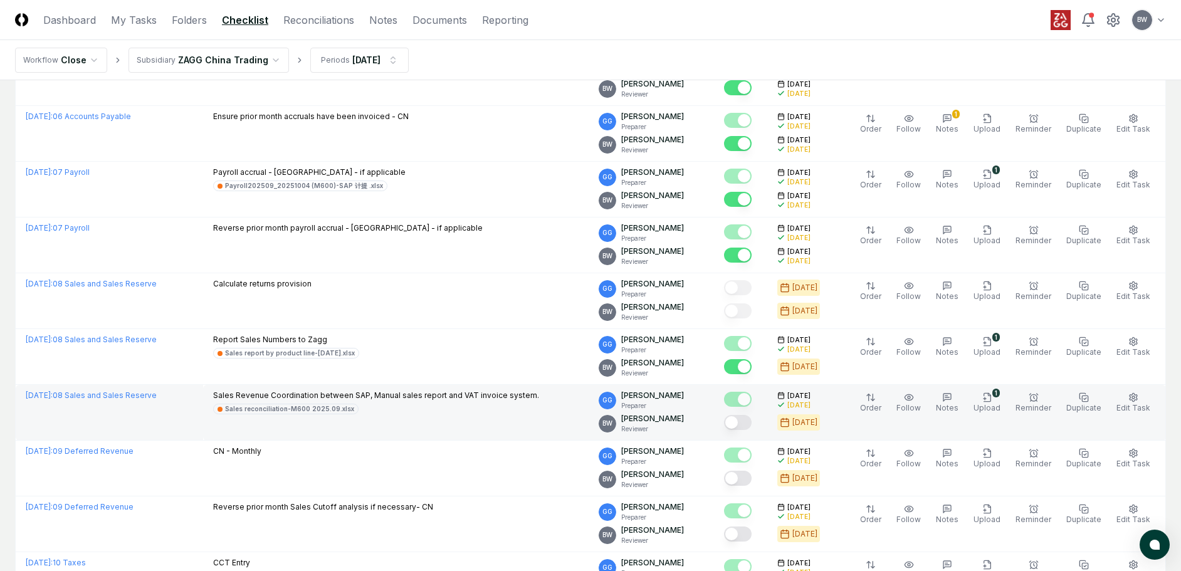
click at [752, 428] on button "Mark complete" at bounding box center [738, 422] width 28 height 15
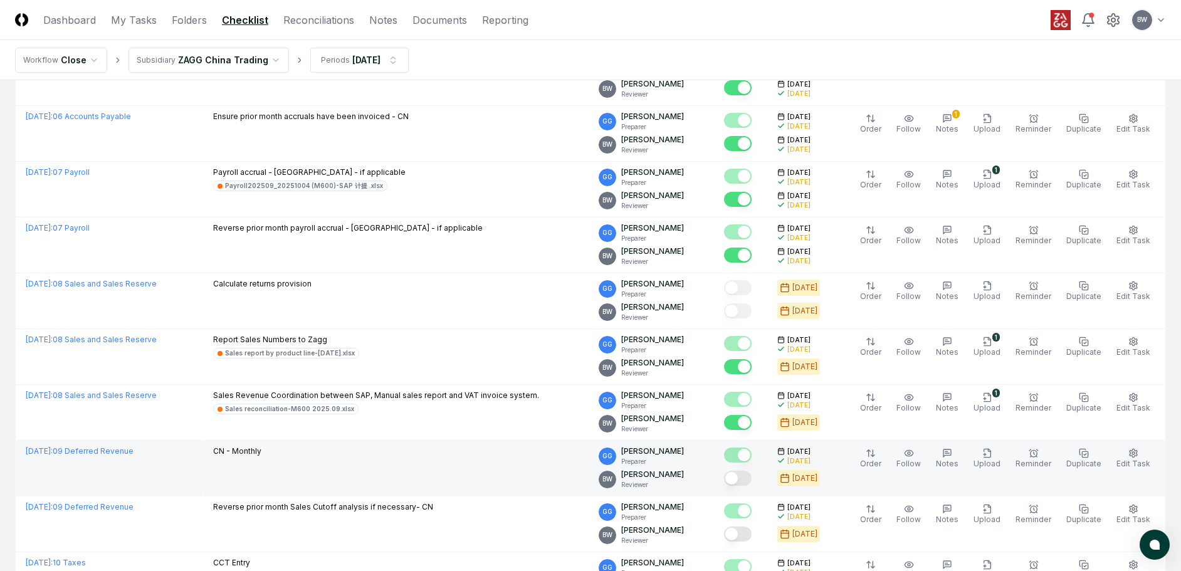
click at [752, 477] on button "Mark complete" at bounding box center [738, 478] width 28 height 15
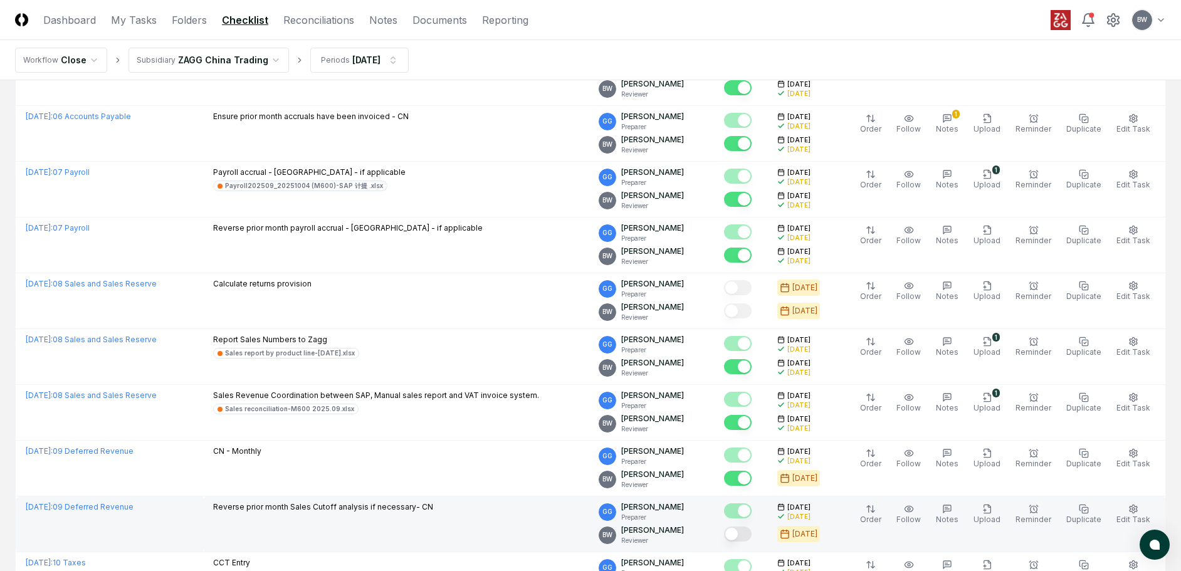
click at [752, 539] on button "Mark complete" at bounding box center [738, 534] width 28 height 15
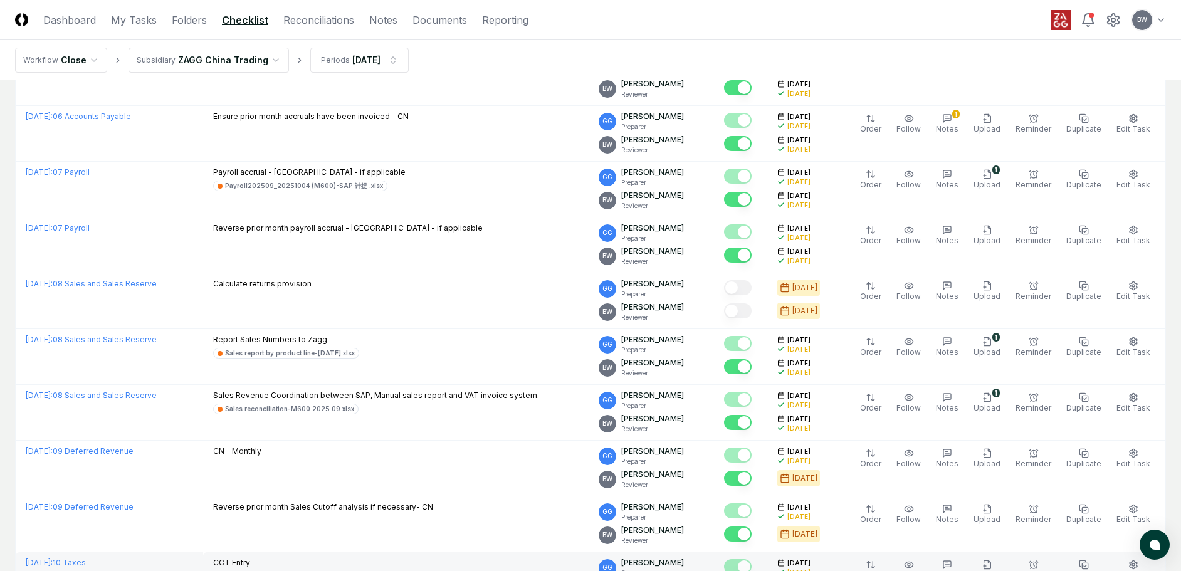
scroll to position [1630, 0]
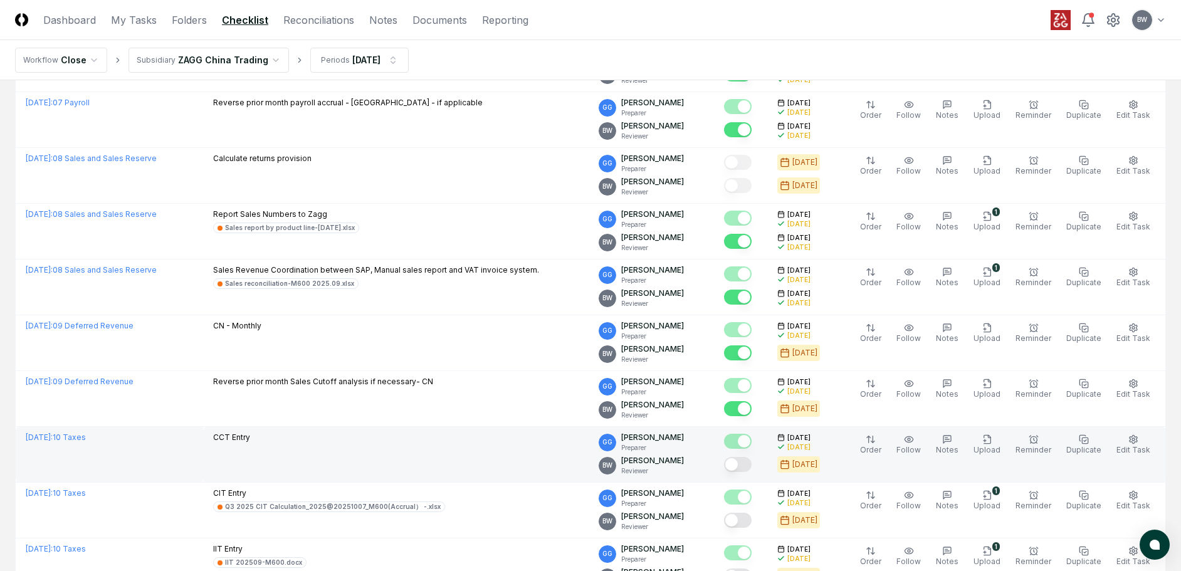
click at [747, 464] on button "Mark complete" at bounding box center [738, 464] width 28 height 15
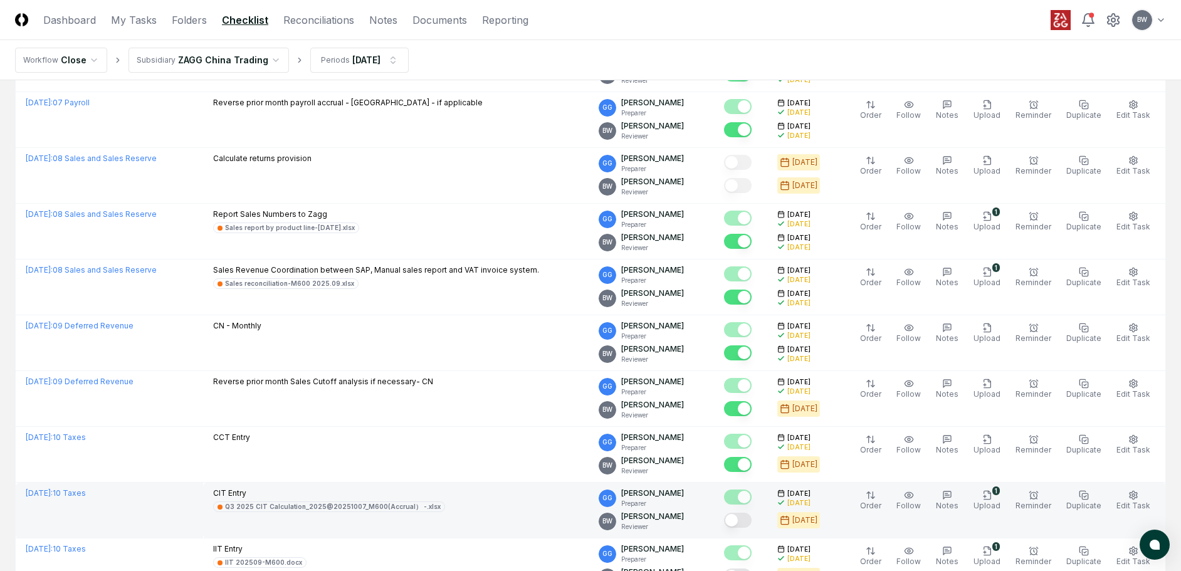
click at [752, 519] on button "Mark complete" at bounding box center [738, 520] width 28 height 15
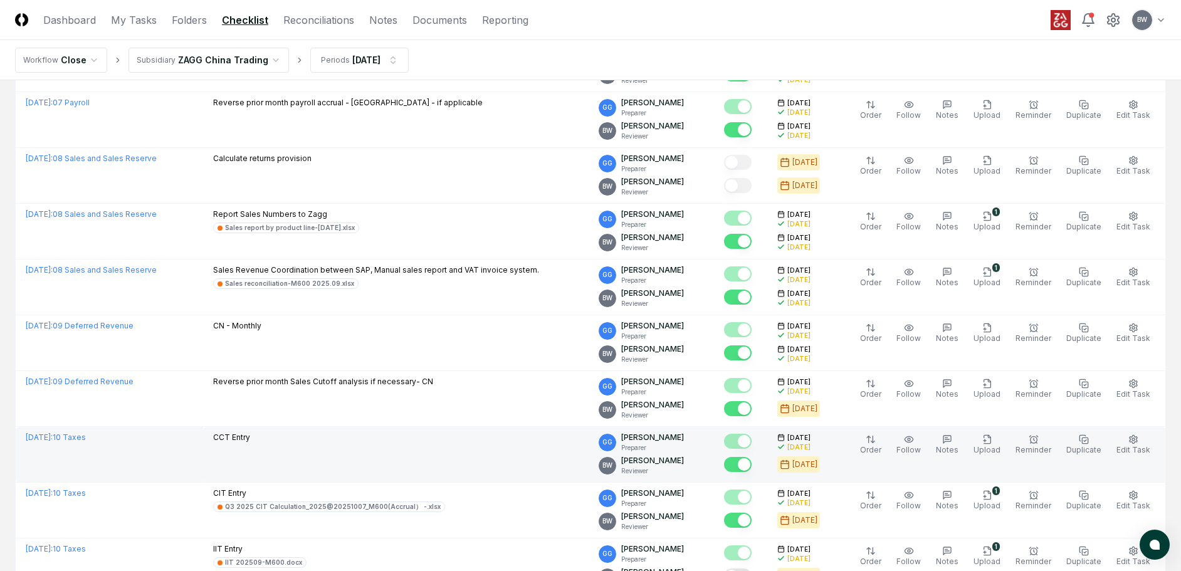
scroll to position [1756, 0]
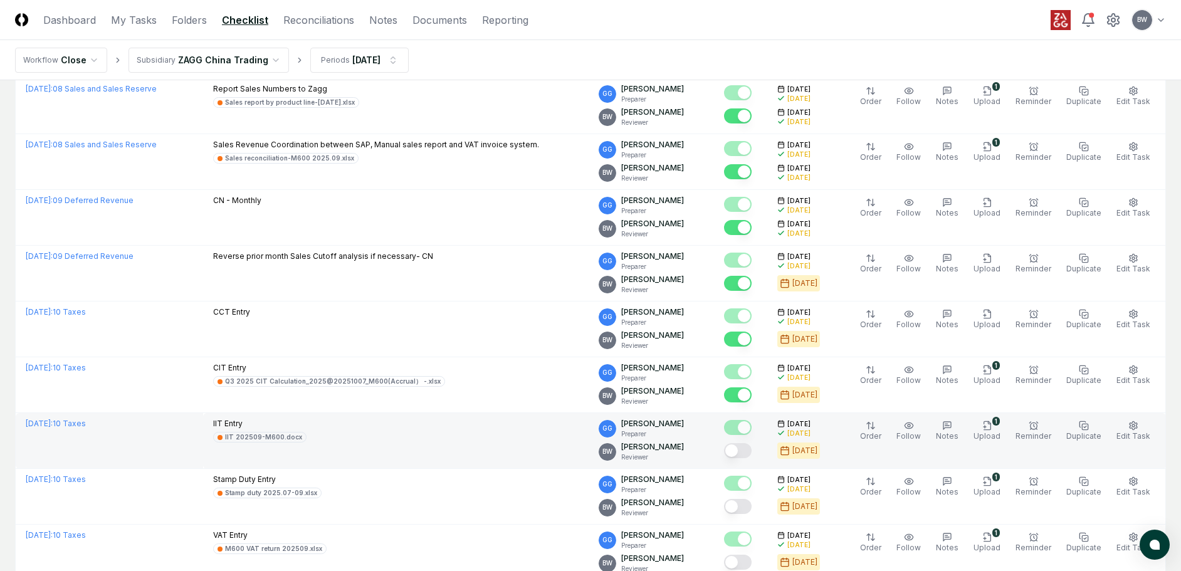
click at [752, 448] on button "Mark complete" at bounding box center [738, 450] width 28 height 15
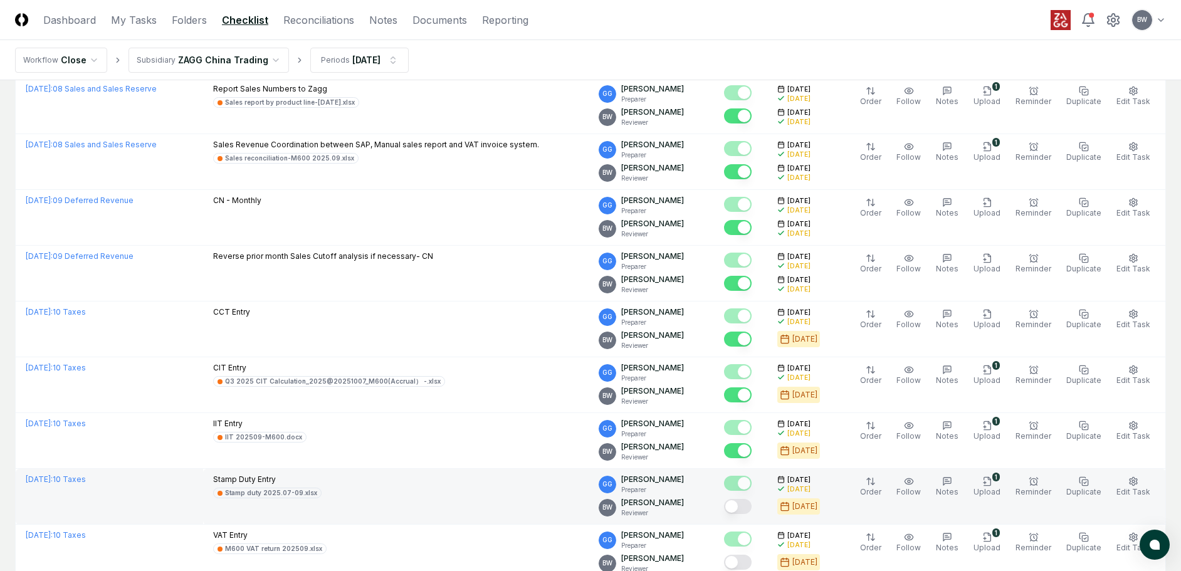
click at [752, 507] on button "Mark complete" at bounding box center [738, 506] width 28 height 15
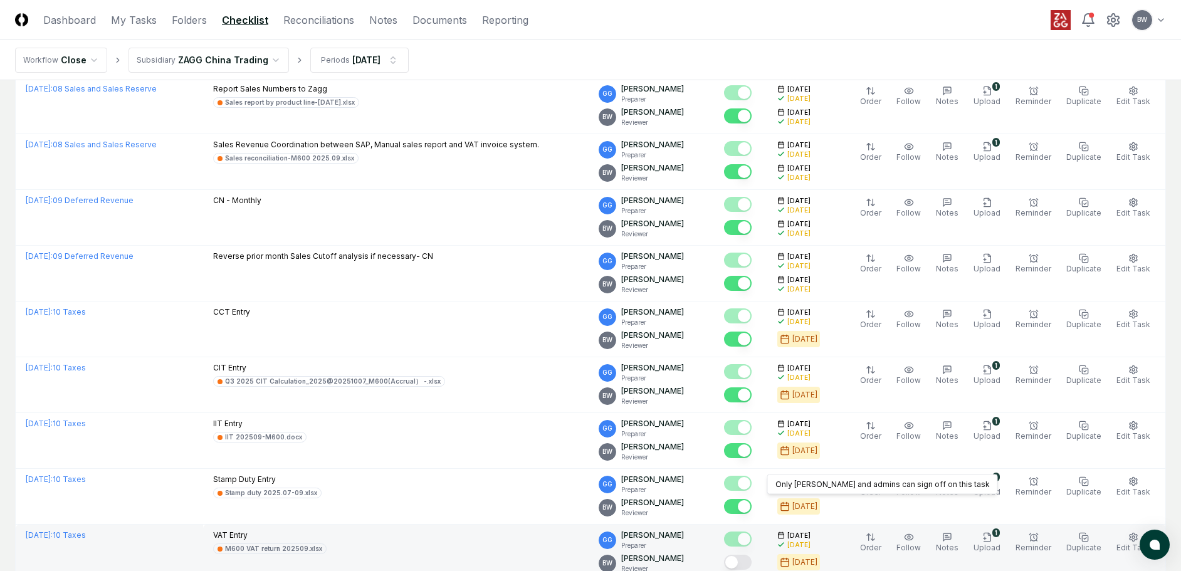
scroll to position [1944, 0]
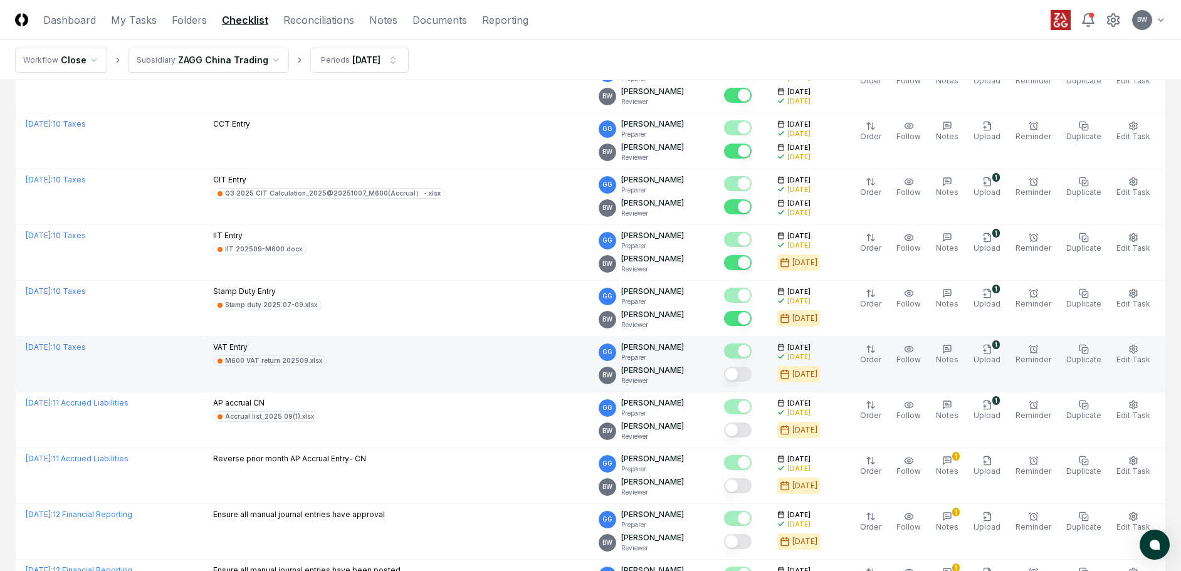
click at [752, 376] on button "Mark complete" at bounding box center [738, 374] width 28 height 15
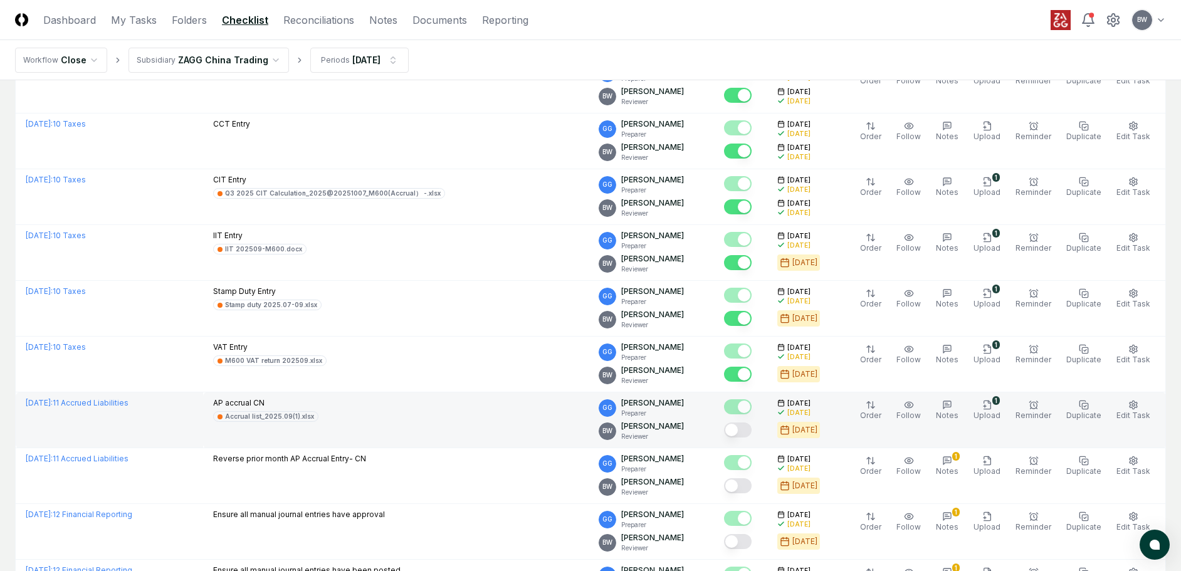
click at [752, 426] on button "Mark complete" at bounding box center [738, 430] width 28 height 15
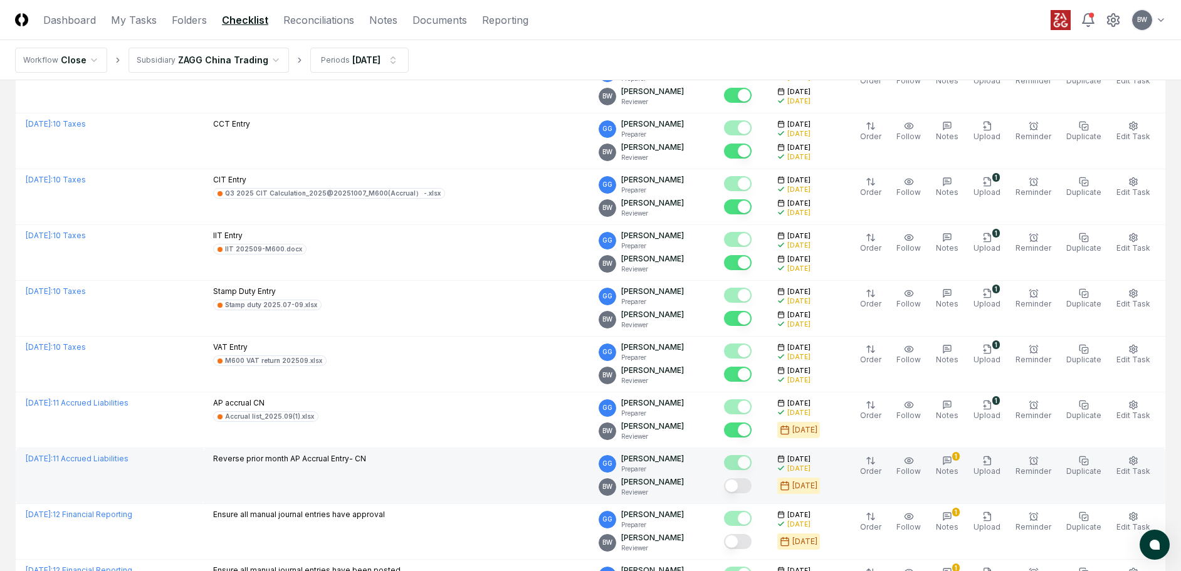
click at [752, 484] on button "Mark complete" at bounding box center [738, 485] width 28 height 15
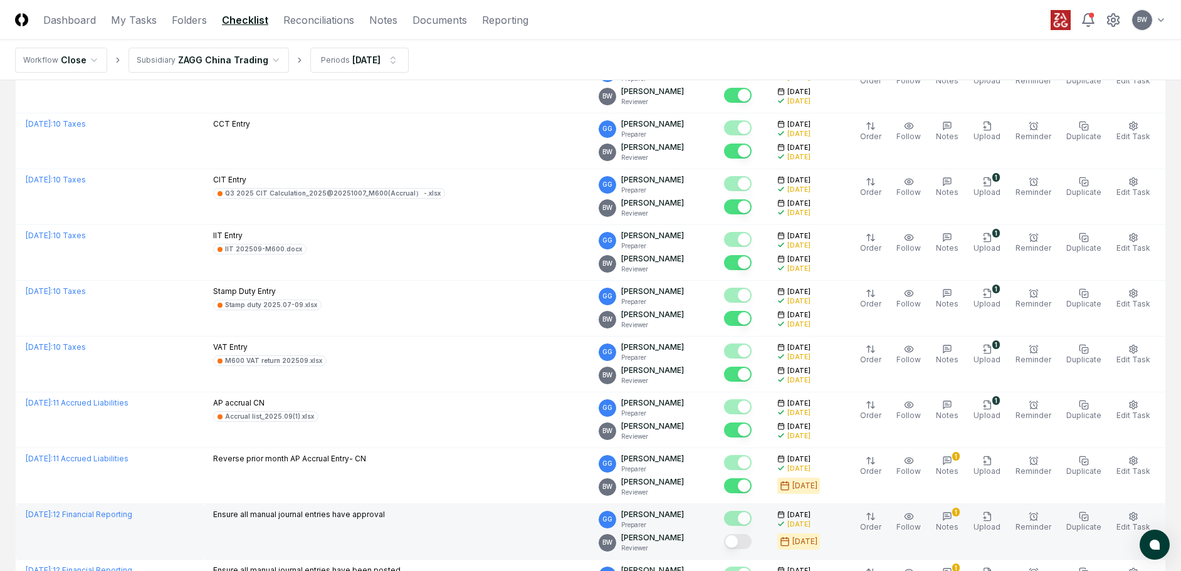
click at [752, 539] on button "Mark complete" at bounding box center [738, 541] width 28 height 15
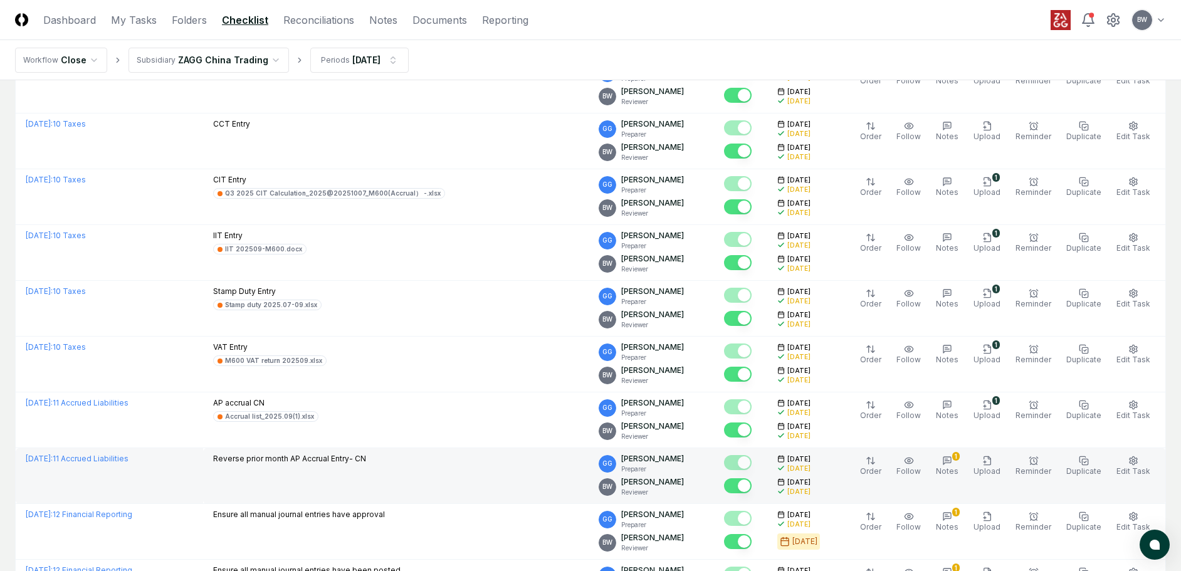
scroll to position [2069, 0]
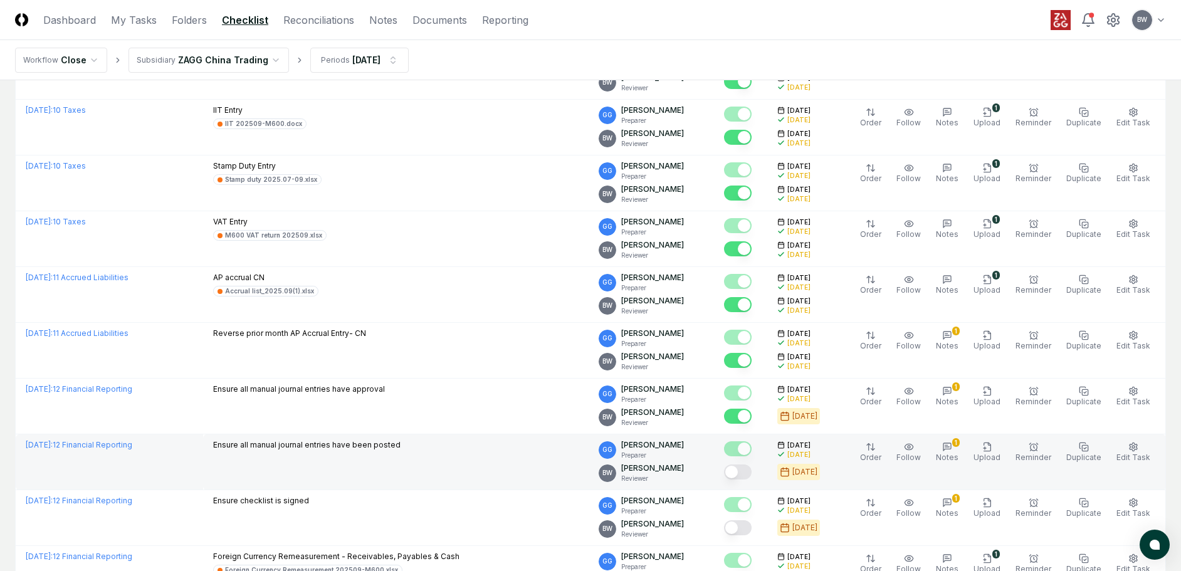
click at [752, 467] on button "Mark complete" at bounding box center [738, 472] width 28 height 15
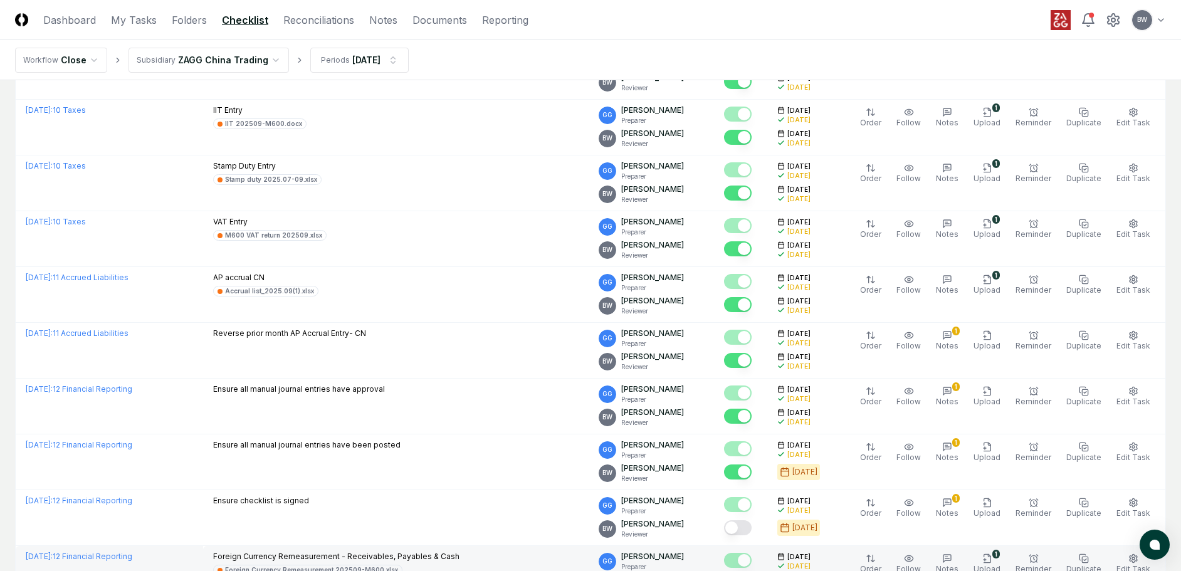
scroll to position [2195, 0]
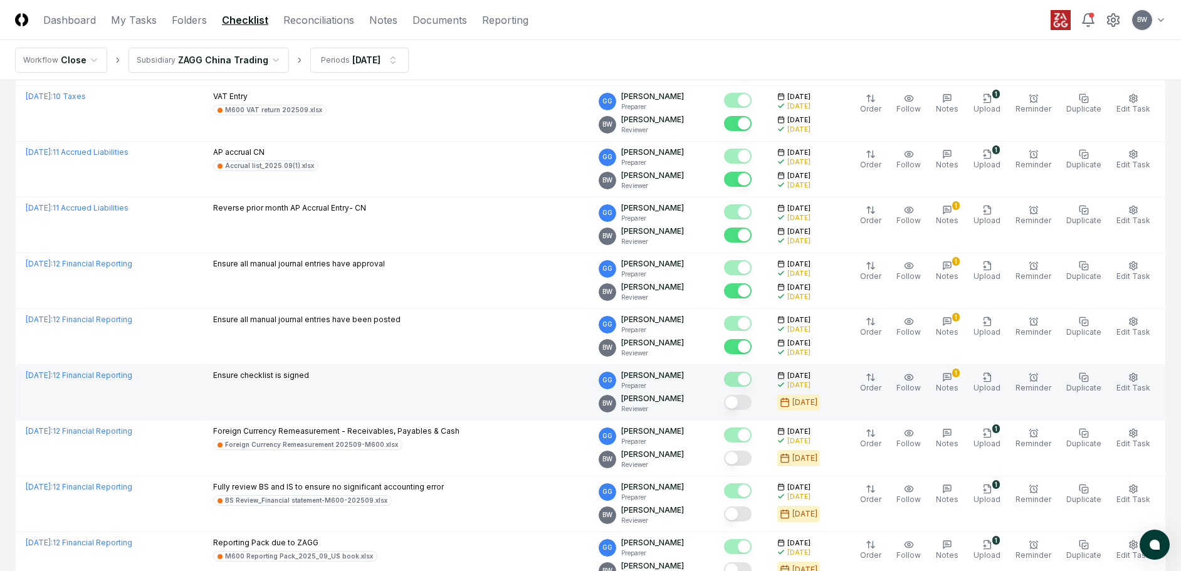
click at [752, 406] on button "Mark complete" at bounding box center [738, 402] width 28 height 15
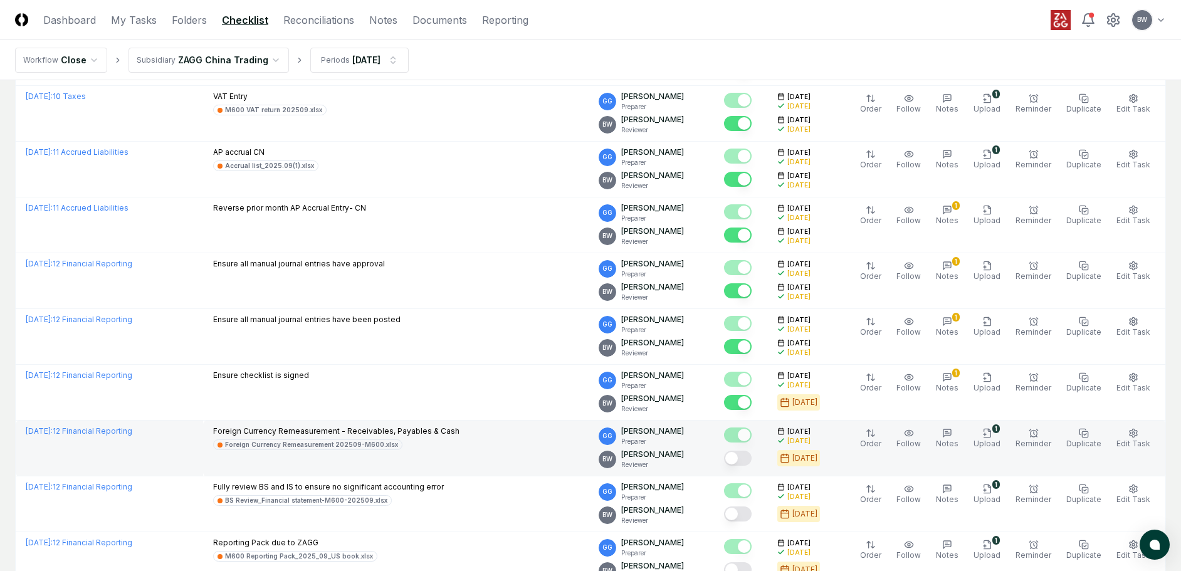
click at [752, 457] on button "Mark complete" at bounding box center [738, 458] width 28 height 15
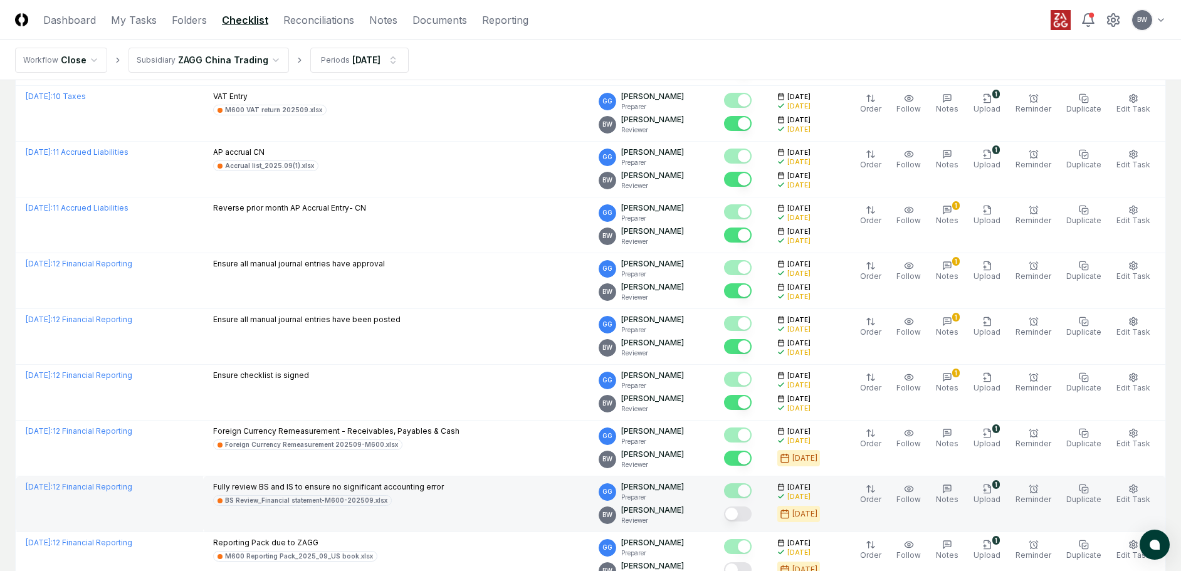
click at [752, 517] on button "Mark complete" at bounding box center [738, 514] width 28 height 15
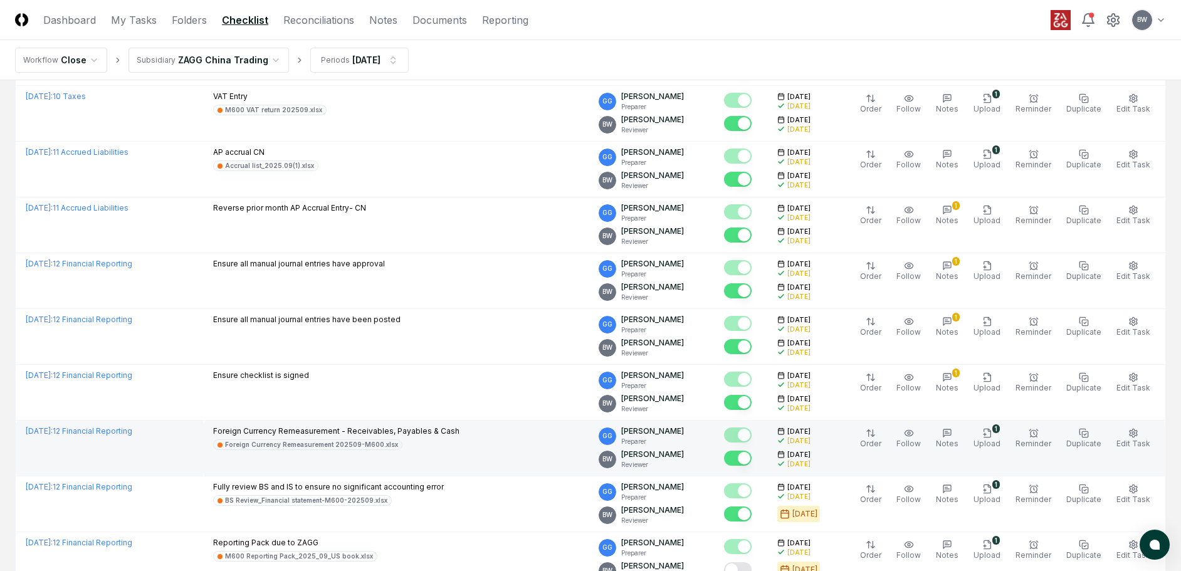
scroll to position [2302, 0]
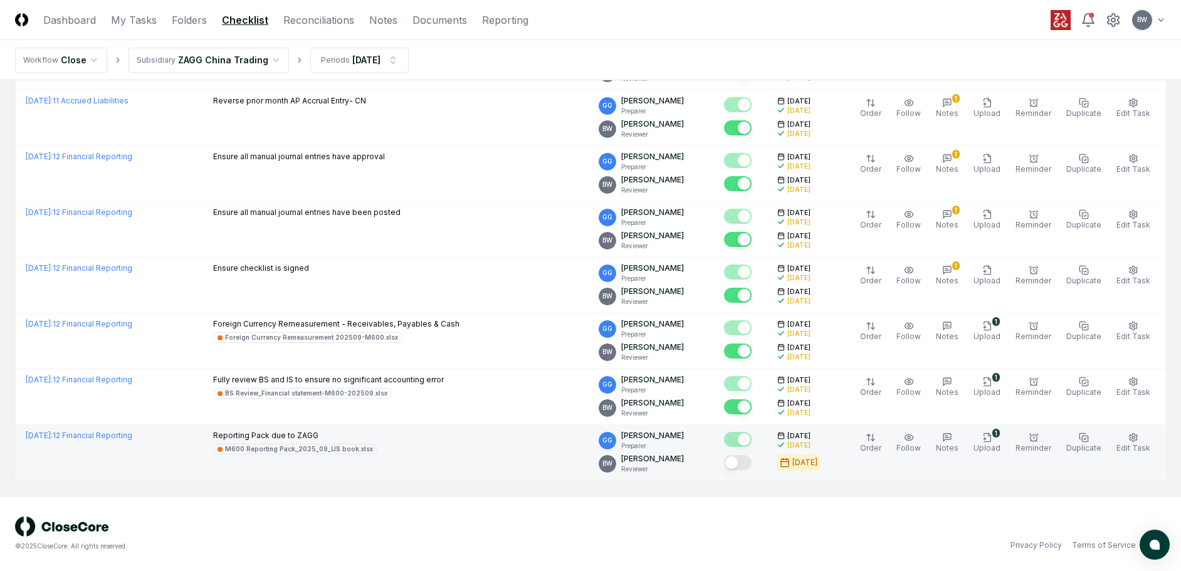
click at [752, 461] on button "Mark complete" at bounding box center [738, 462] width 28 height 15
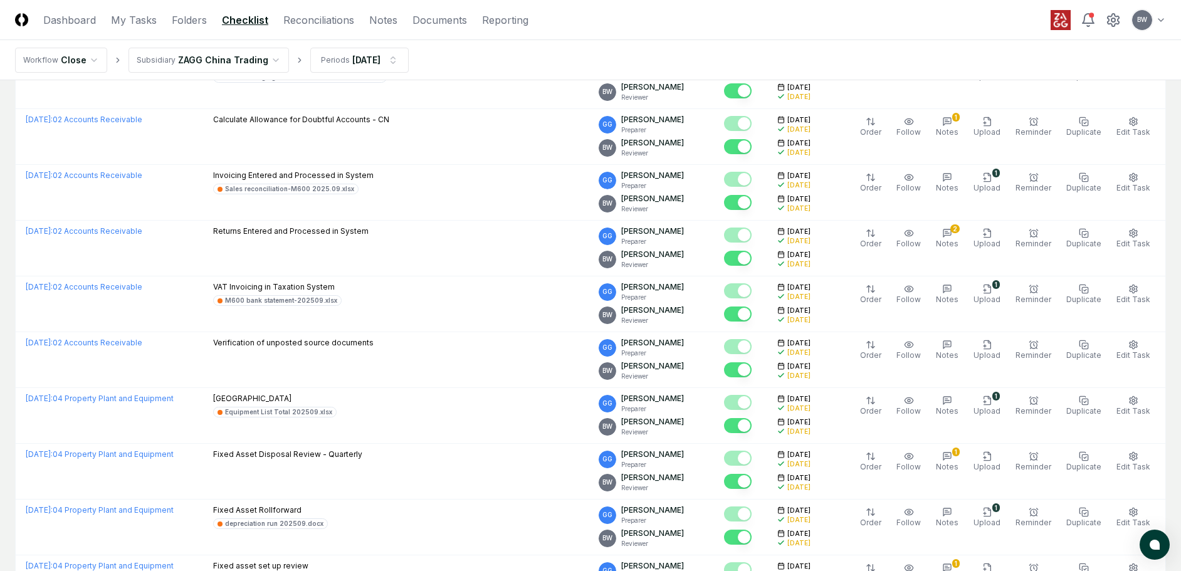
scroll to position [358, 0]
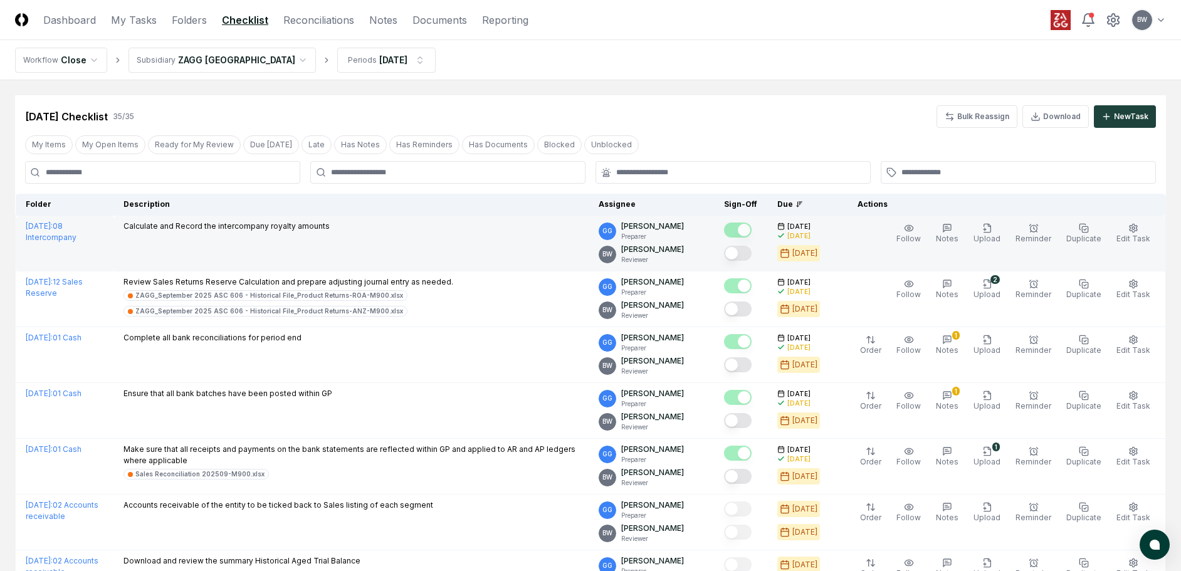
click at [752, 248] on button "Mark complete" at bounding box center [738, 253] width 28 height 15
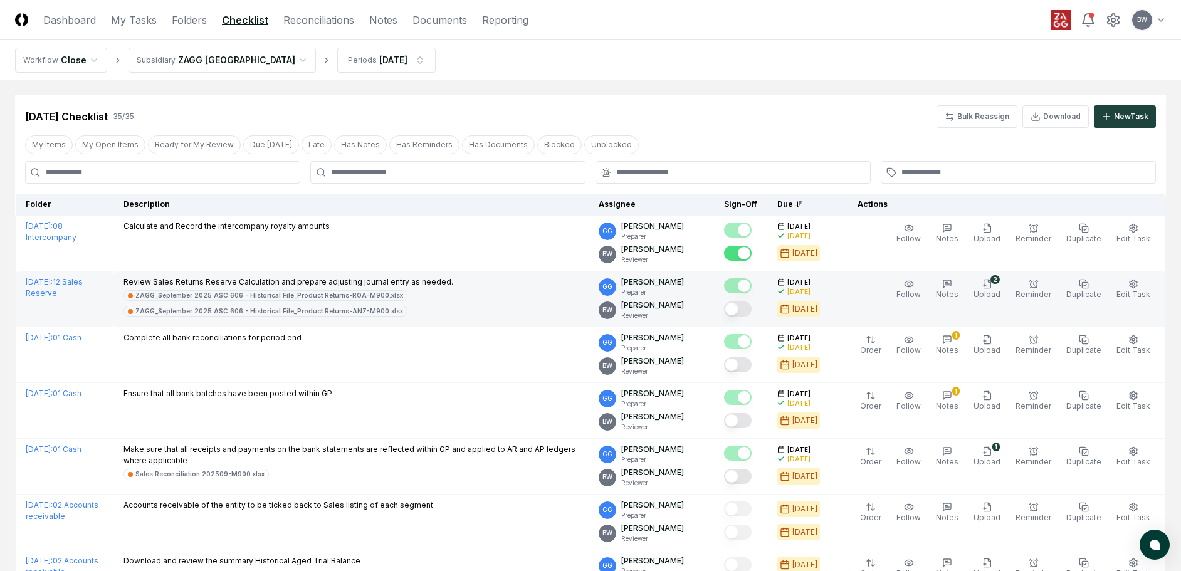
click at [752, 309] on button "Mark complete" at bounding box center [738, 309] width 28 height 15
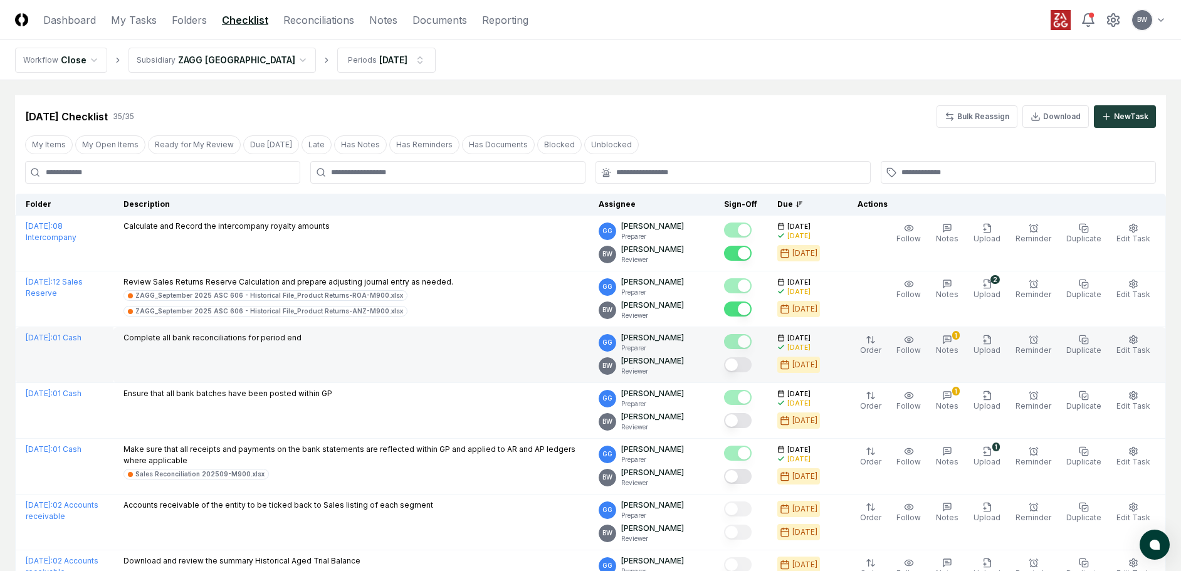
click at [752, 364] on button "Mark complete" at bounding box center [738, 364] width 28 height 15
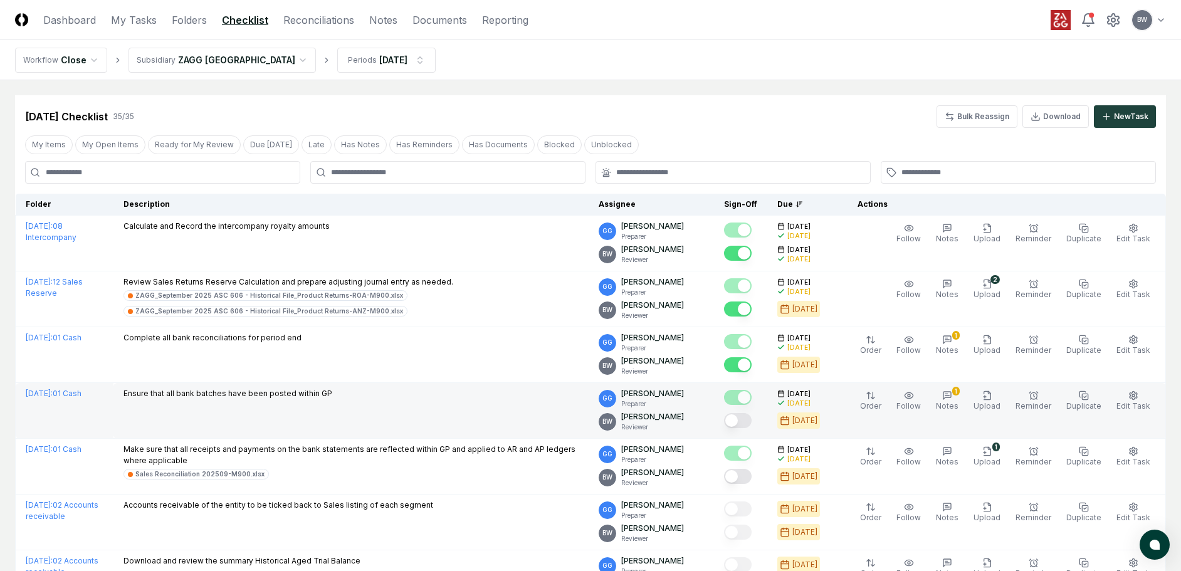
click at [752, 425] on button "Mark complete" at bounding box center [738, 420] width 28 height 15
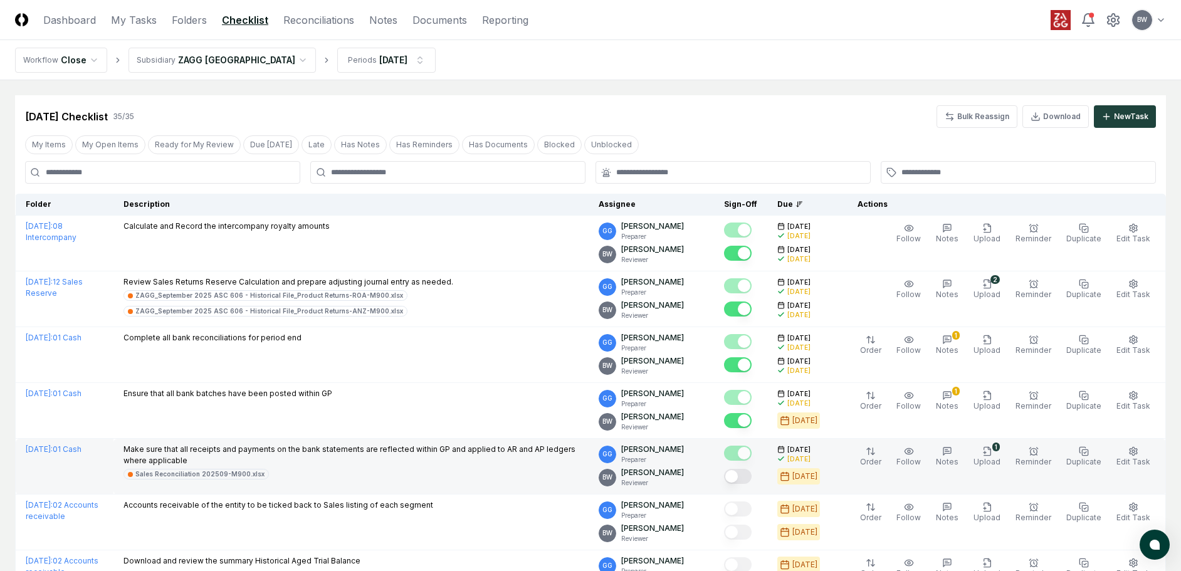
click at [752, 479] on button "Mark complete" at bounding box center [738, 476] width 28 height 15
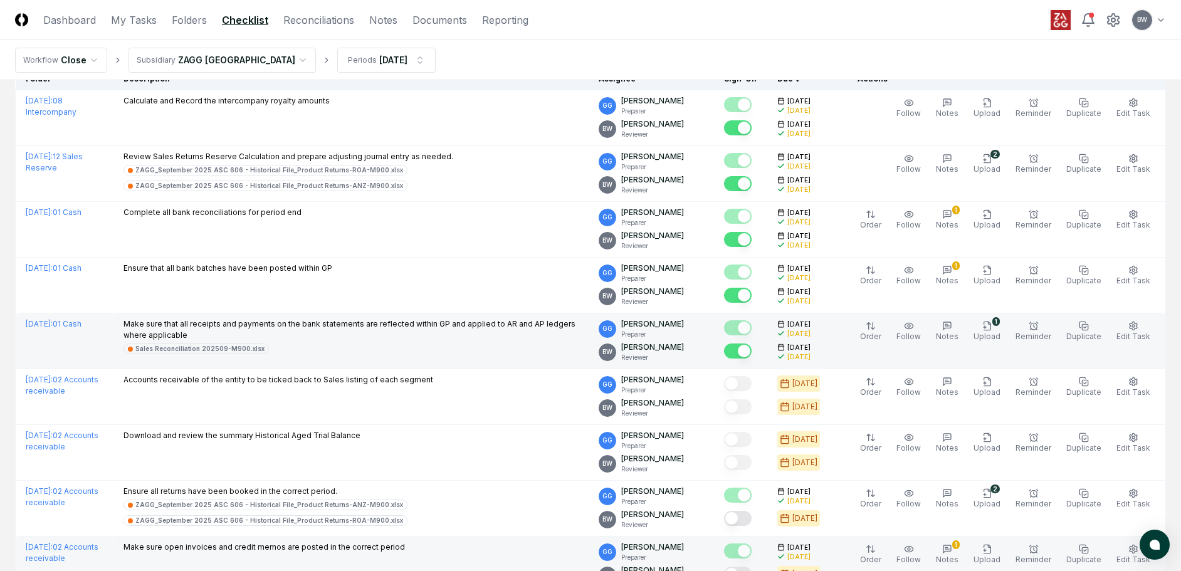
scroll to position [251, 0]
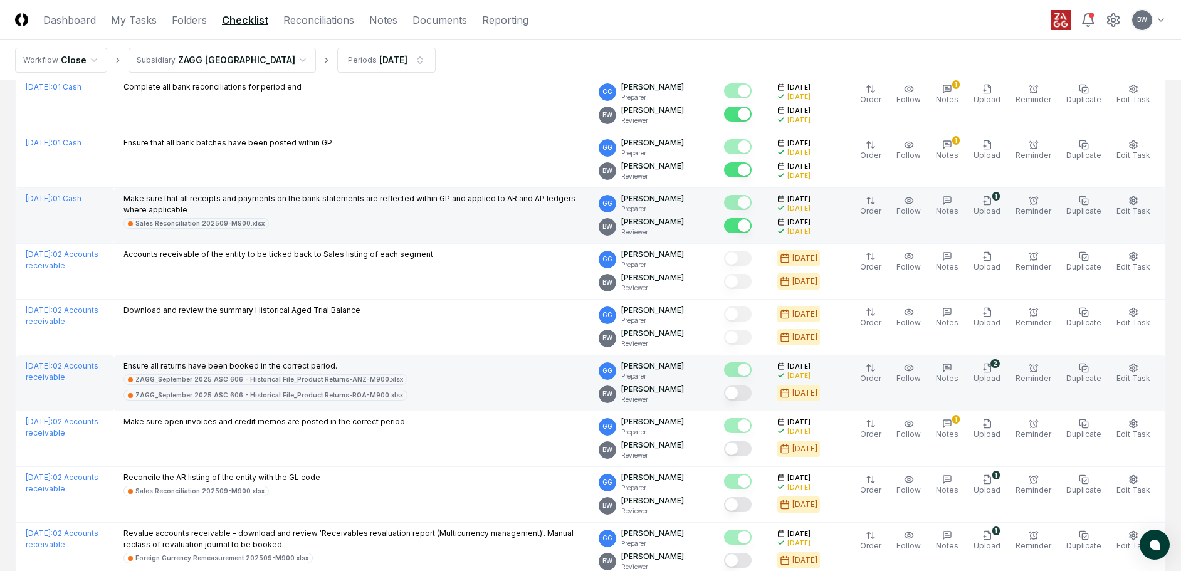
click at [752, 397] on button "Mark complete" at bounding box center [738, 393] width 28 height 15
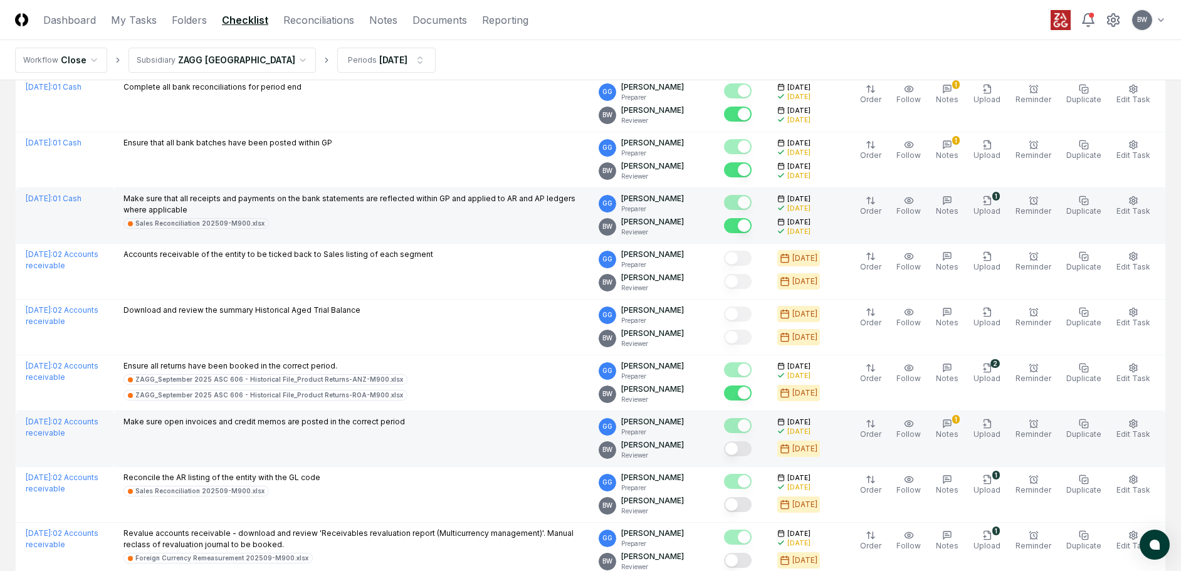
click at [751, 445] on button "Mark complete" at bounding box center [738, 448] width 28 height 15
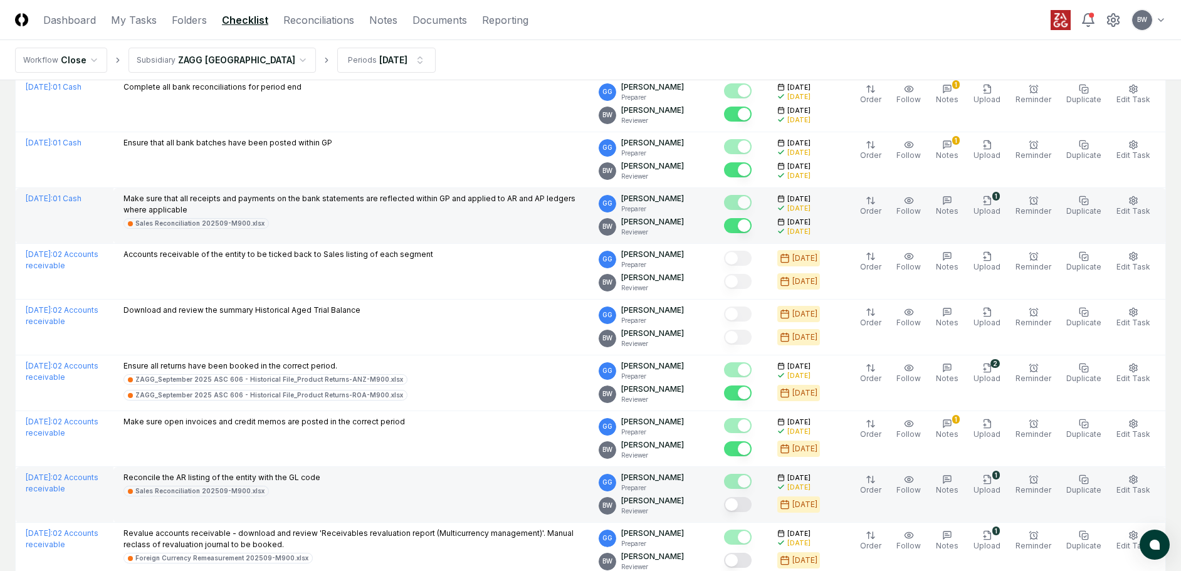
click at [752, 505] on button "Mark complete" at bounding box center [738, 504] width 28 height 15
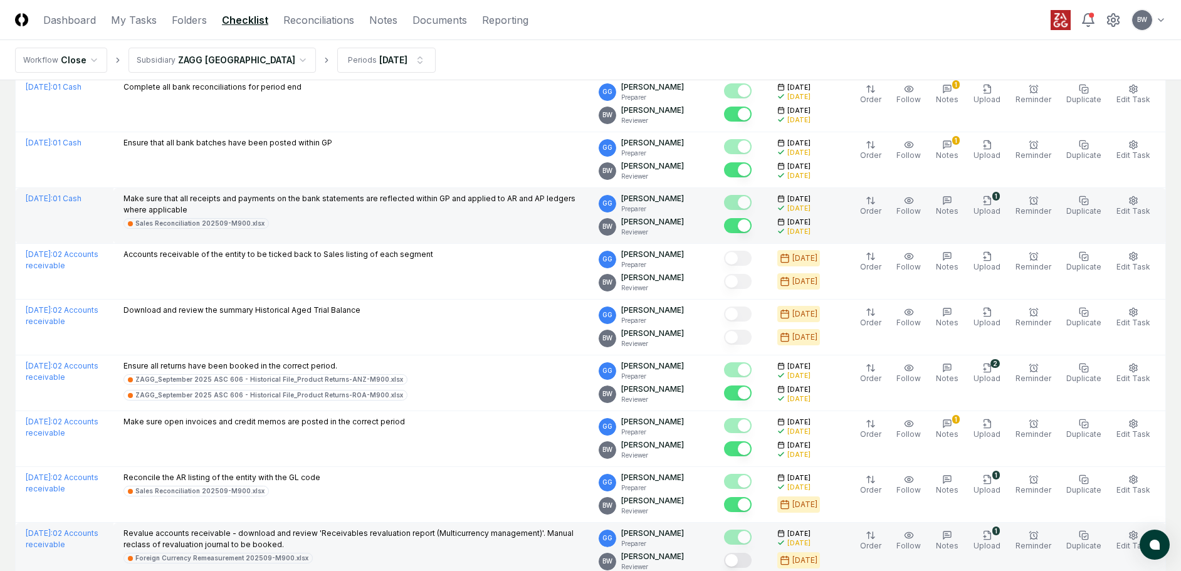
click at [752, 565] on button "Mark complete" at bounding box center [738, 560] width 28 height 15
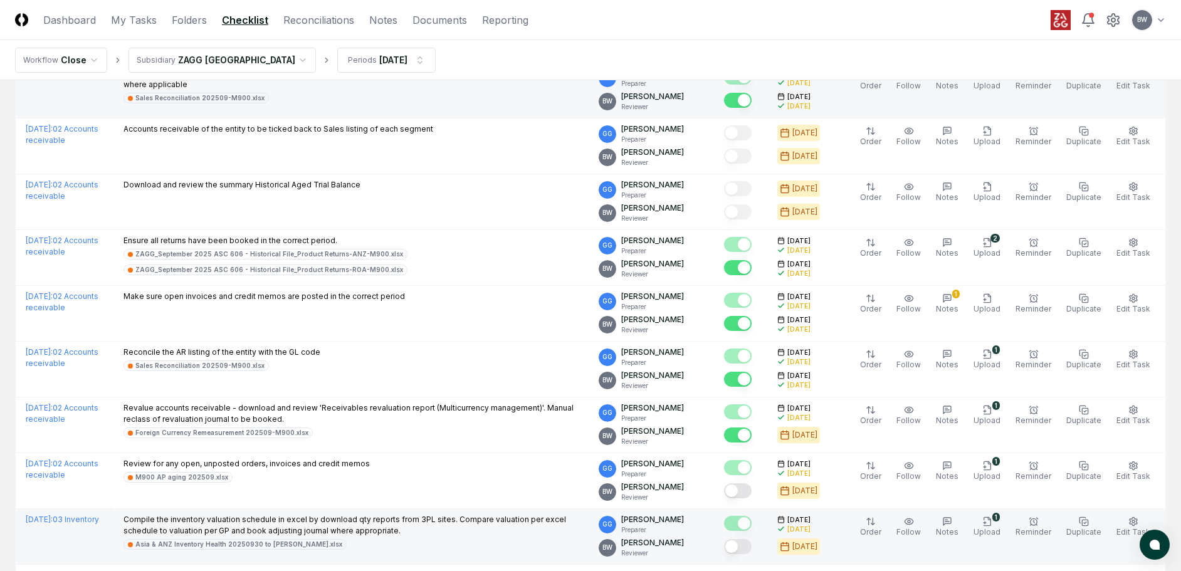
scroll to position [502, 0]
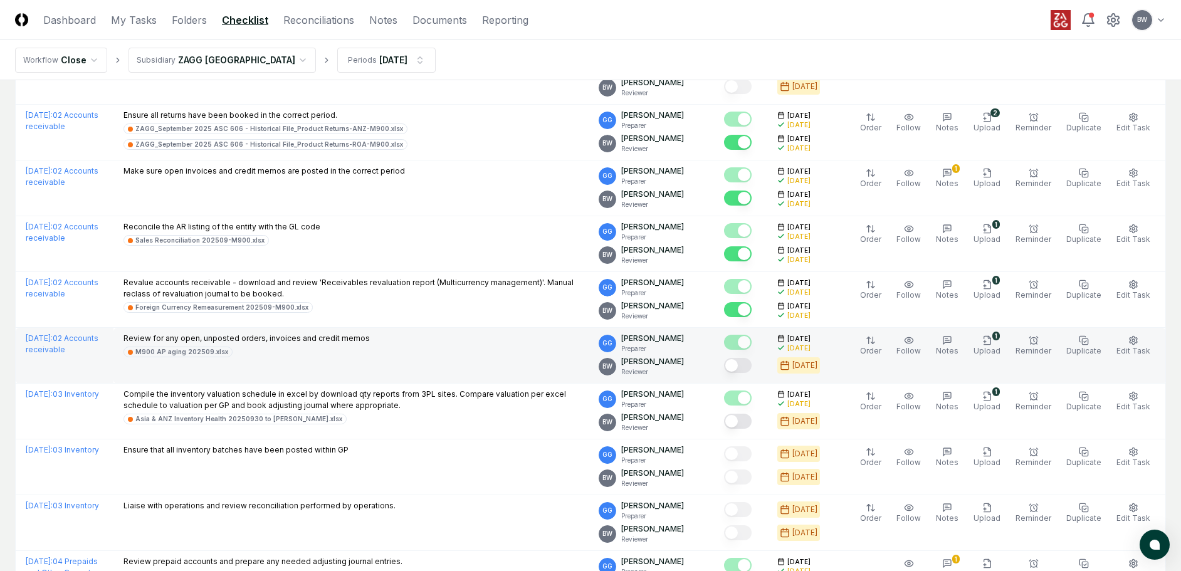
click at [752, 362] on button "Mark complete" at bounding box center [738, 365] width 28 height 15
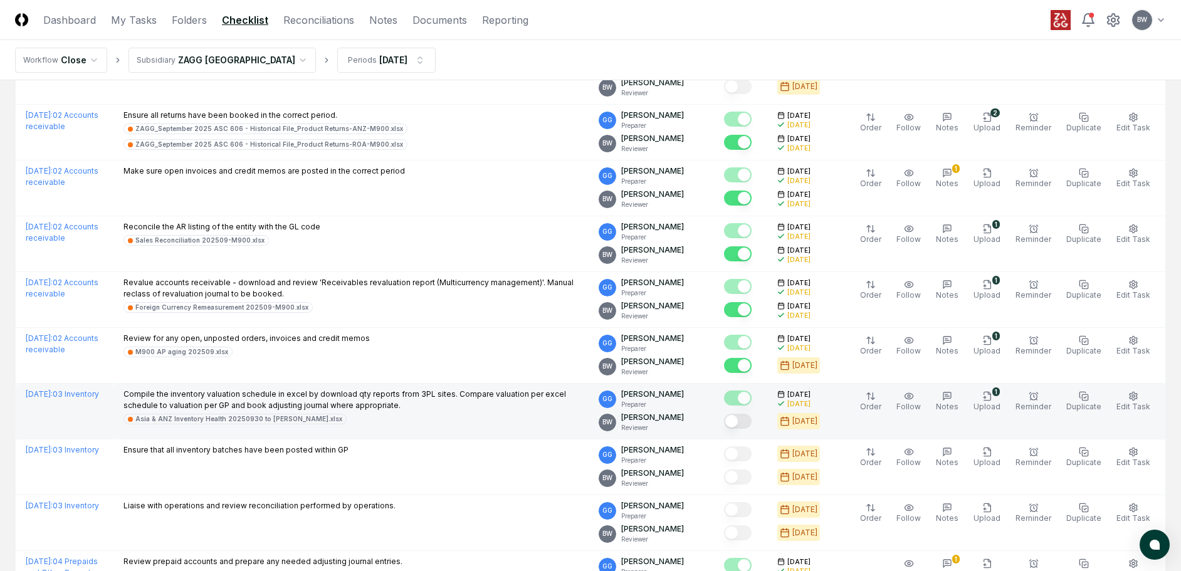
click at [745, 414] on button "Mark complete" at bounding box center [738, 421] width 28 height 15
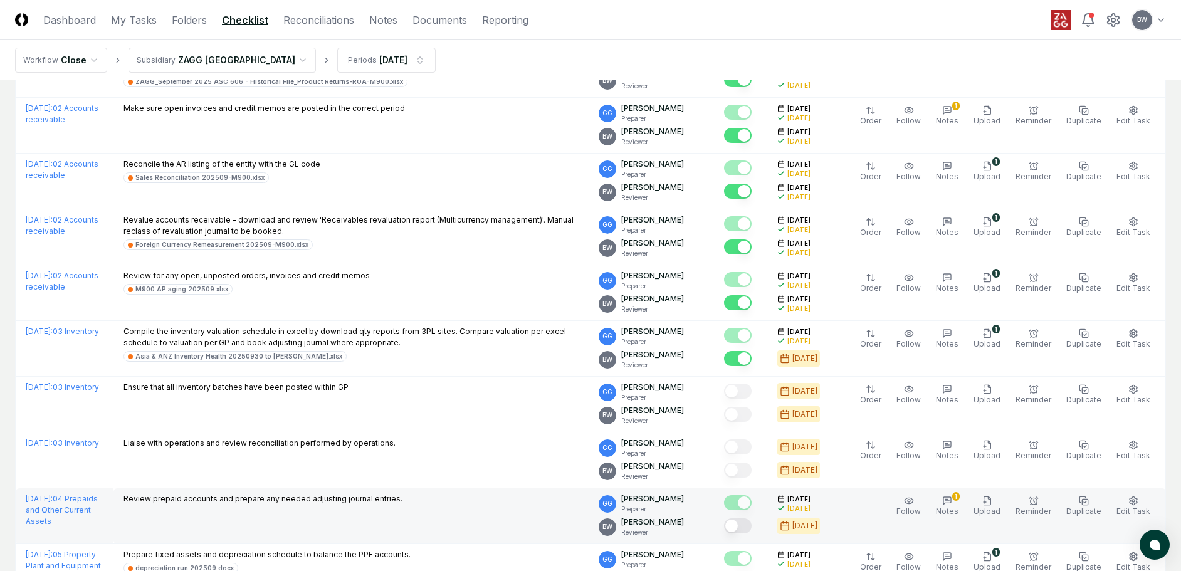
scroll to position [690, 0]
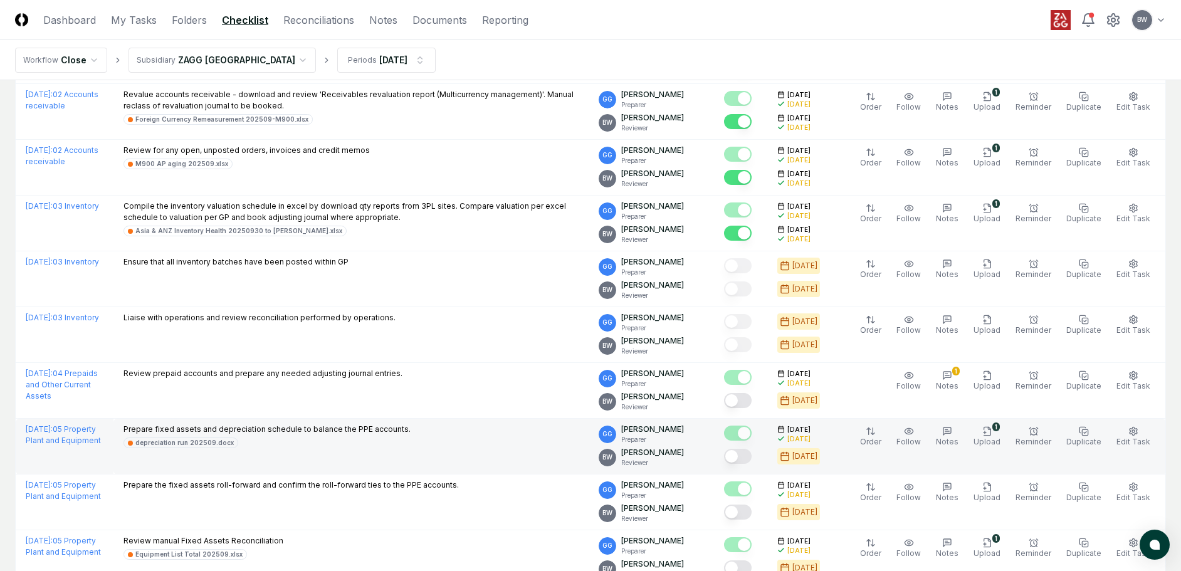
click at [752, 450] on button "Mark complete" at bounding box center [738, 456] width 28 height 15
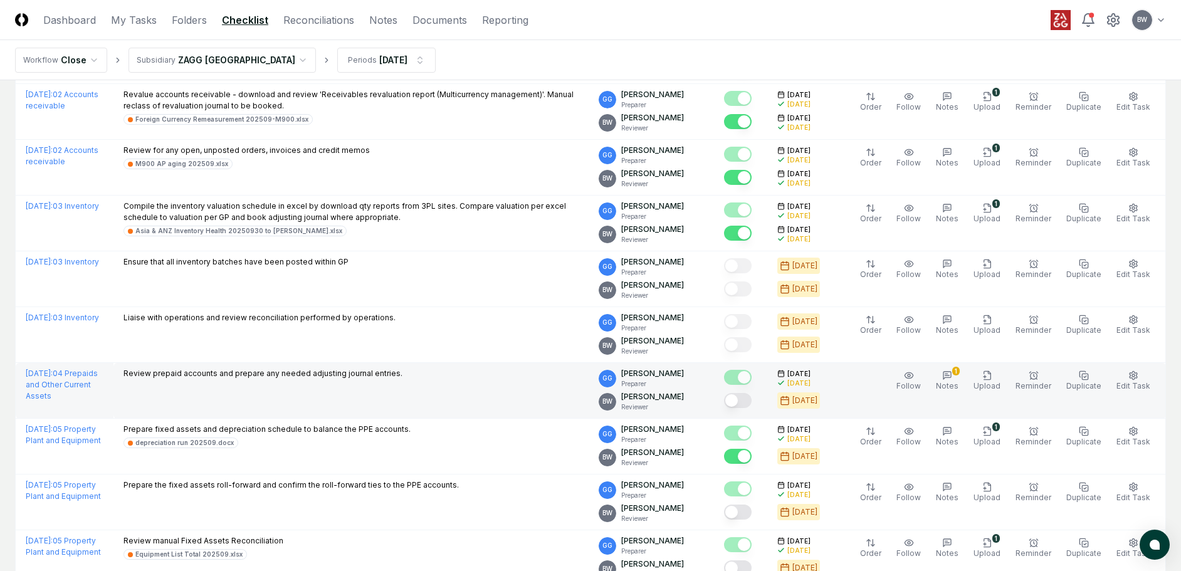
click at [752, 403] on button "Mark complete" at bounding box center [738, 400] width 28 height 15
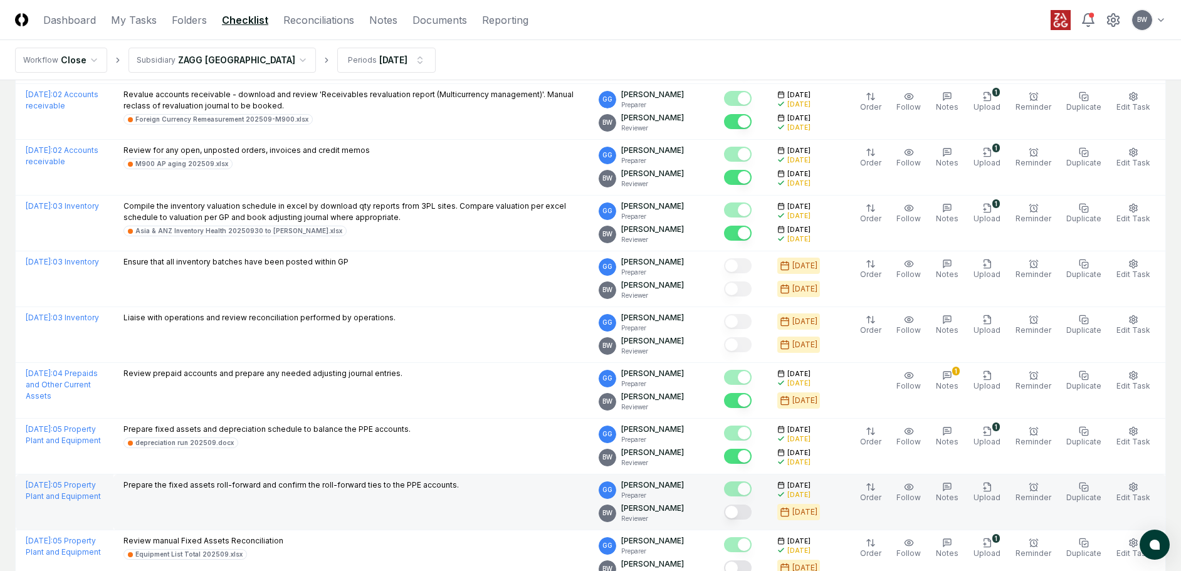
click at [752, 510] on button "Mark complete" at bounding box center [738, 512] width 28 height 15
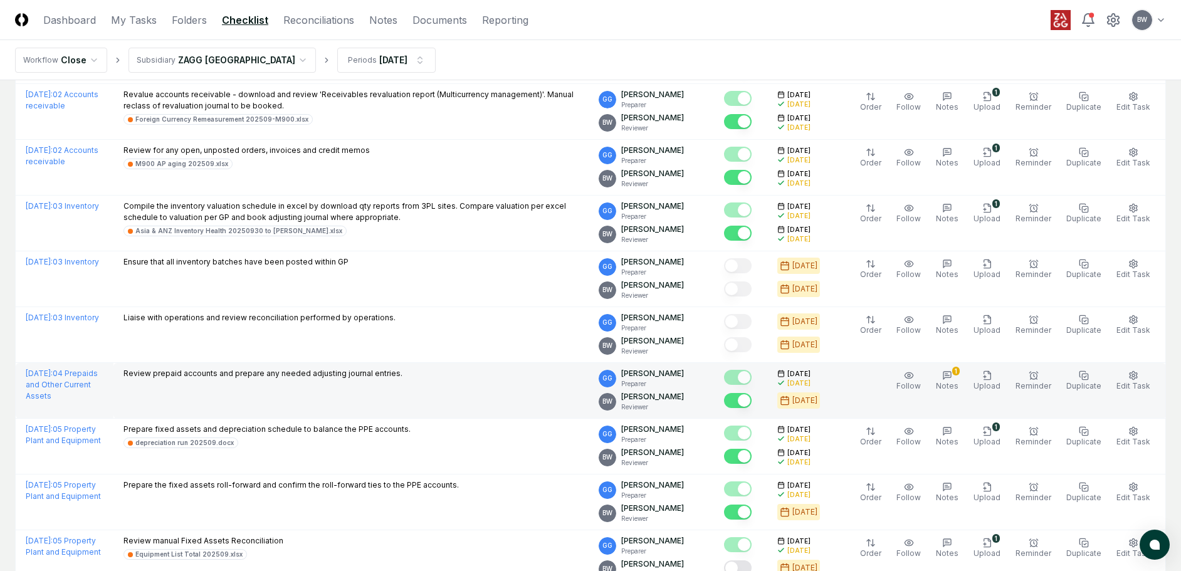
scroll to position [815, 0]
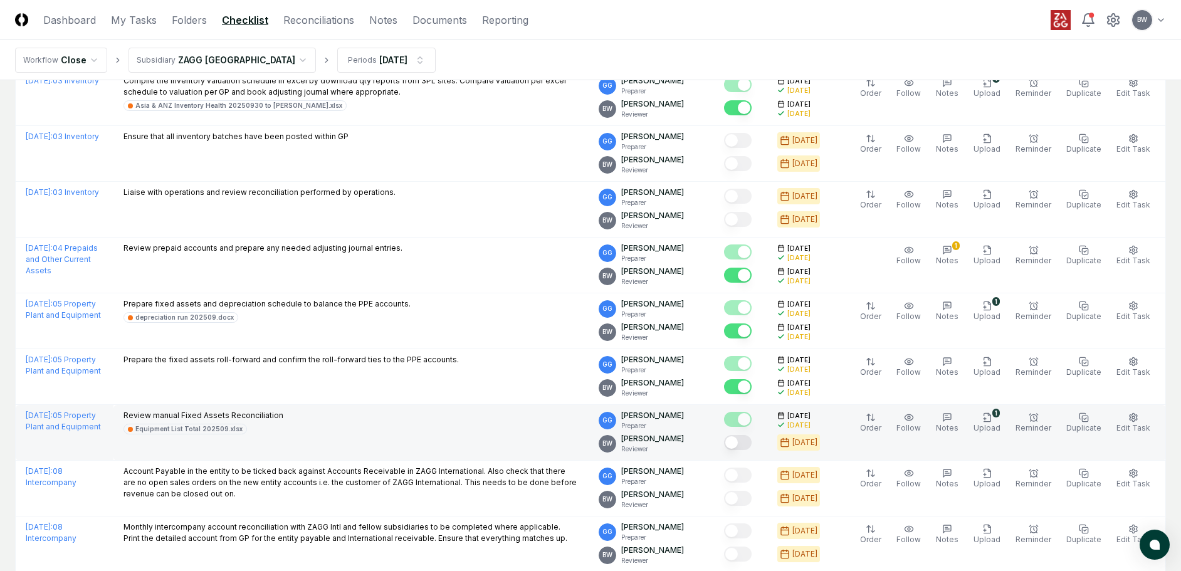
click at [751, 445] on button "Mark complete" at bounding box center [738, 442] width 28 height 15
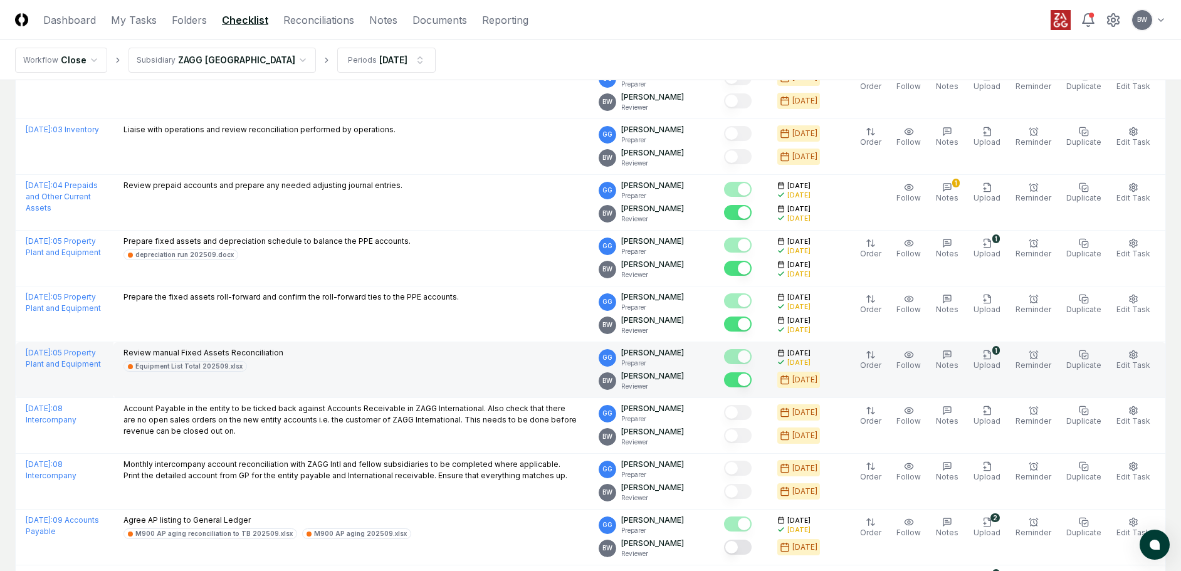
scroll to position [1003, 0]
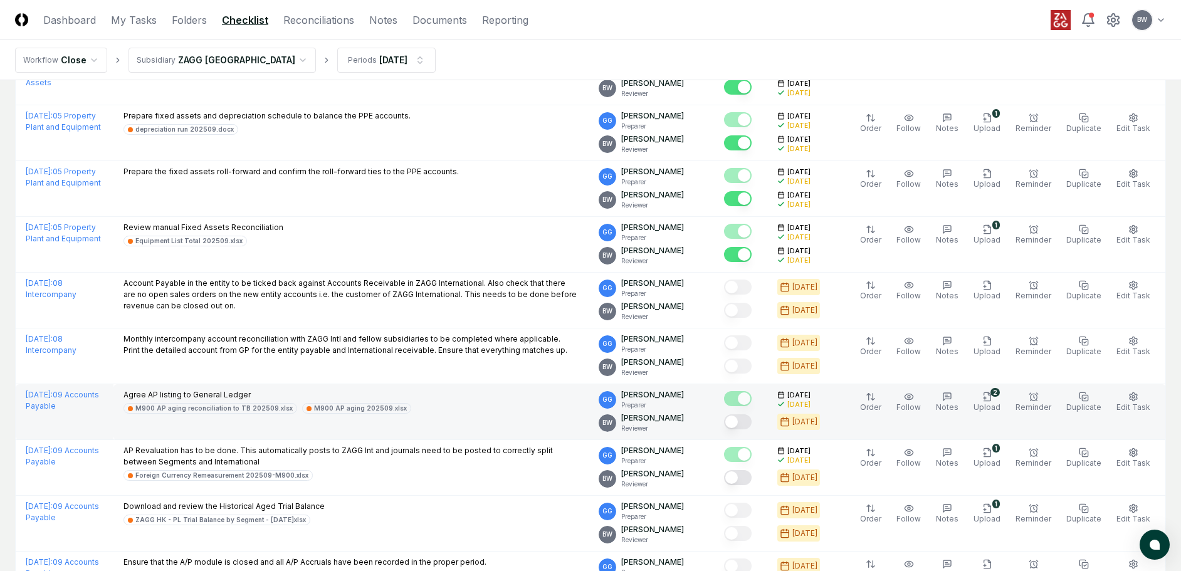
click at [751, 422] on button "Mark complete" at bounding box center [738, 422] width 28 height 15
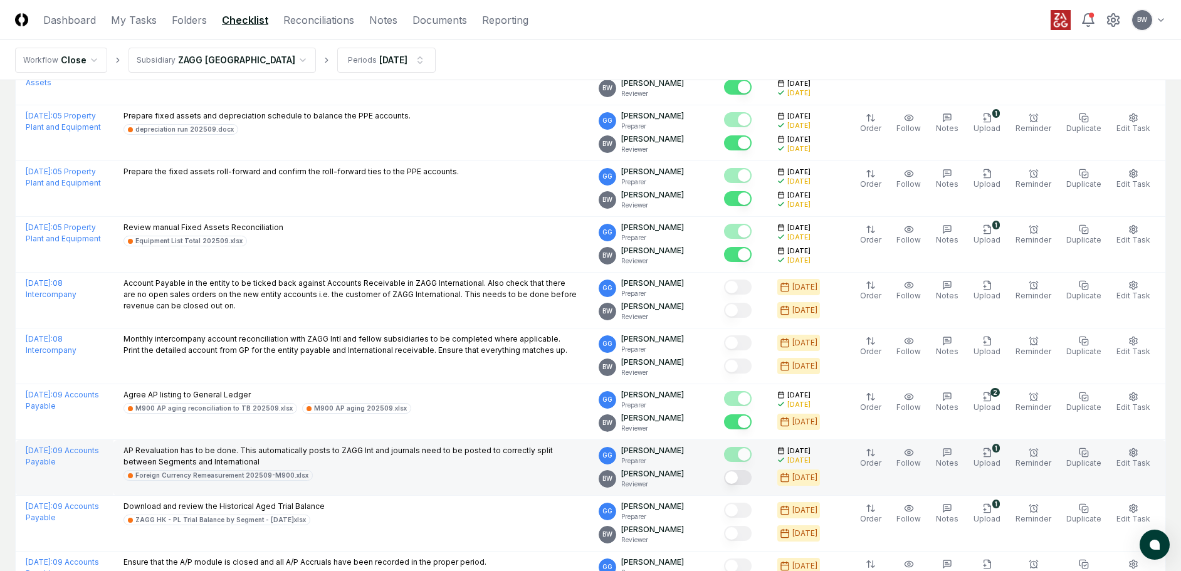
click at [752, 477] on button "Mark complete" at bounding box center [738, 477] width 28 height 15
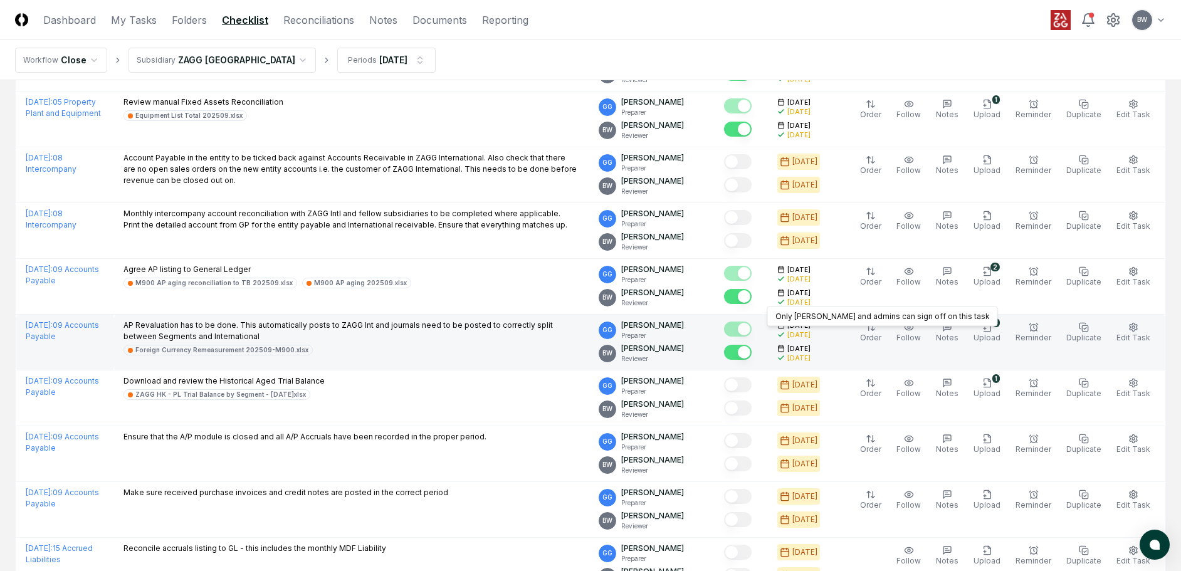
scroll to position [1317, 0]
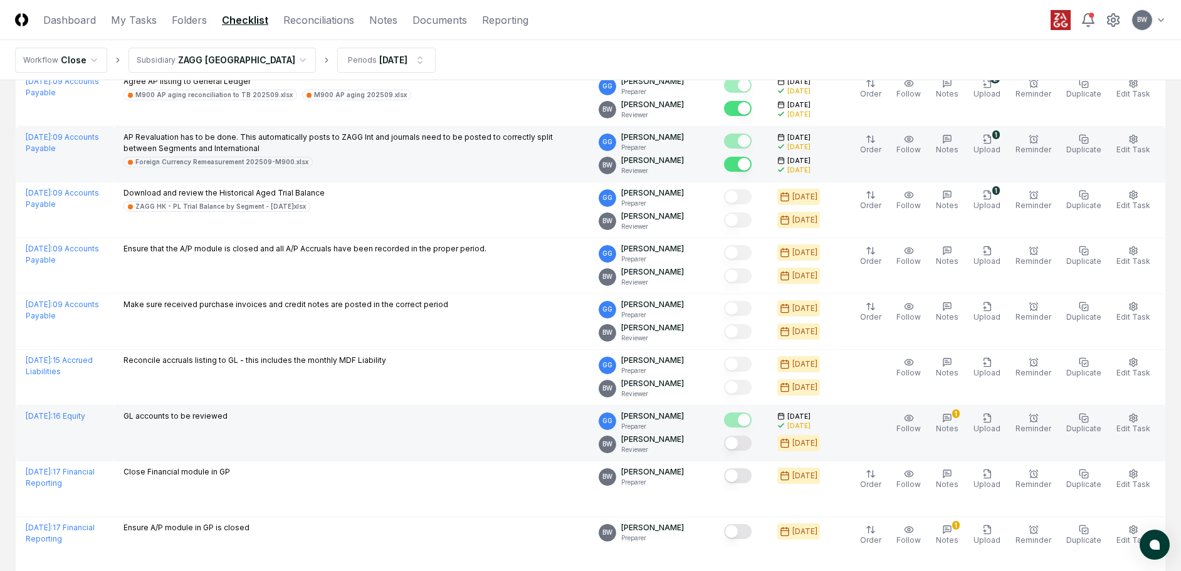
click at [752, 445] on button "Mark complete" at bounding box center [738, 443] width 28 height 15
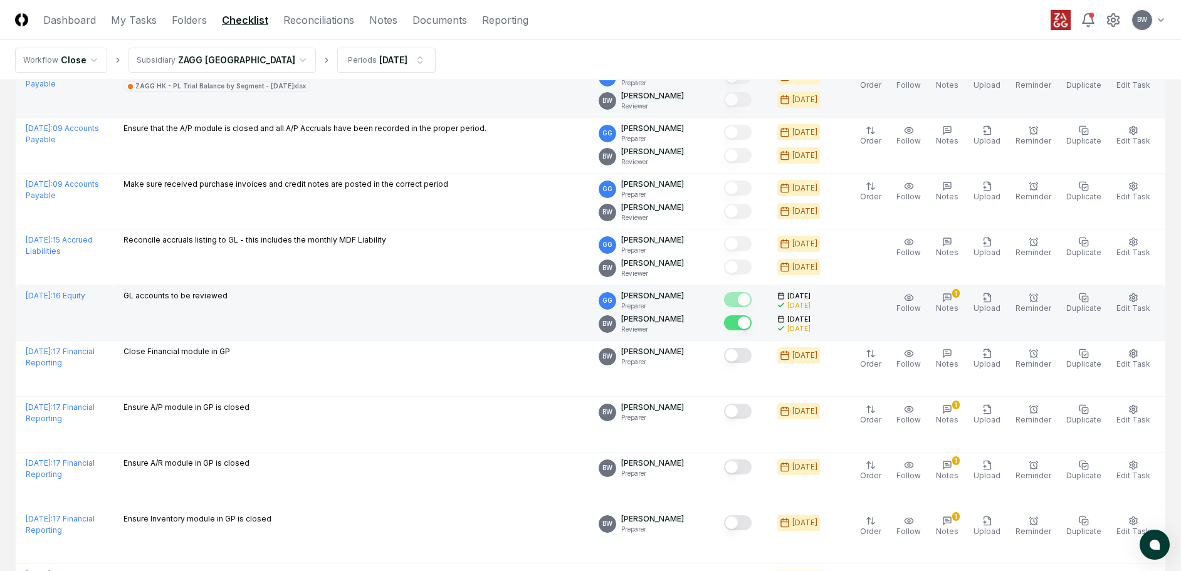
scroll to position [1312, 0]
